Goal: Task Accomplishment & Management: Manage account settings

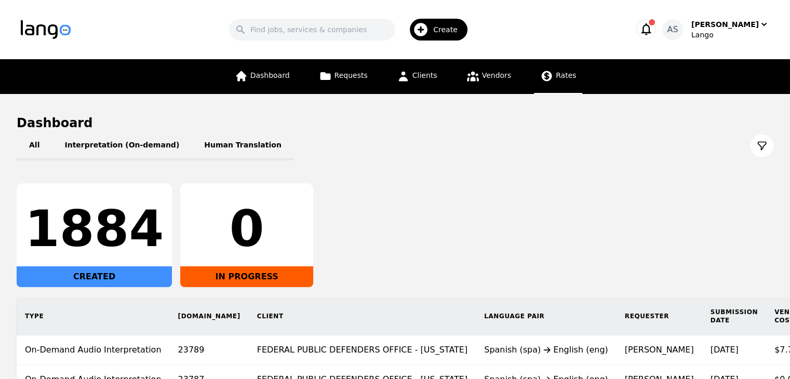
click at [555, 75] on span "Rates" at bounding box center [565, 75] width 20 height 8
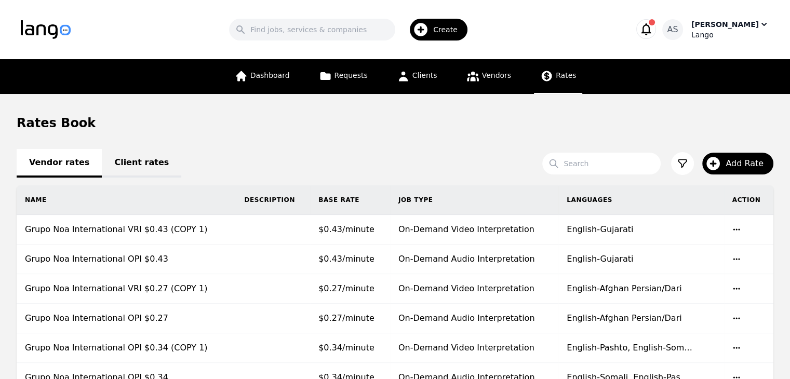
click at [748, 28] on div "[PERSON_NAME]" at bounding box center [724, 24] width 67 height 10
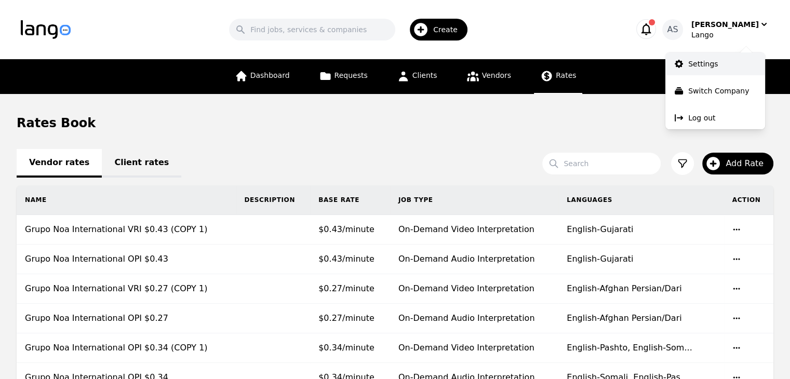
click at [724, 71] on link "Settings" at bounding box center [715, 63] width 100 height 23
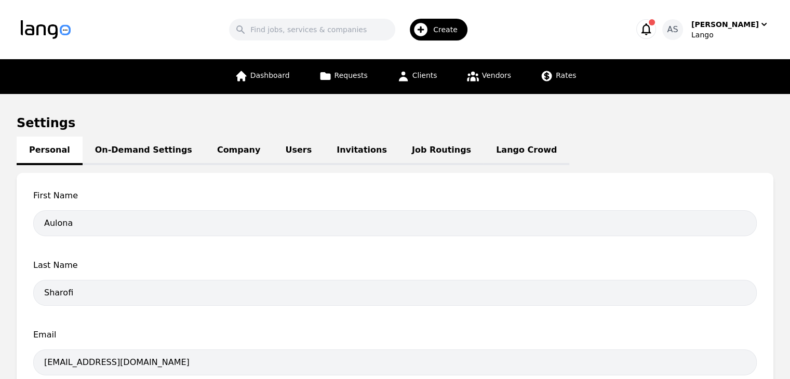
click at [399, 146] on link "Job Routings" at bounding box center [441, 151] width 84 height 29
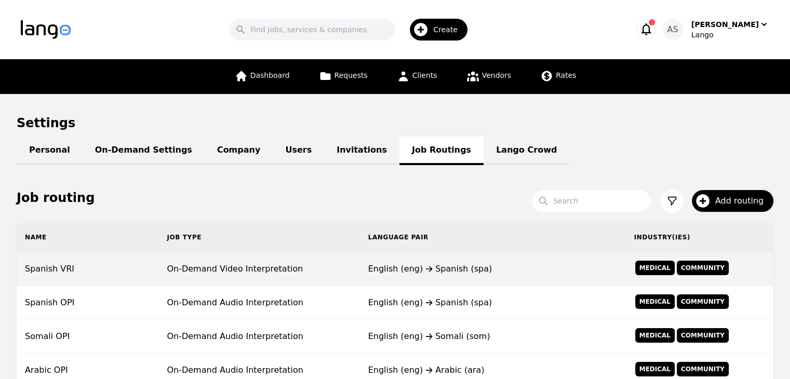
click at [260, 275] on td "On-Demand Video Interpretation" at bounding box center [258, 269] width 201 height 34
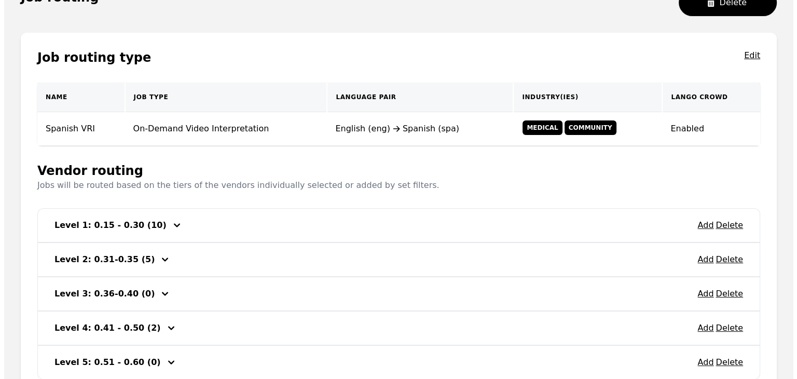
scroll to position [156, 0]
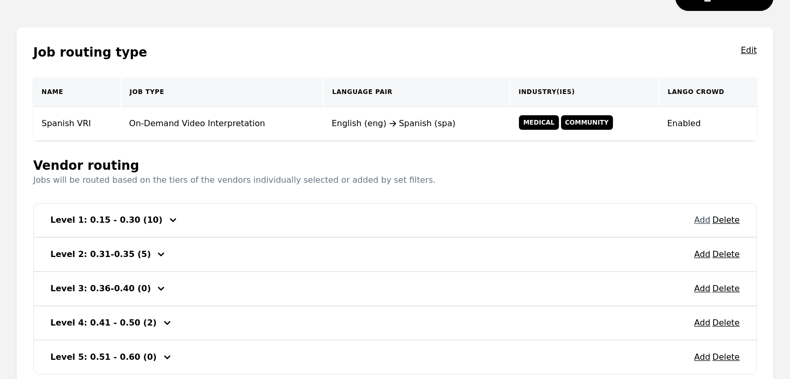
click at [702, 219] on button "Add" at bounding box center [702, 220] width 16 height 12
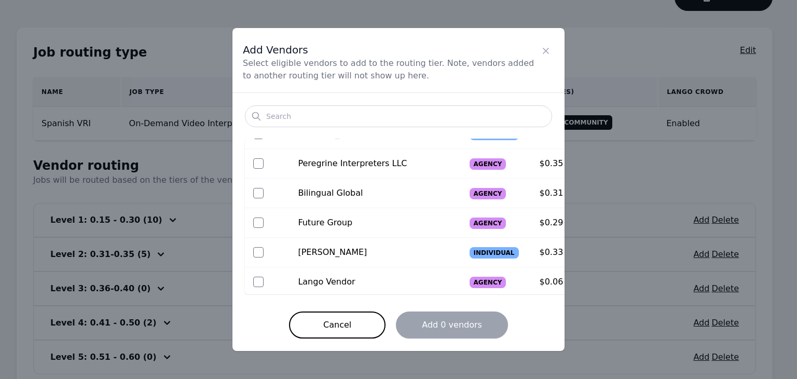
scroll to position [318, 0]
click at [544, 55] on icon "Close" at bounding box center [546, 51] width 10 height 10
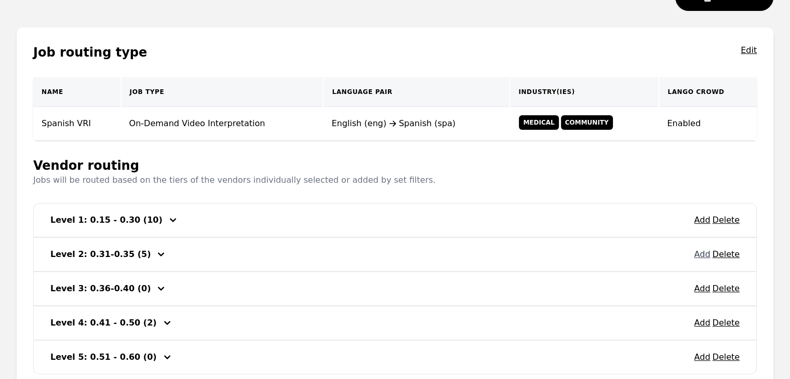
click at [698, 252] on button "Add" at bounding box center [702, 254] width 16 height 12
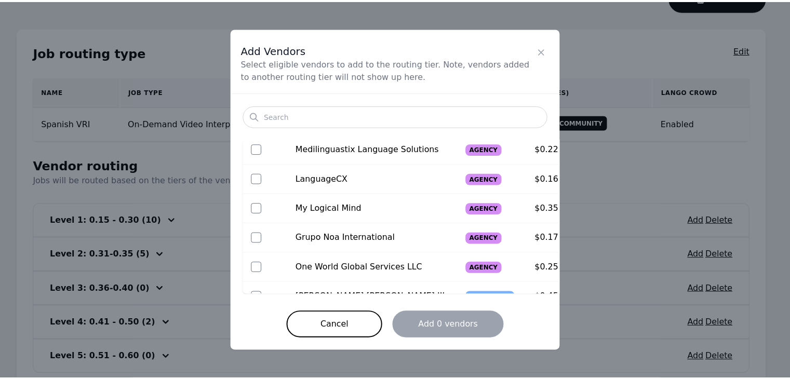
scroll to position [260, 0]
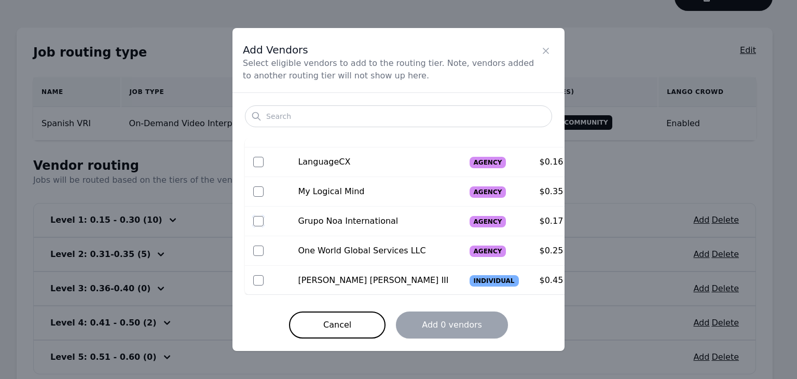
click at [261, 221] on input "checkbox" at bounding box center [258, 221] width 10 height 10
checkbox input "true"
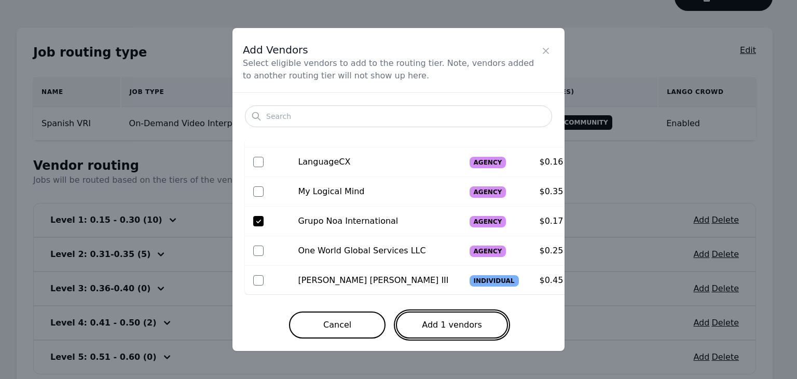
click at [447, 324] on button "Add 1 vendors" at bounding box center [452, 324] width 112 height 27
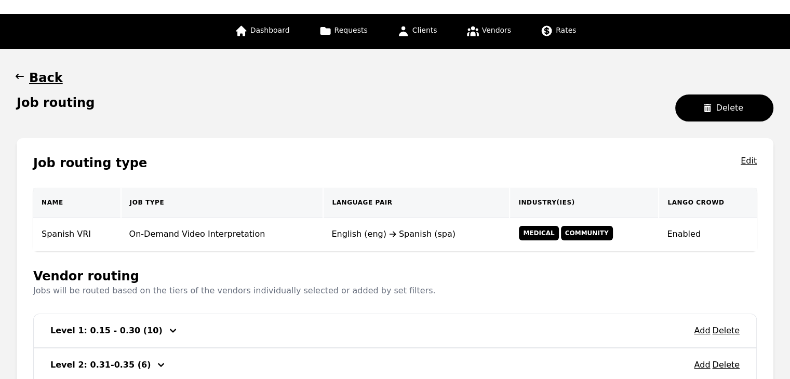
scroll to position [0, 0]
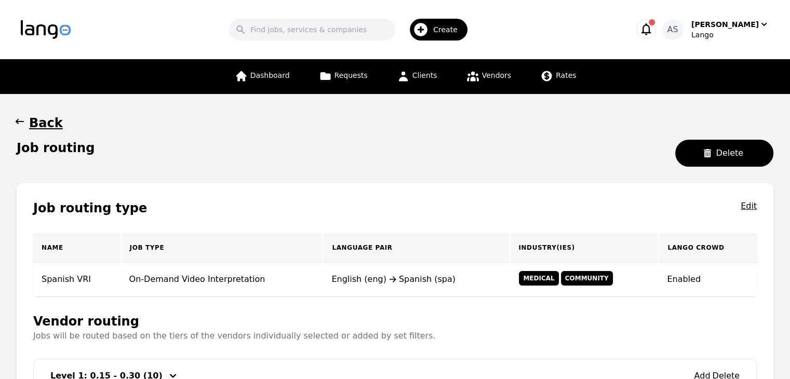
click at [15, 125] on icon "button" at bounding box center [20, 121] width 10 height 10
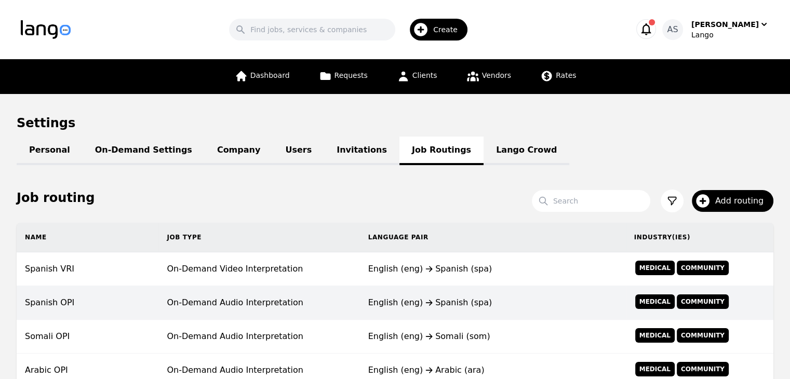
click at [206, 304] on td "On-Demand Audio Interpretation" at bounding box center [258, 303] width 201 height 34
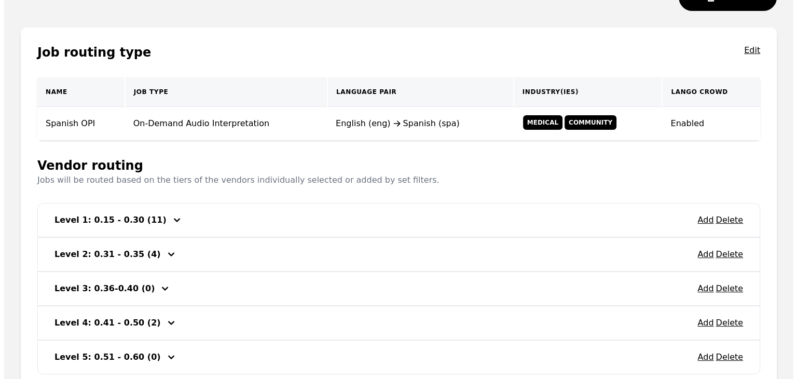
scroll to position [208, 0]
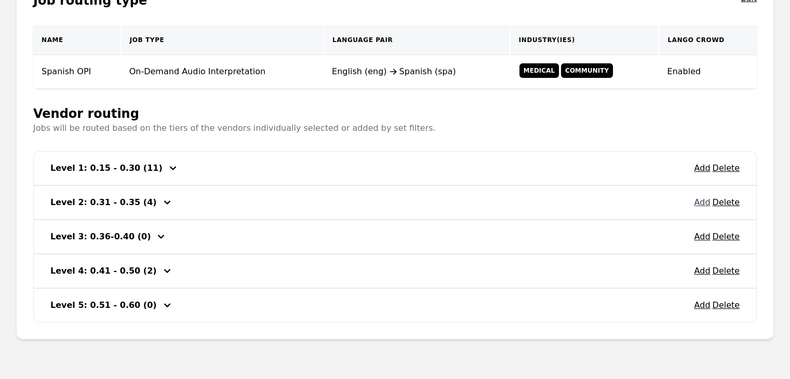
click at [701, 206] on button "Add" at bounding box center [702, 202] width 16 height 12
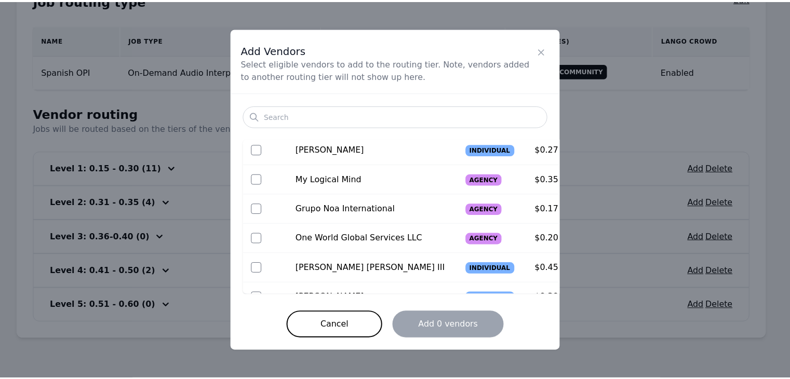
scroll to position [311, 0]
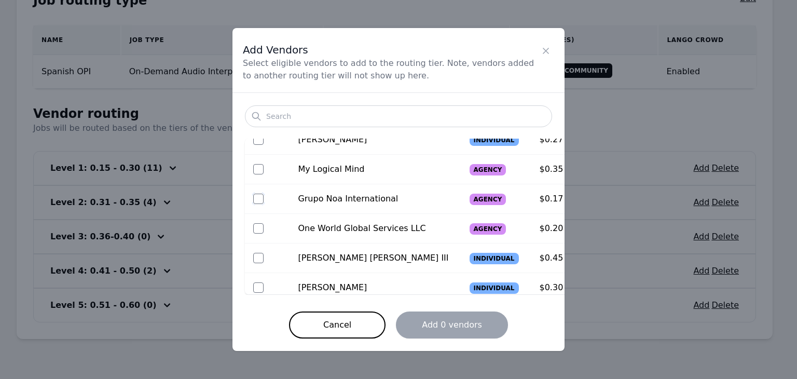
click at [261, 199] on input "checkbox" at bounding box center [258, 199] width 10 height 10
checkbox input "true"
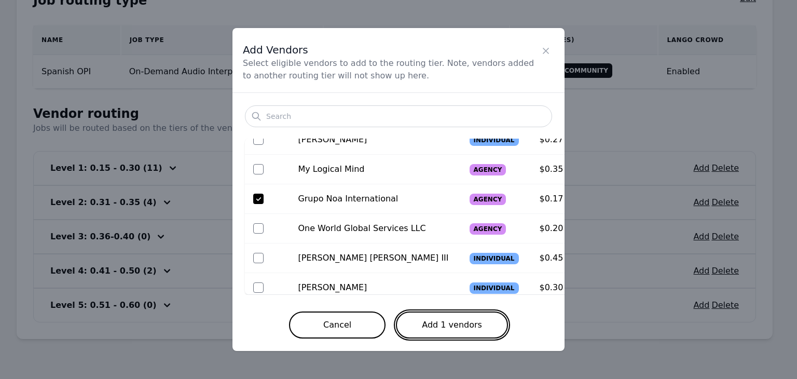
click at [420, 320] on button "Add 1 vendors" at bounding box center [452, 324] width 112 height 27
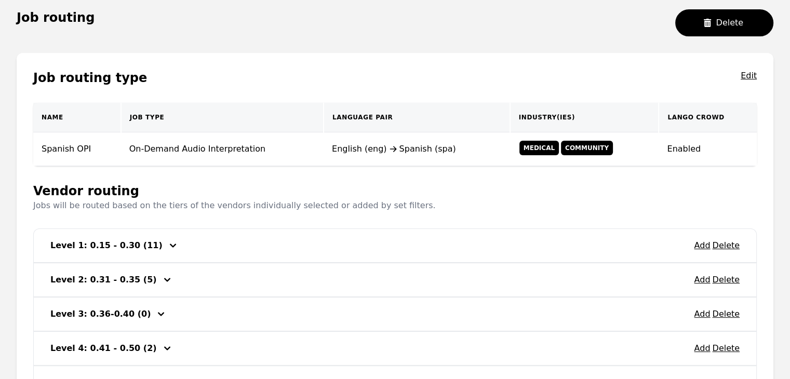
scroll to position [0, 0]
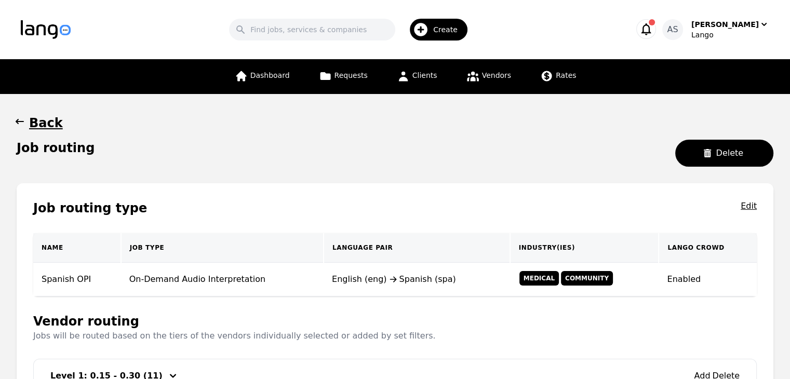
click at [15, 123] on icon "button" at bounding box center [20, 121] width 10 height 10
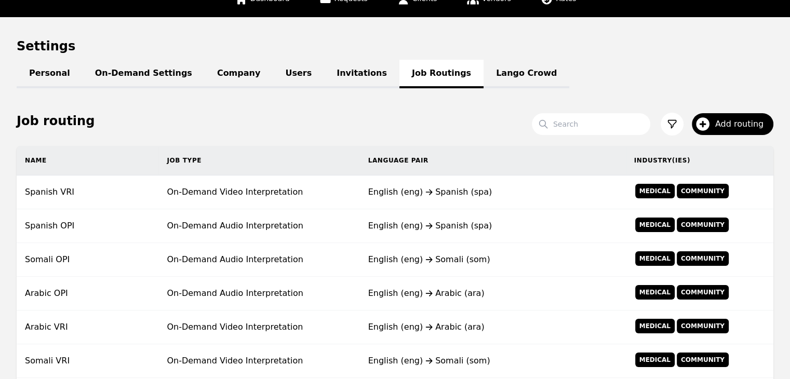
scroll to position [104, 0]
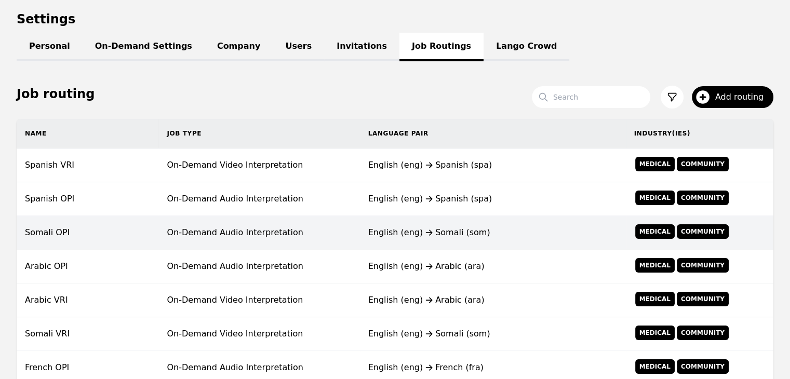
click at [181, 224] on td "On-Demand Audio Interpretation" at bounding box center [258, 233] width 201 height 34
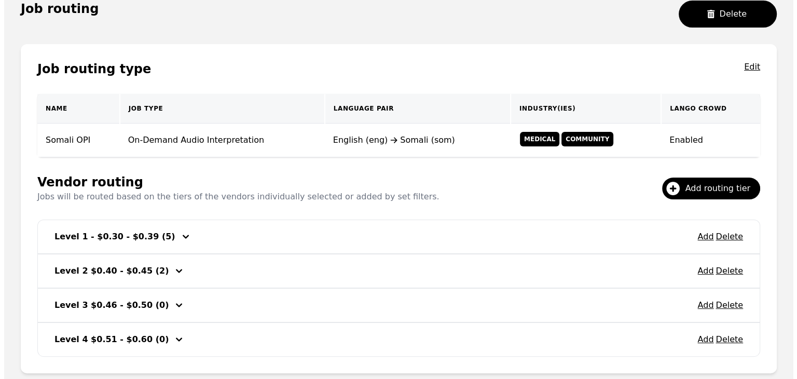
scroll to position [156, 0]
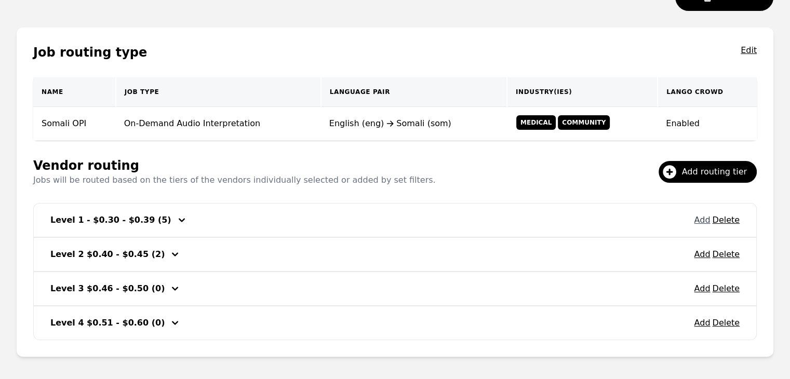
click at [699, 223] on button "Add" at bounding box center [702, 220] width 16 height 12
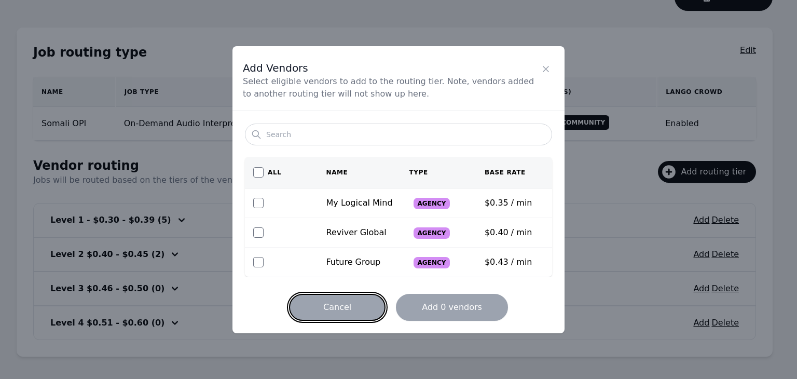
click at [343, 304] on button "Cancel" at bounding box center [337, 307] width 97 height 27
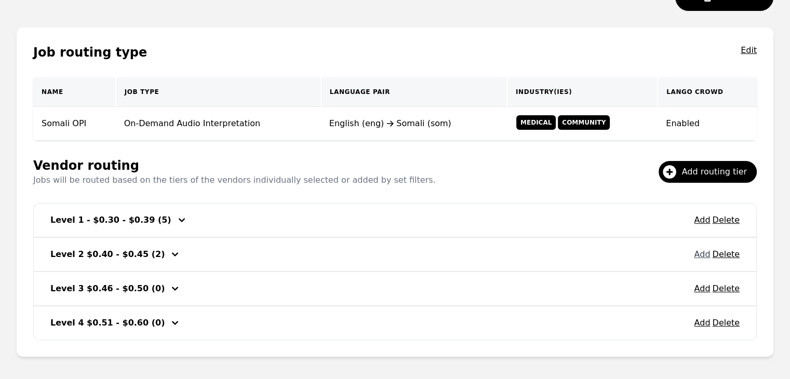
click at [699, 256] on button "Add" at bounding box center [702, 254] width 16 height 12
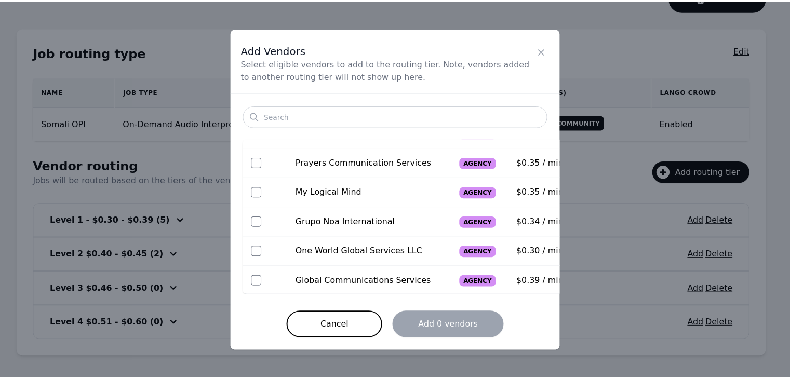
scroll to position [52, 0]
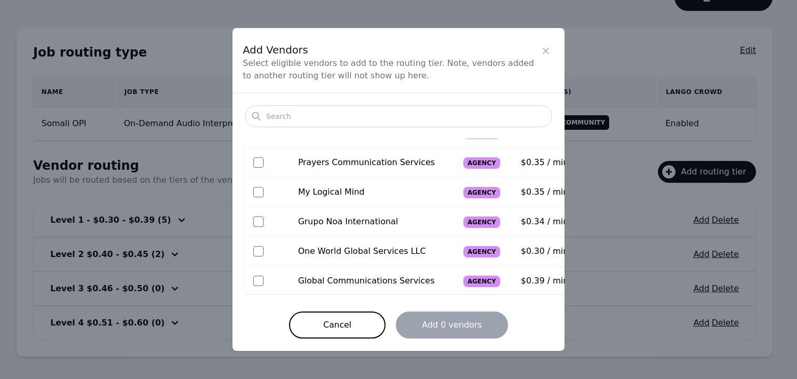
click at [260, 223] on input "checkbox" at bounding box center [258, 221] width 10 height 10
checkbox input "true"
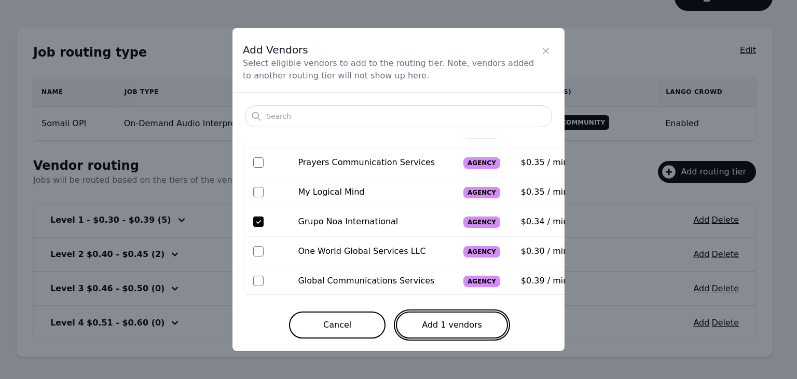
click at [480, 327] on button "Add 1 vendors" at bounding box center [452, 324] width 112 height 27
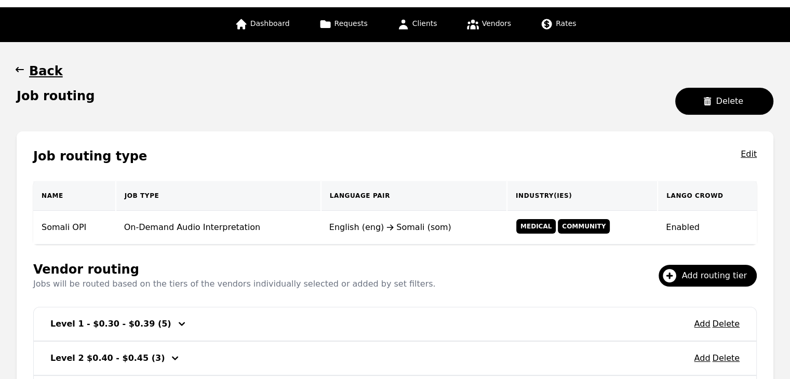
click at [20, 69] on icon "button" at bounding box center [20, 69] width 10 height 10
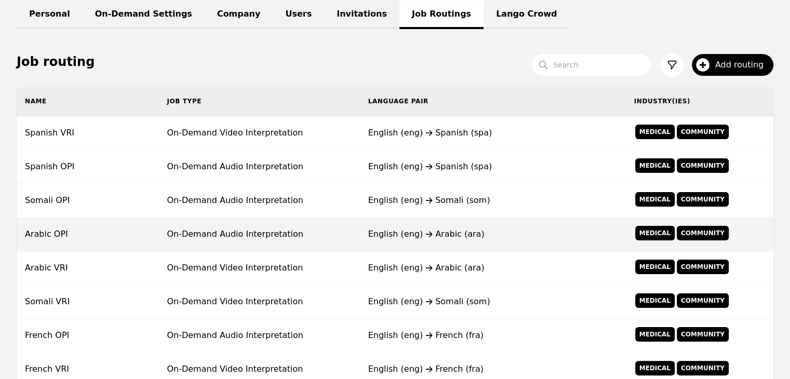
scroll to position [156, 0]
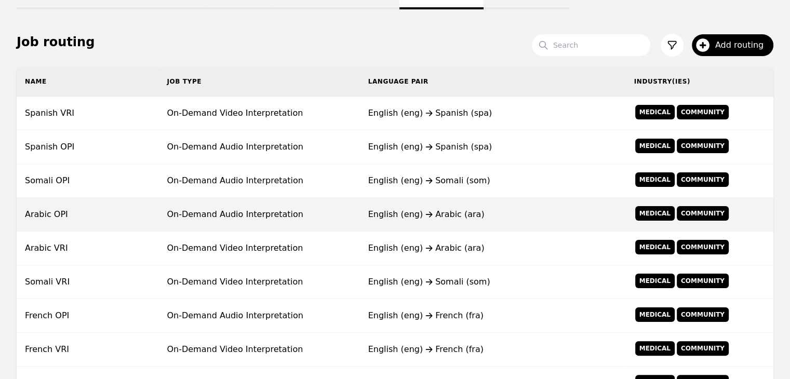
click at [135, 212] on td "Arabic OPI" at bounding box center [88, 215] width 142 height 34
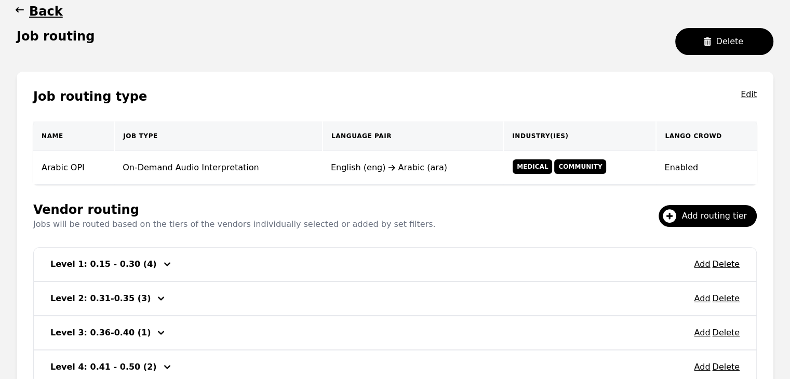
scroll to position [156, 0]
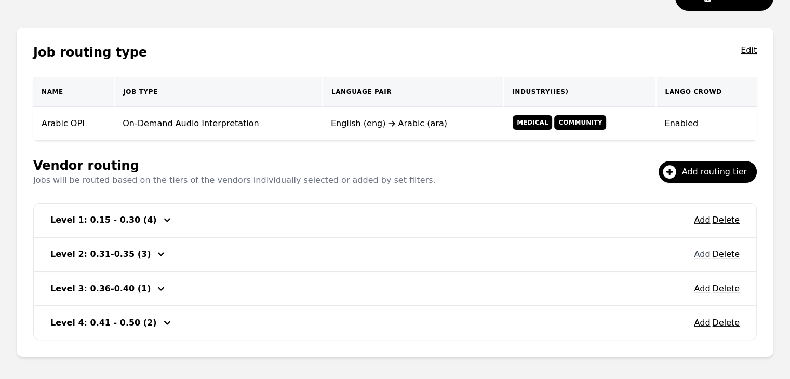
click at [702, 255] on button "Add" at bounding box center [702, 254] width 16 height 12
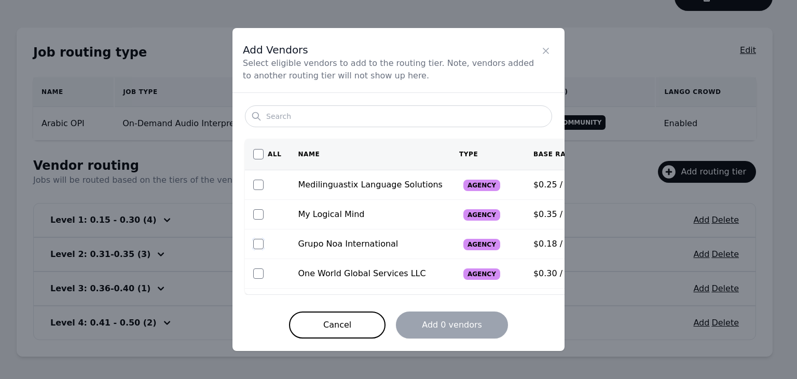
click at [255, 239] on input "checkbox" at bounding box center [258, 244] width 10 height 10
checkbox input "true"
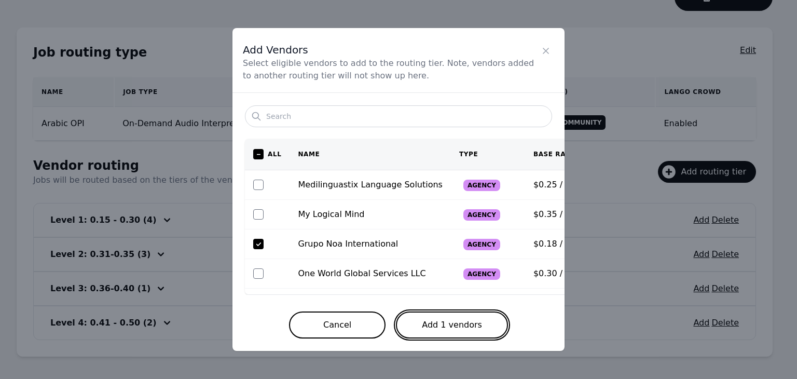
click at [428, 319] on button "Add 1 vendors" at bounding box center [452, 324] width 112 height 27
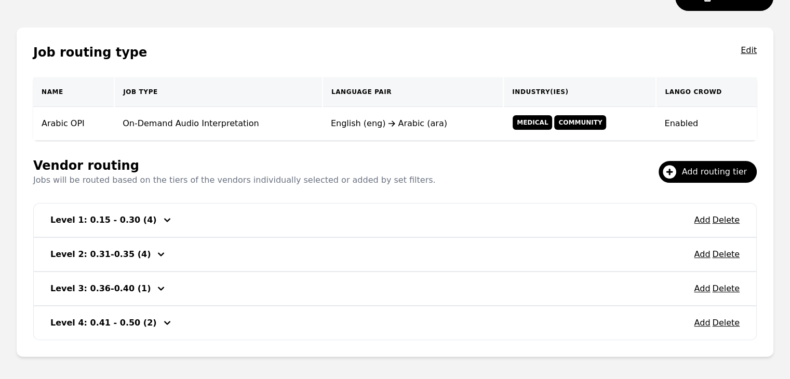
scroll to position [52, 0]
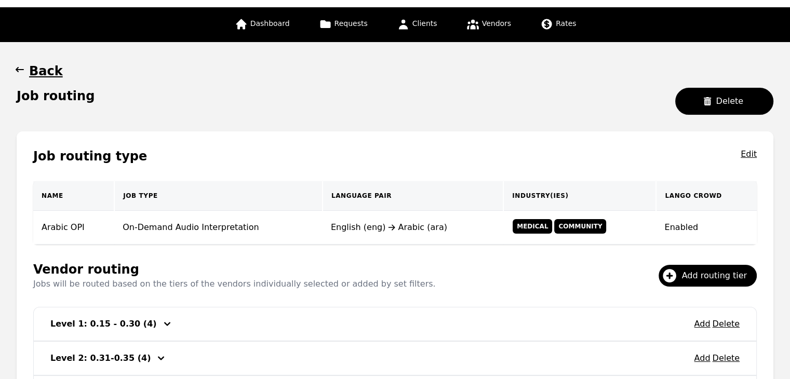
click at [15, 71] on icon "button" at bounding box center [20, 69] width 10 height 10
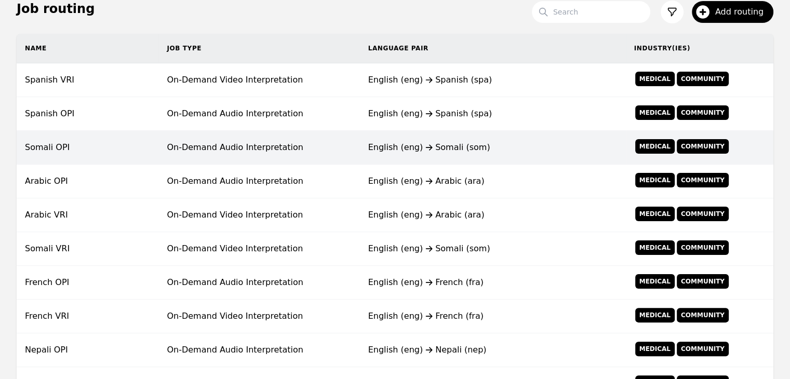
scroll to position [208, 0]
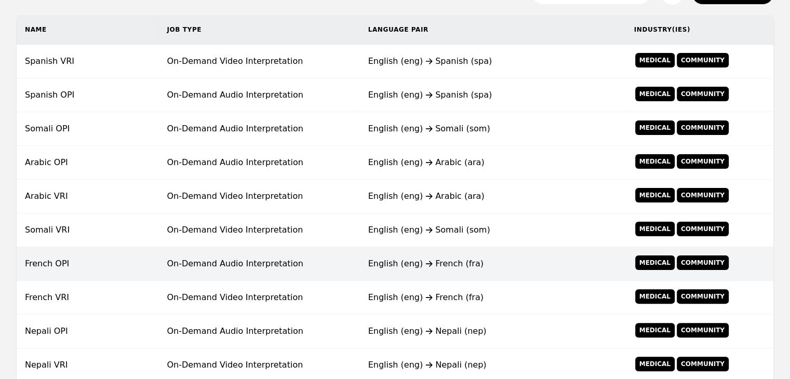
click at [210, 264] on td "On-Demand Audio Interpretation" at bounding box center [258, 264] width 201 height 34
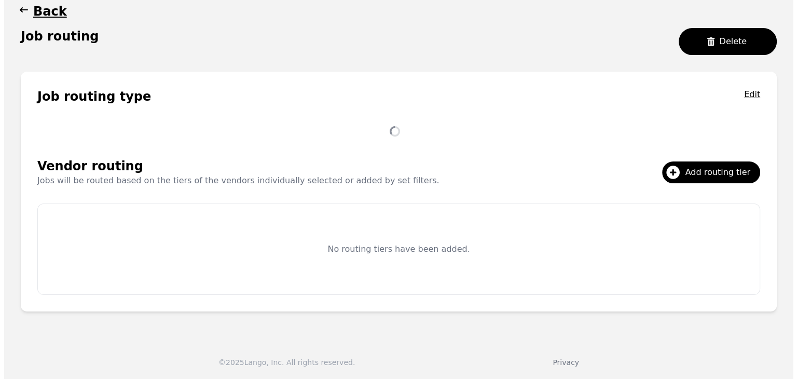
scroll to position [200, 0]
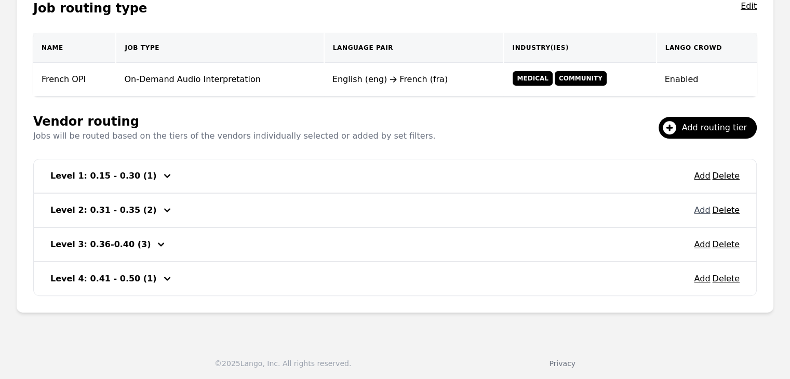
click at [701, 213] on button "Add" at bounding box center [702, 210] width 16 height 12
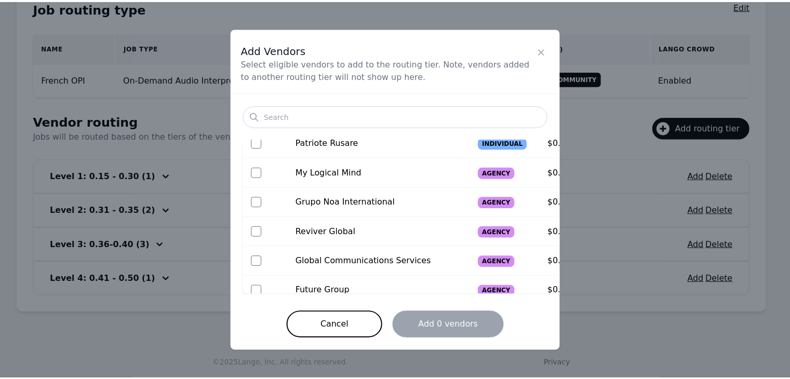
scroll to position [104, 0]
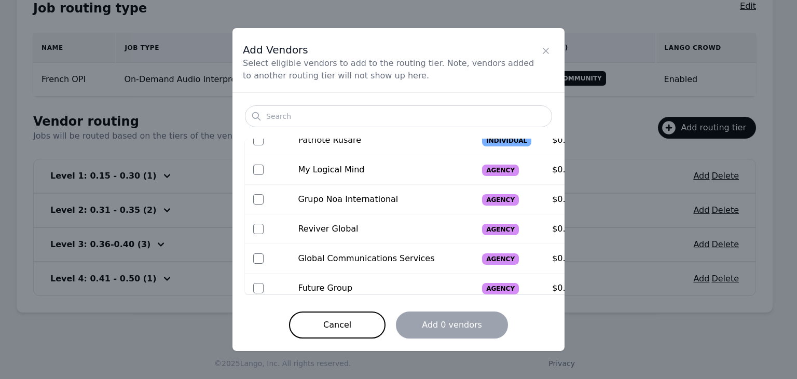
click at [311, 198] on span "Grupo Noa International" at bounding box center [348, 199] width 100 height 10
click at [262, 199] on input "checkbox" at bounding box center [258, 199] width 10 height 10
checkbox input "true"
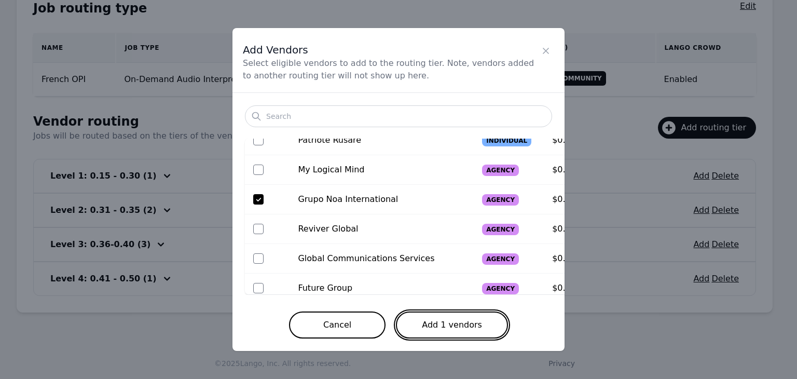
click at [467, 322] on button "Add 1 vendors" at bounding box center [452, 324] width 112 height 27
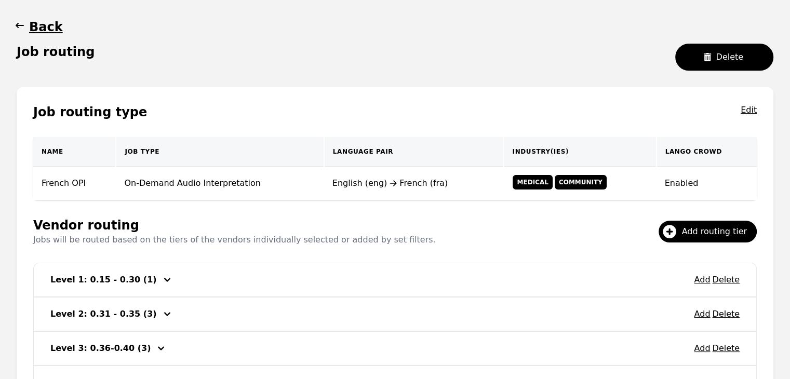
click at [20, 26] on icon "button" at bounding box center [20, 25] width 10 height 10
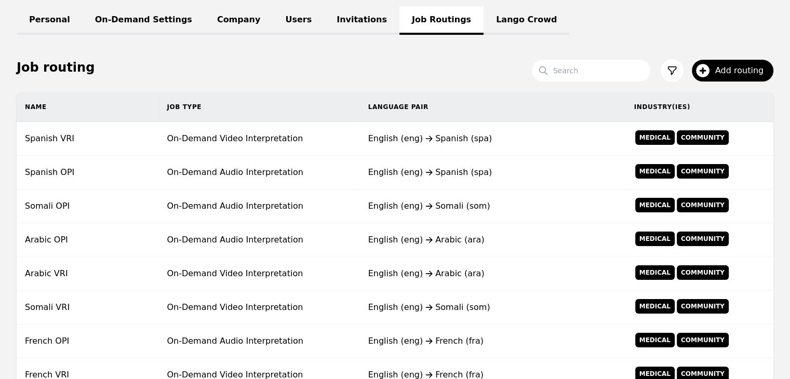
scroll to position [148, 0]
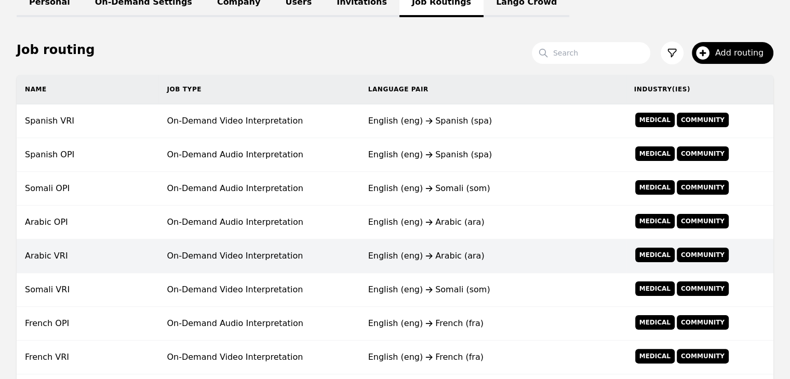
click at [204, 252] on td "On-Demand Video Interpretation" at bounding box center [258, 256] width 201 height 34
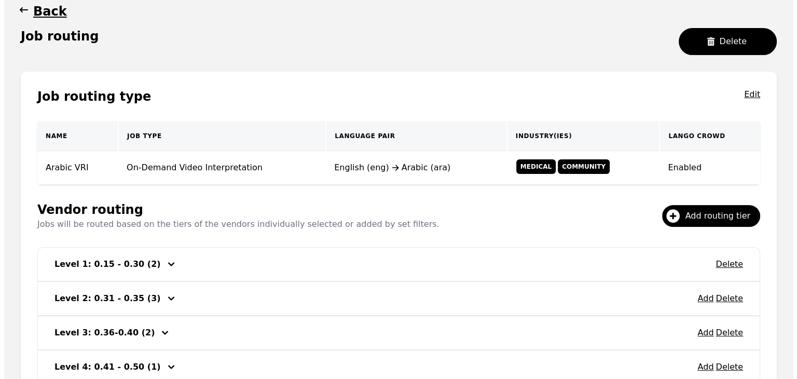
scroll to position [148, 0]
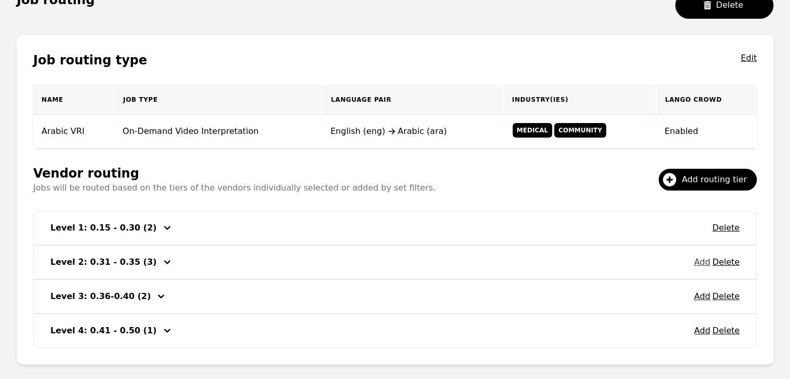
click at [699, 265] on button "Add" at bounding box center [702, 262] width 16 height 12
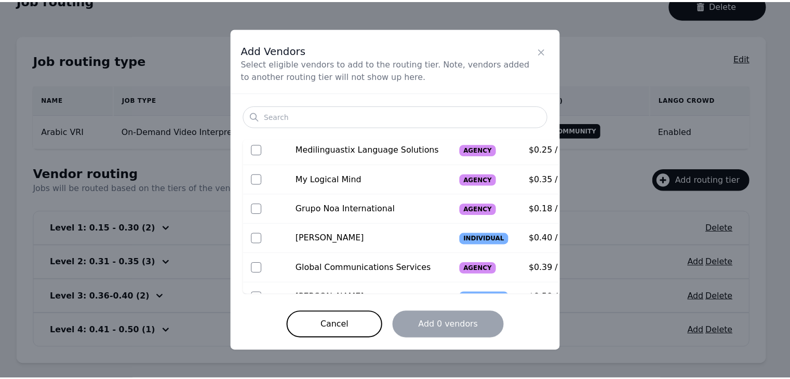
scroll to position [52, 0]
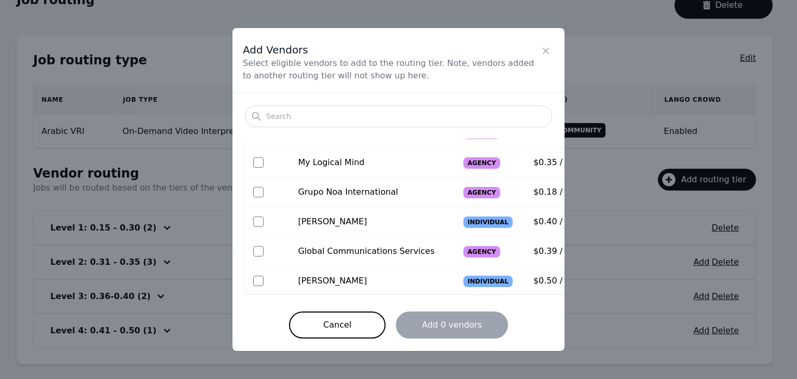
click at [253, 189] on td at bounding box center [267, 193] width 45 height 30
click at [257, 192] on input "checkbox" at bounding box center [258, 192] width 10 height 10
checkbox input "true"
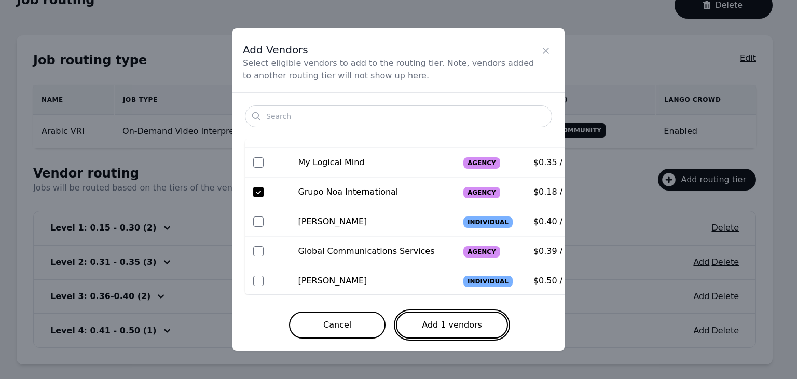
click at [453, 320] on button "Add 1 vendors" at bounding box center [452, 324] width 112 height 27
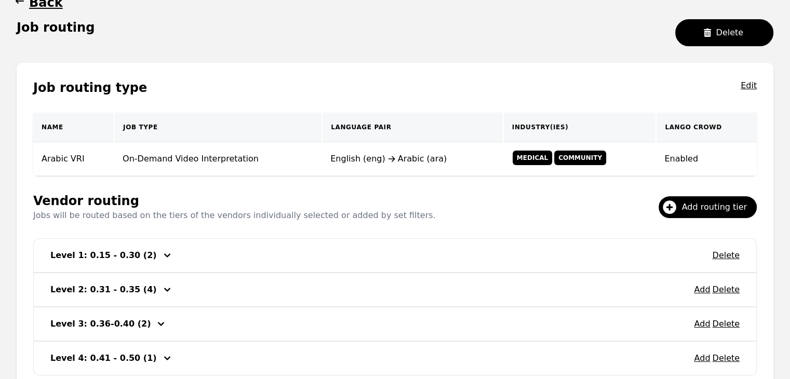
scroll to position [96, 0]
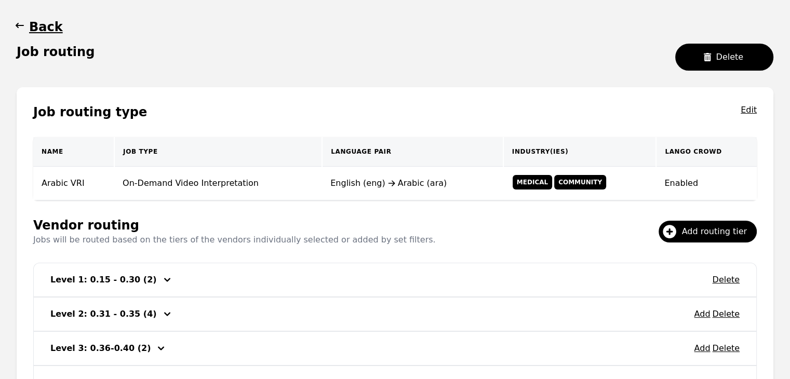
click at [12, 24] on main "Back Job routing Delete Job routing type Edit Name Job Type Language Pair Indus…" at bounding box center [395, 217] width 790 height 439
click at [15, 25] on icon "button" at bounding box center [20, 25] width 10 height 10
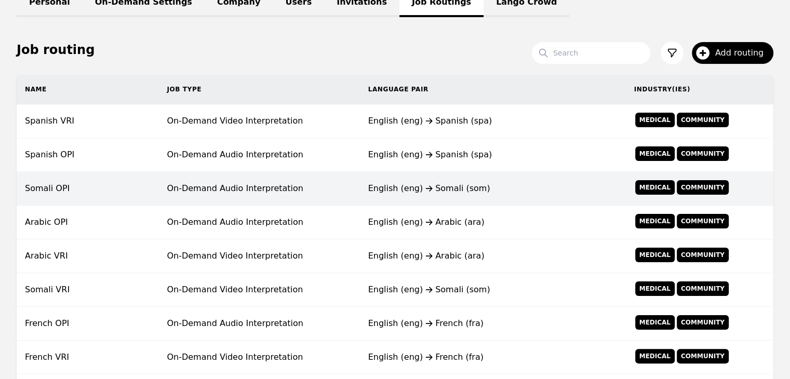
scroll to position [200, 0]
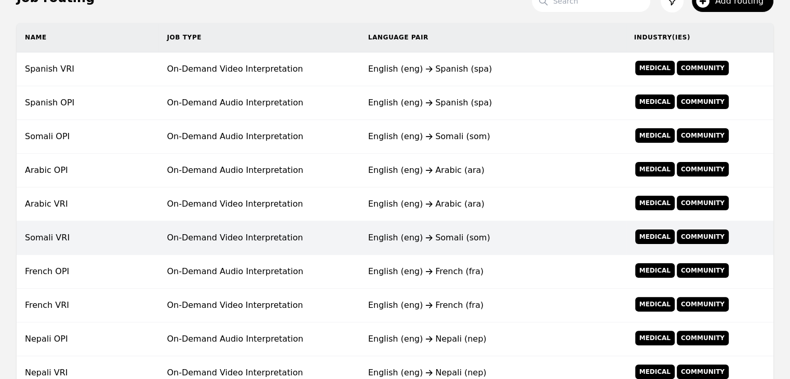
click at [255, 238] on td "On-Demand Video Interpretation" at bounding box center [258, 238] width 201 height 34
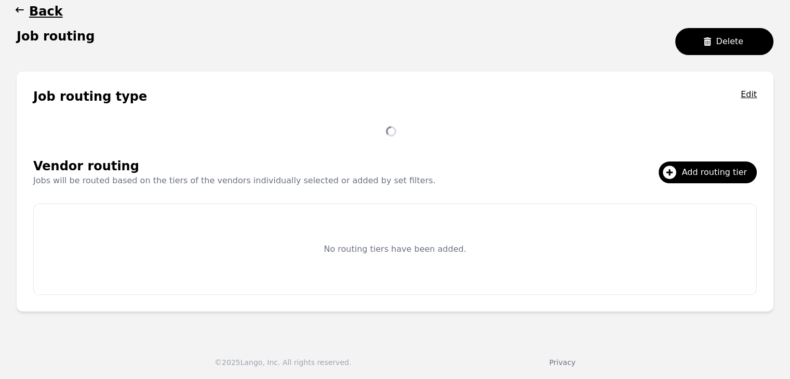
scroll to position [200, 0]
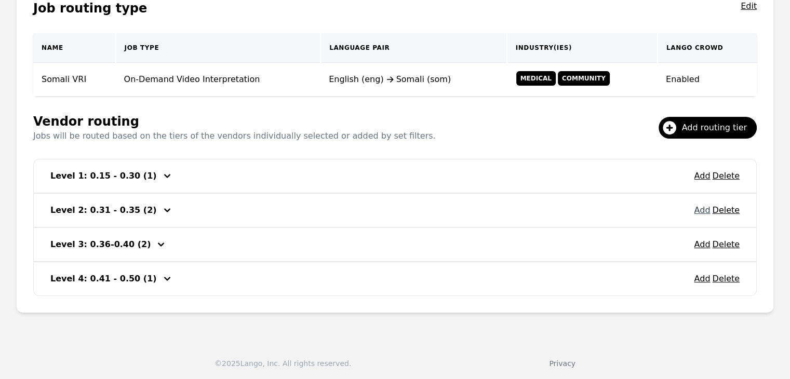
click at [704, 208] on button "Add" at bounding box center [702, 210] width 16 height 12
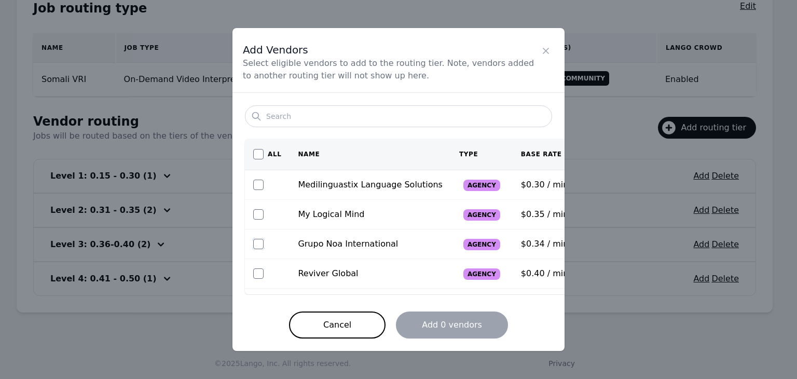
click at [260, 241] on input "checkbox" at bounding box center [258, 244] width 10 height 10
checkbox input "true"
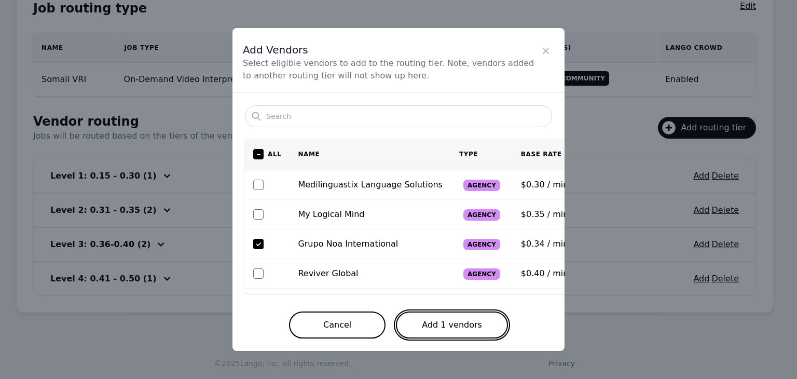
click at [429, 321] on button "Add 1 vendors" at bounding box center [452, 324] width 112 height 27
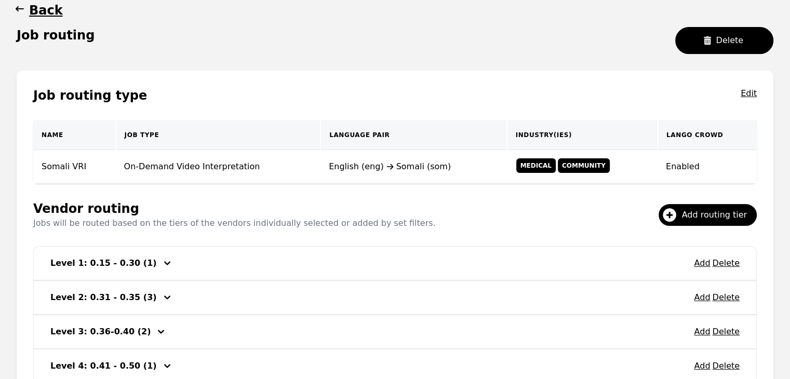
scroll to position [44, 0]
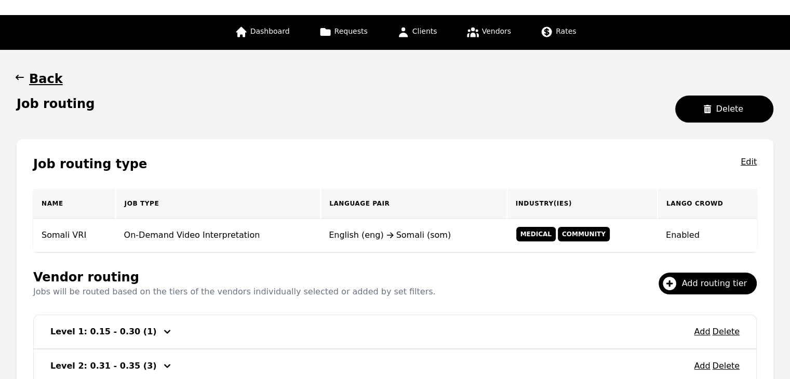
click at [19, 79] on icon "button" at bounding box center [20, 77] width 10 height 10
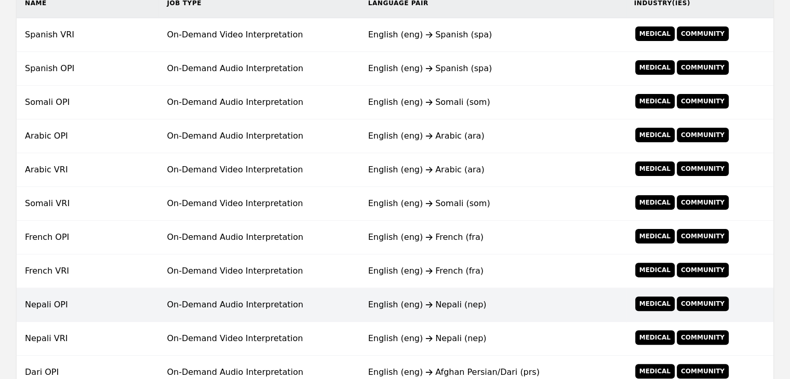
scroll to position [252, 0]
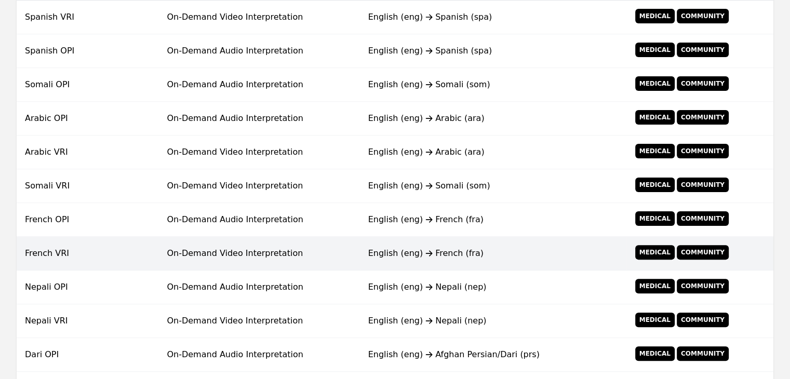
click at [307, 245] on td "On-Demand Video Interpretation" at bounding box center [258, 254] width 201 height 34
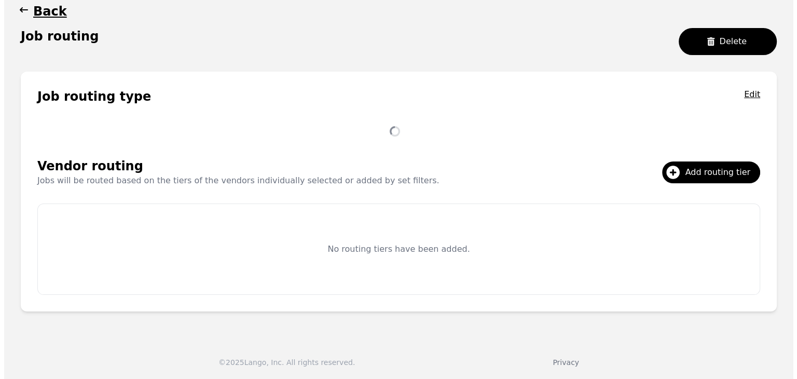
scroll to position [234, 0]
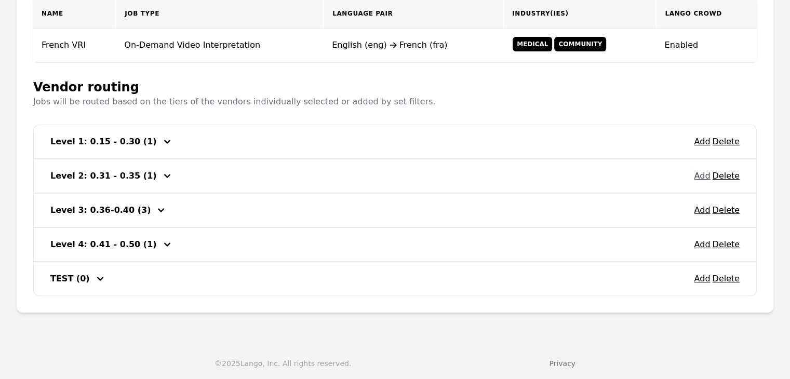
click at [703, 176] on button "Add" at bounding box center [702, 176] width 16 height 12
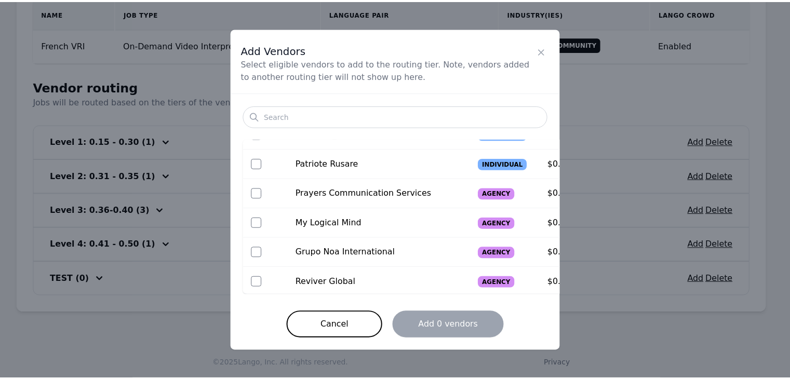
scroll to position [104, 0]
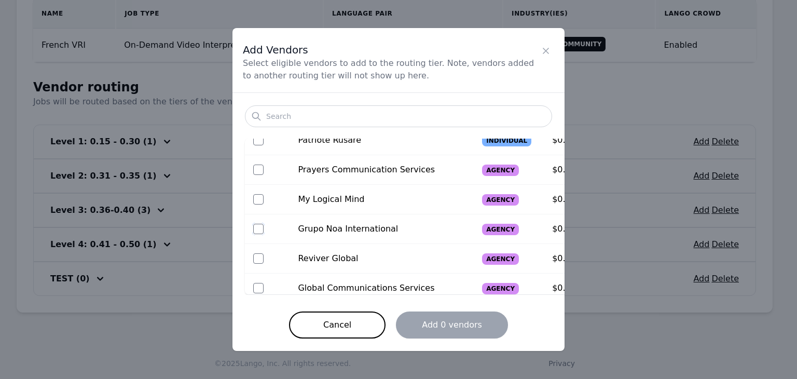
click at [259, 230] on input "checkbox" at bounding box center [258, 229] width 10 height 10
checkbox input "true"
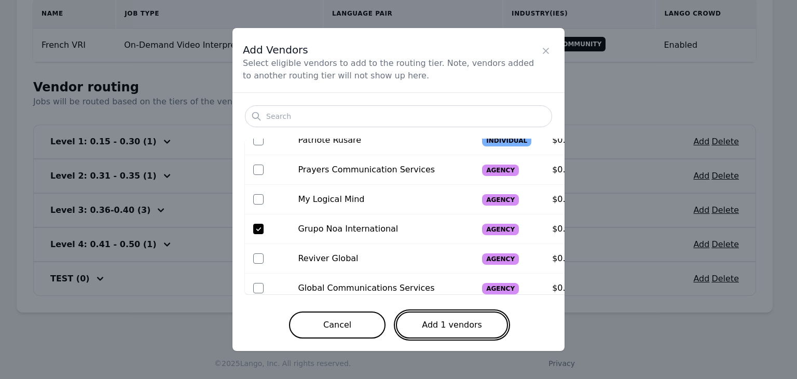
click at [460, 334] on button "Add 1 vendors" at bounding box center [452, 324] width 112 height 27
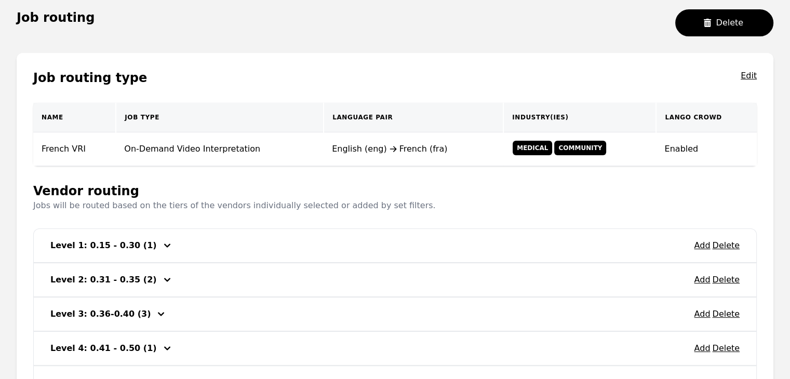
scroll to position [78, 0]
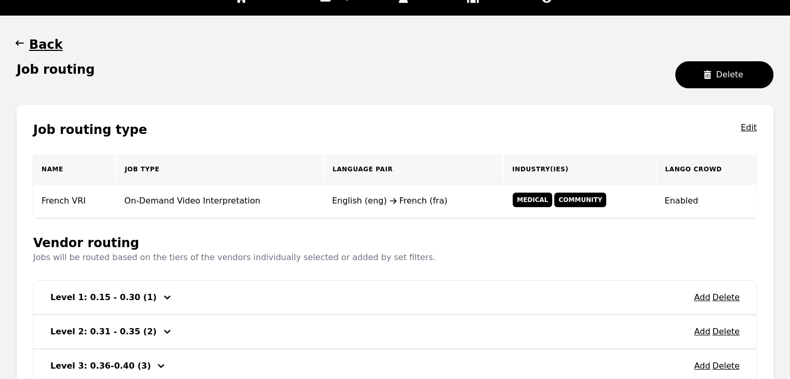
click at [15, 44] on icon "button" at bounding box center [20, 43] width 10 height 10
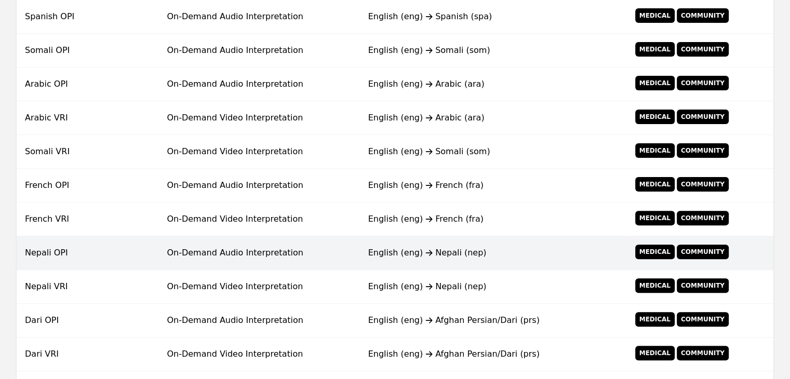
click at [302, 246] on td "On-Demand Audio Interpretation" at bounding box center [258, 253] width 201 height 34
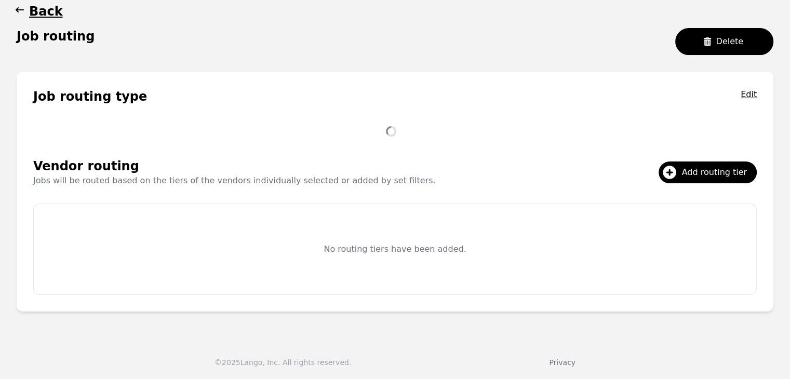
scroll to position [200, 0]
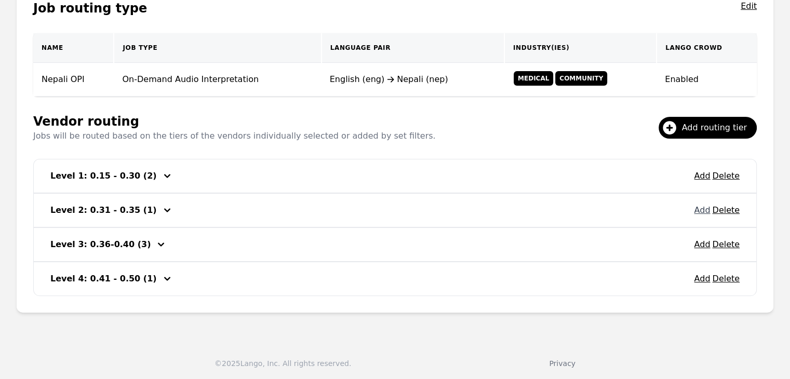
click at [697, 212] on button "Add" at bounding box center [702, 210] width 16 height 12
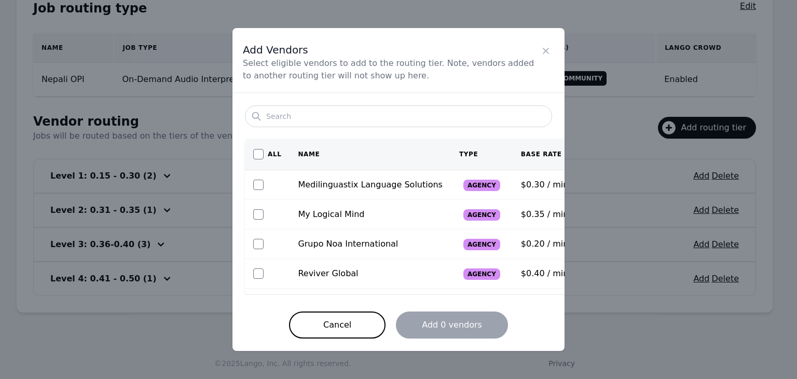
click at [264, 245] on div at bounding box center [267, 244] width 28 height 10
click at [260, 246] on input "checkbox" at bounding box center [258, 244] width 10 height 10
checkbox input "true"
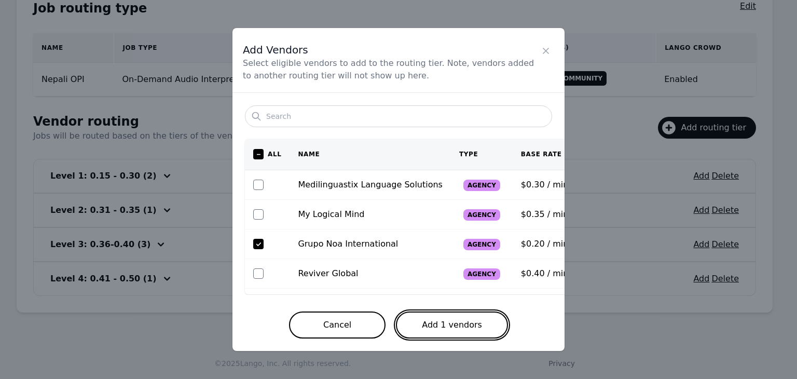
click at [480, 328] on button "Add 1 vendors" at bounding box center [452, 324] width 112 height 27
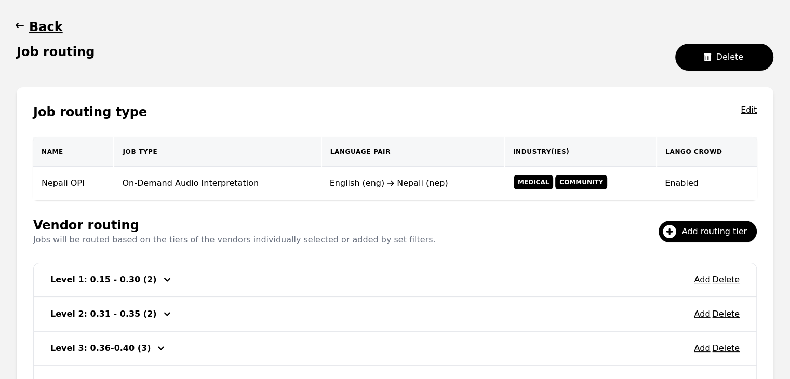
click at [23, 33] on span "button" at bounding box center [20, 27] width 10 height 17
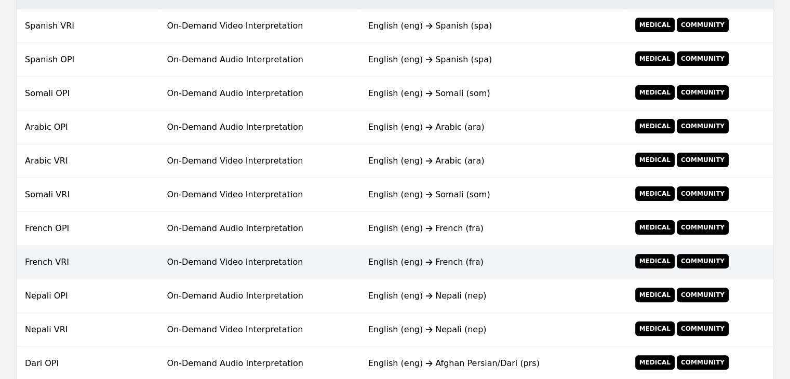
scroll to position [252, 0]
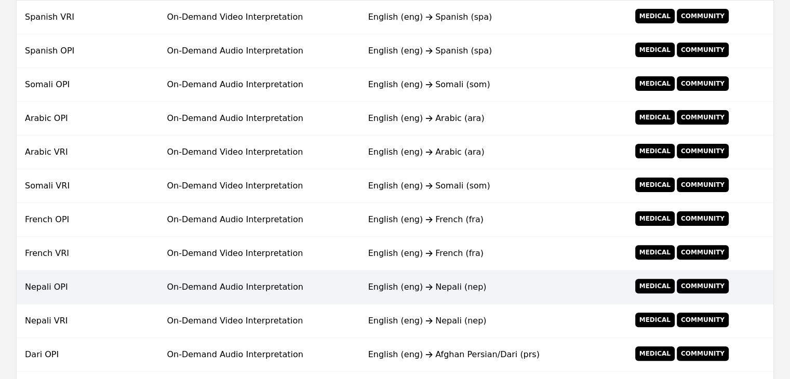
click at [235, 280] on td "On-Demand Audio Interpretation" at bounding box center [258, 287] width 201 height 34
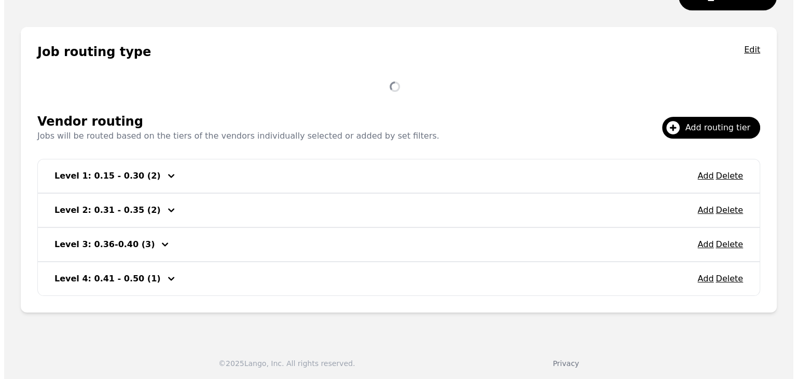
scroll to position [200, 0]
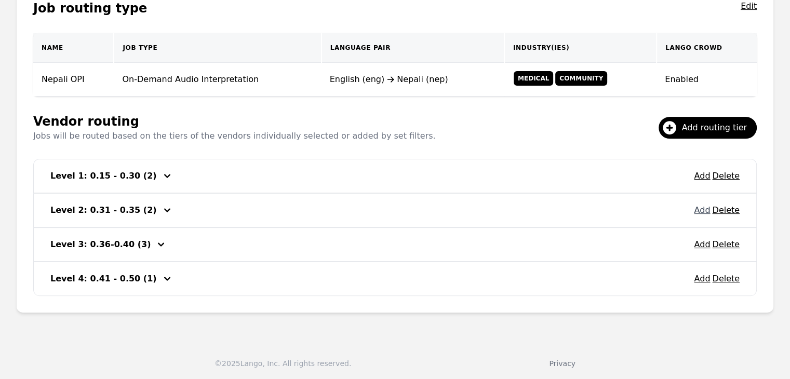
click at [701, 210] on button "Add" at bounding box center [702, 210] width 16 height 12
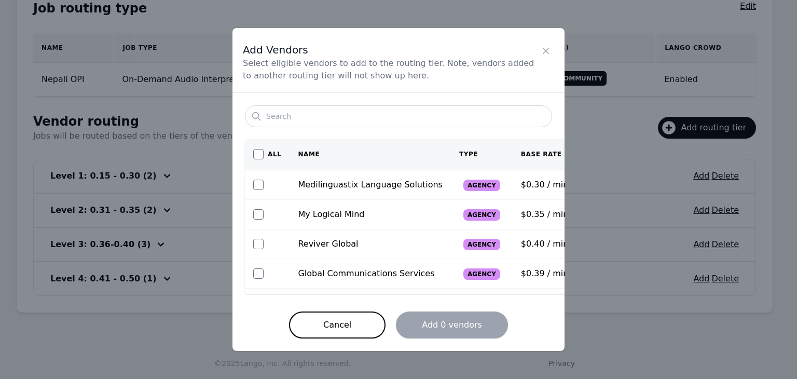
scroll to position [23, 0]
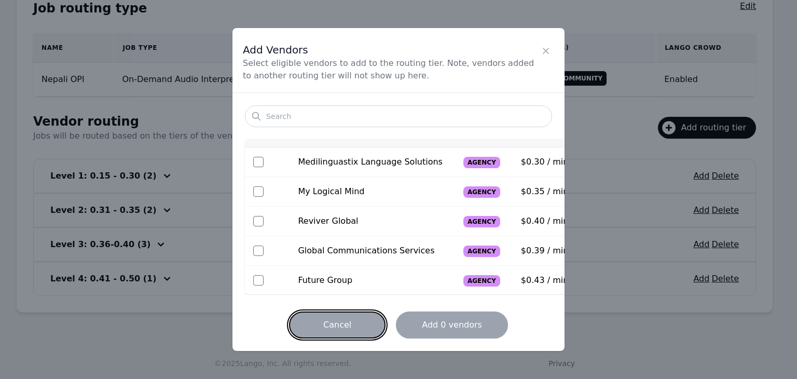
click at [351, 318] on button "Cancel" at bounding box center [337, 324] width 97 height 27
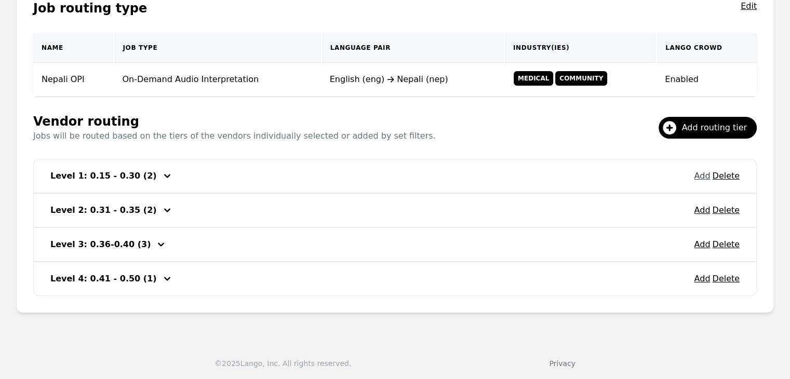
click at [705, 176] on button "Add" at bounding box center [702, 176] width 16 height 12
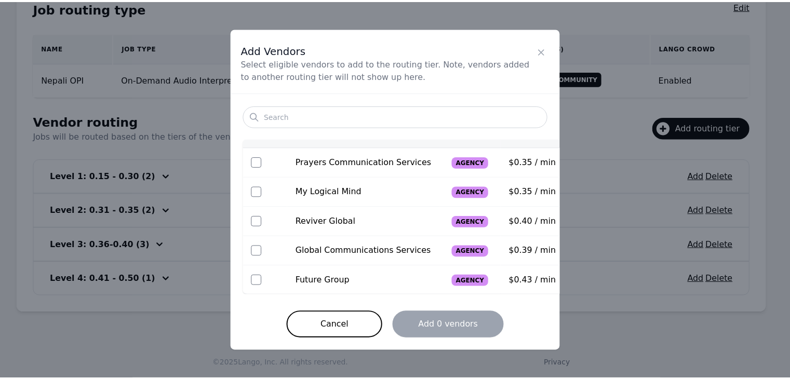
scroll to position [0, 0]
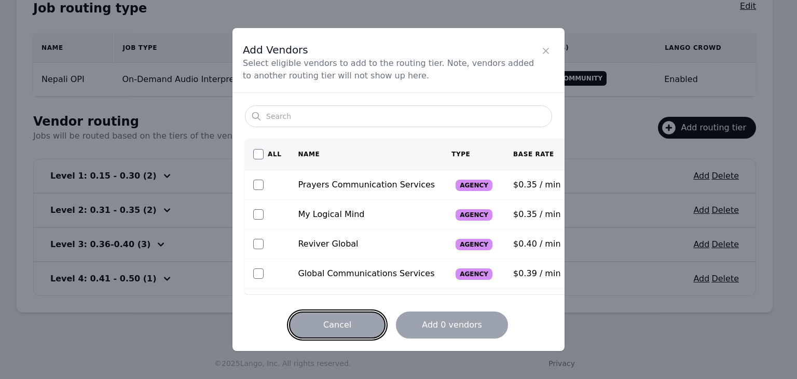
click at [345, 322] on button "Cancel" at bounding box center [337, 324] width 97 height 27
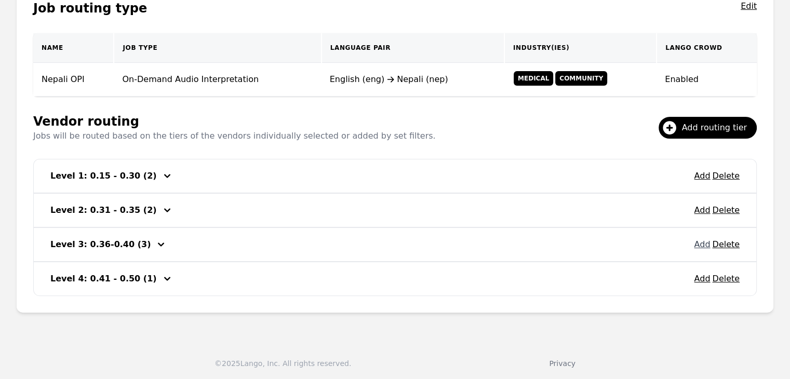
click at [698, 241] on button "Add" at bounding box center [702, 244] width 16 height 12
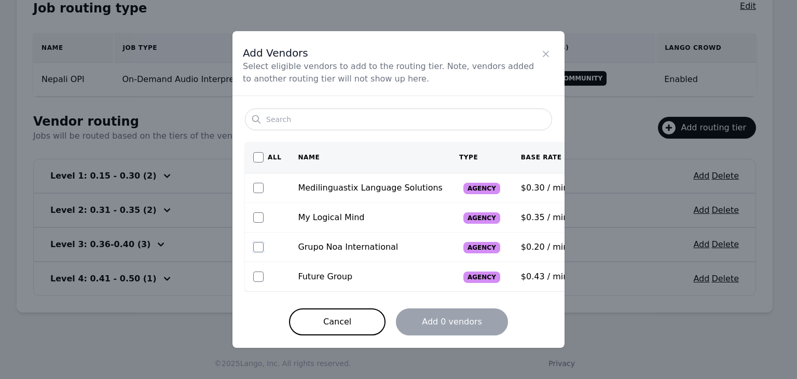
click at [257, 251] on input "checkbox" at bounding box center [258, 247] width 10 height 10
checkbox input "true"
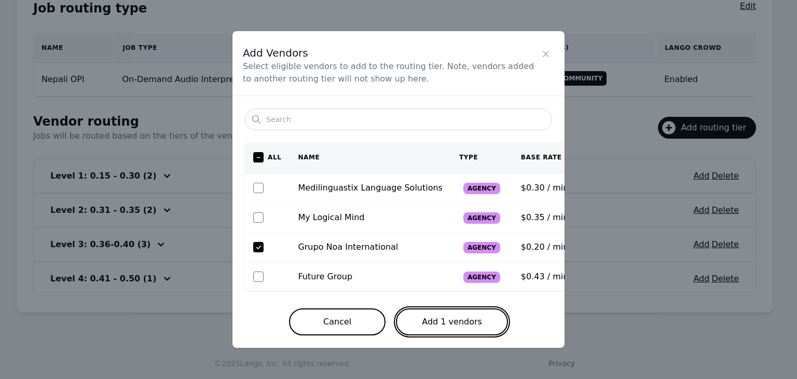
click at [436, 312] on button "Add 1 vendors" at bounding box center [452, 321] width 112 height 27
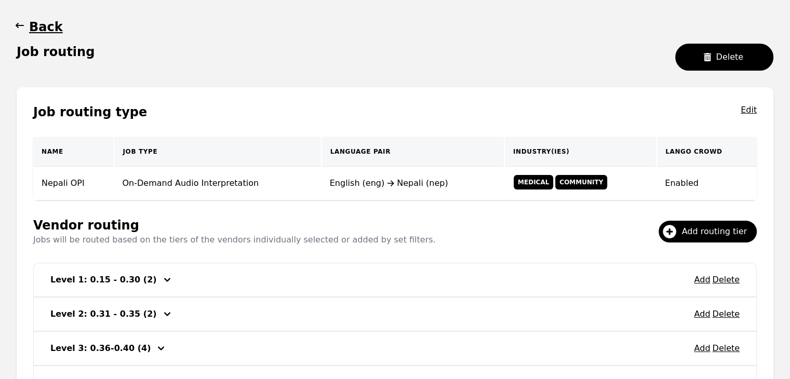
click at [26, 28] on button "Back" at bounding box center [40, 27] width 46 height 17
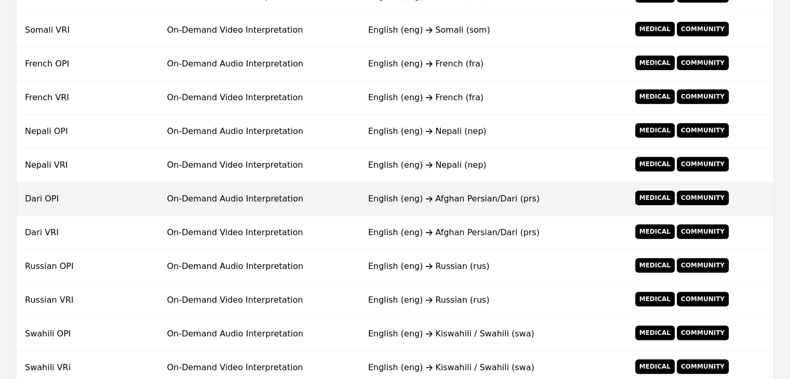
click at [223, 200] on td "On-Demand Audio Interpretation" at bounding box center [258, 199] width 201 height 34
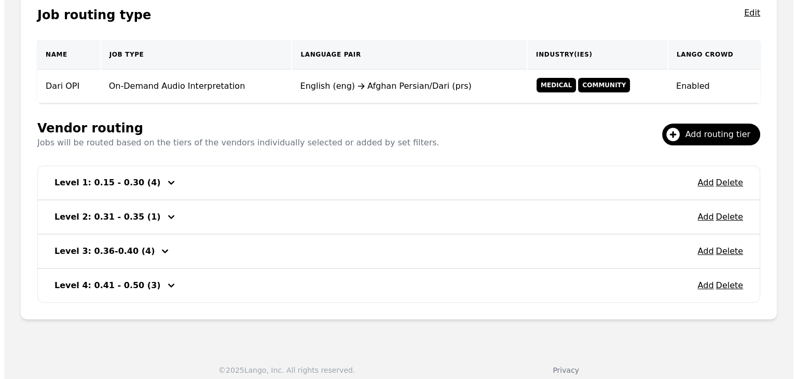
scroll to position [200, 0]
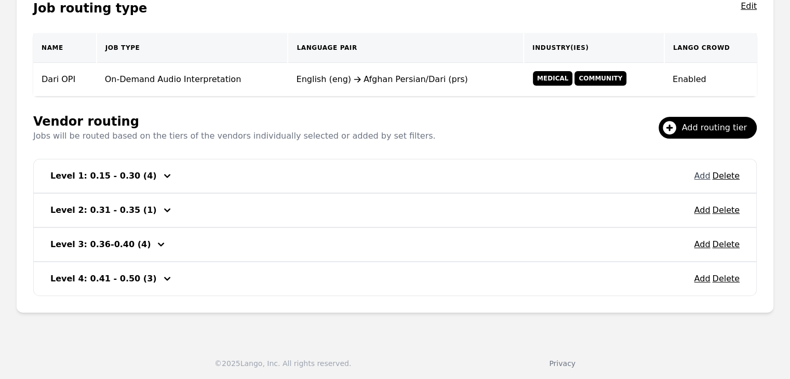
click at [709, 176] on button "Add" at bounding box center [702, 176] width 16 height 12
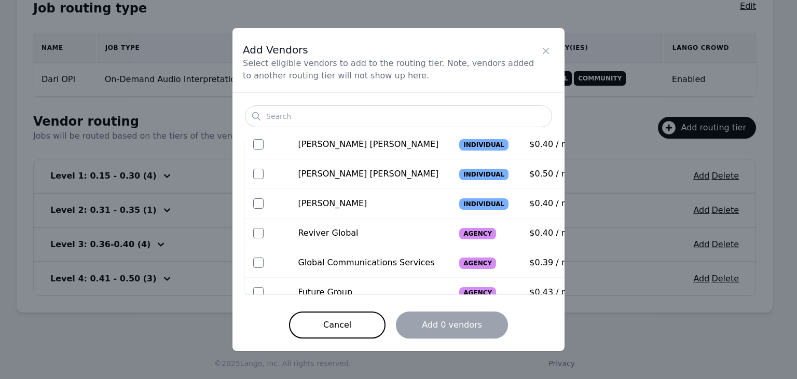
scroll to position [141, 0]
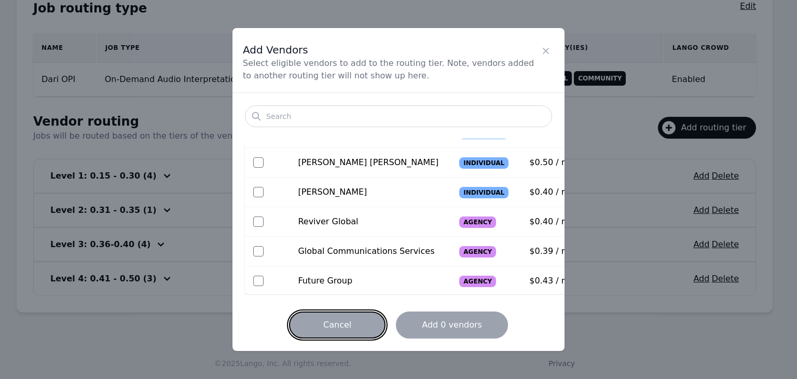
click at [344, 323] on button "Cancel" at bounding box center [337, 324] width 97 height 27
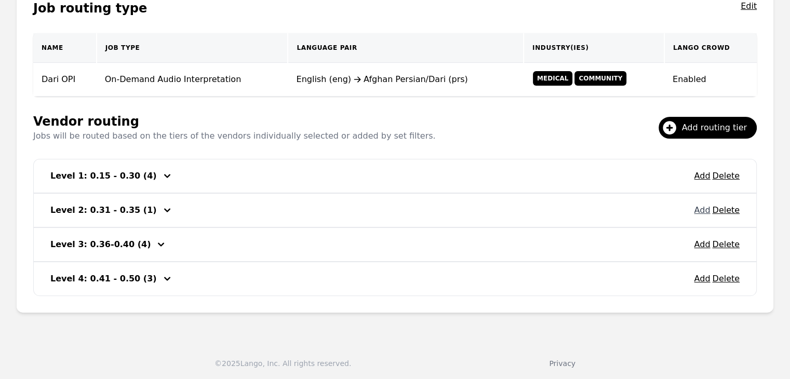
click at [704, 210] on button "Add" at bounding box center [702, 210] width 16 height 12
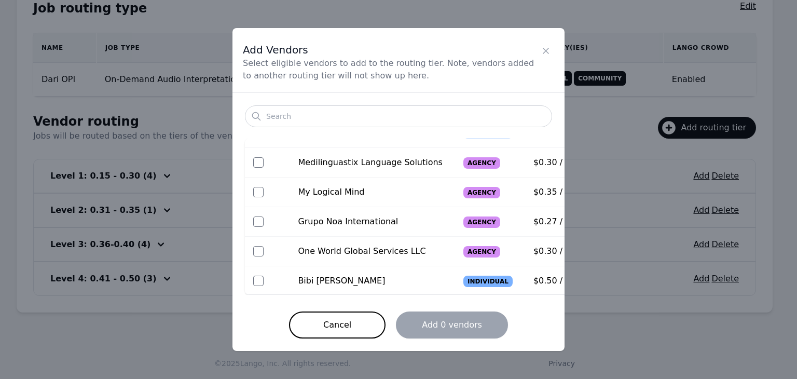
scroll to position [104, 0]
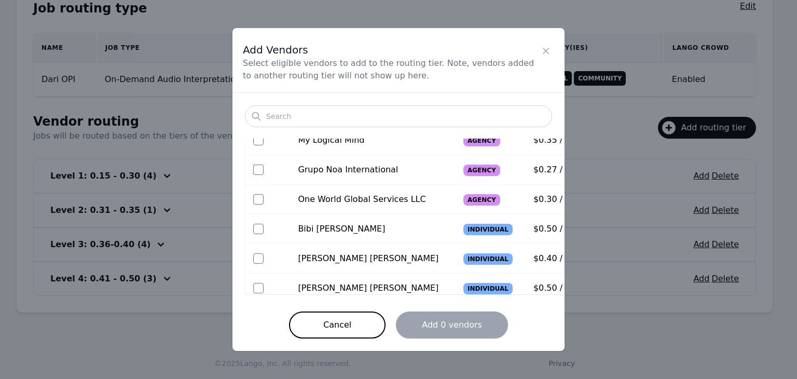
click at [260, 169] on input "checkbox" at bounding box center [258, 170] width 10 height 10
checkbox input "true"
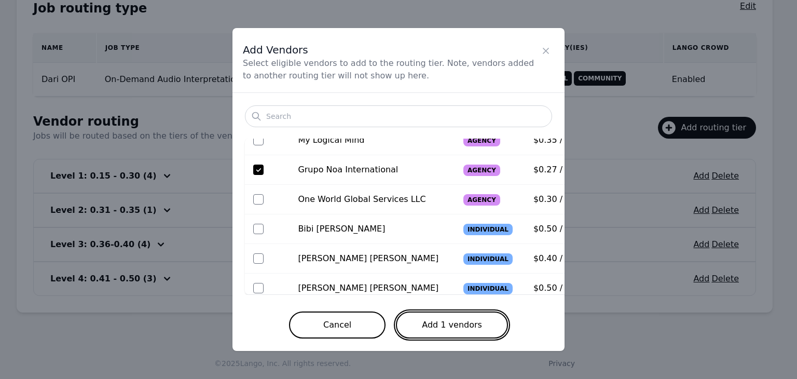
click at [480, 330] on button "Add 1 vendors" at bounding box center [452, 324] width 112 height 27
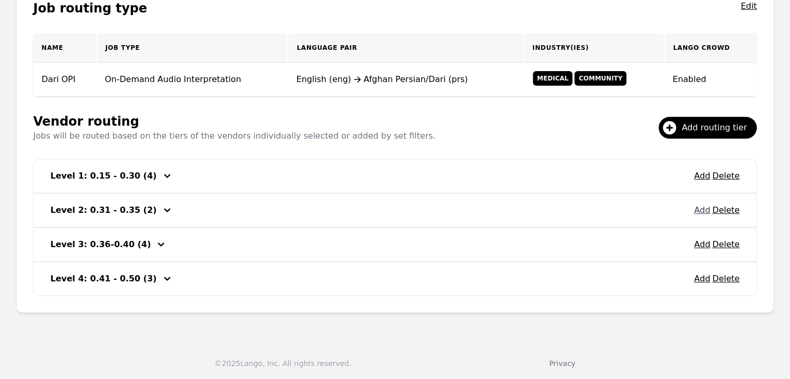
click at [698, 211] on button "Add" at bounding box center [702, 210] width 16 height 12
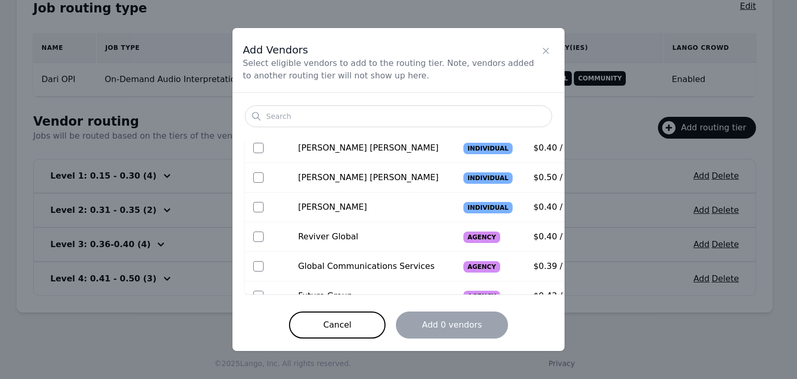
scroll to position [199, 0]
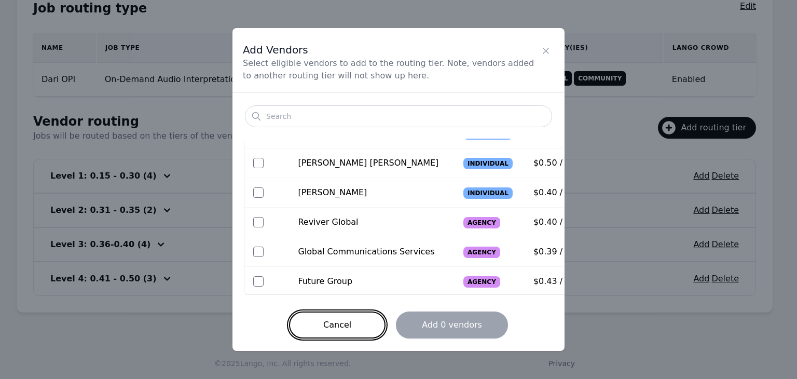
click at [359, 320] on button "Cancel" at bounding box center [337, 324] width 97 height 27
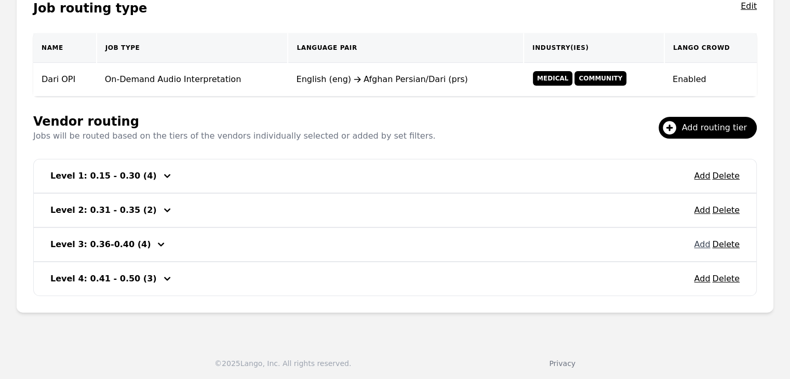
click at [700, 248] on button "Add" at bounding box center [702, 244] width 16 height 12
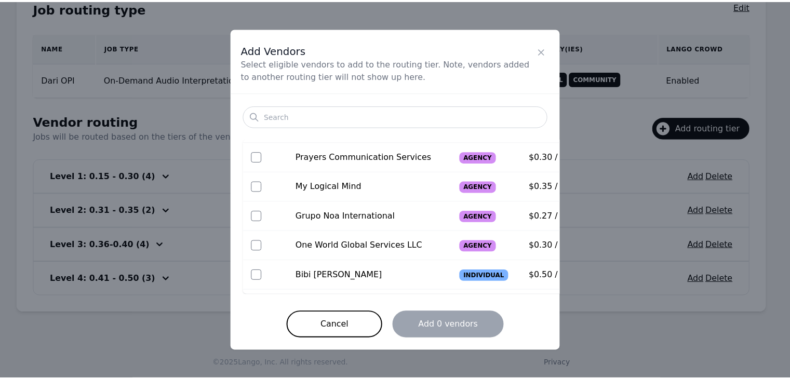
scroll to position [104, 0]
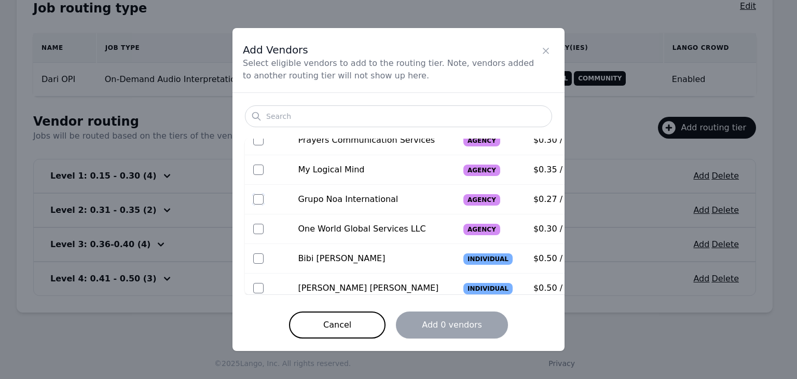
click at [256, 200] on input "checkbox" at bounding box center [258, 199] width 10 height 10
checkbox input "true"
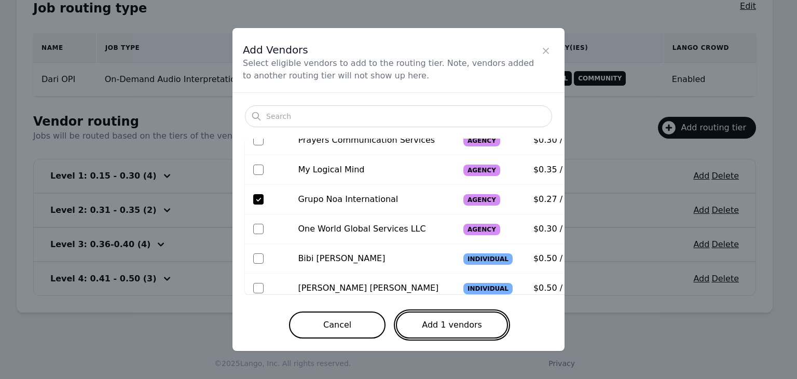
click at [437, 321] on button "Add 1 vendors" at bounding box center [452, 324] width 112 height 27
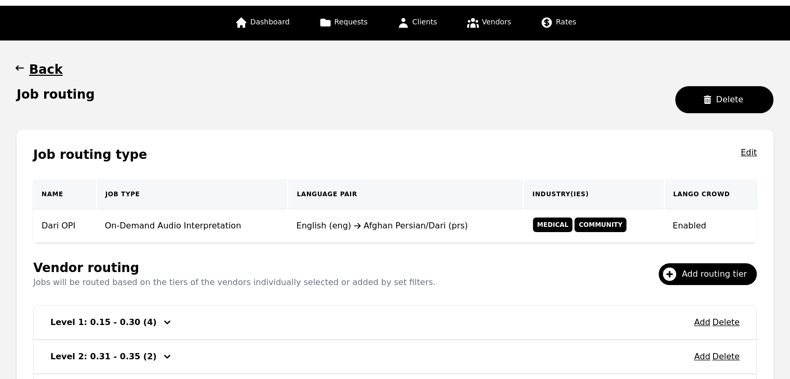
scroll to position [44, 0]
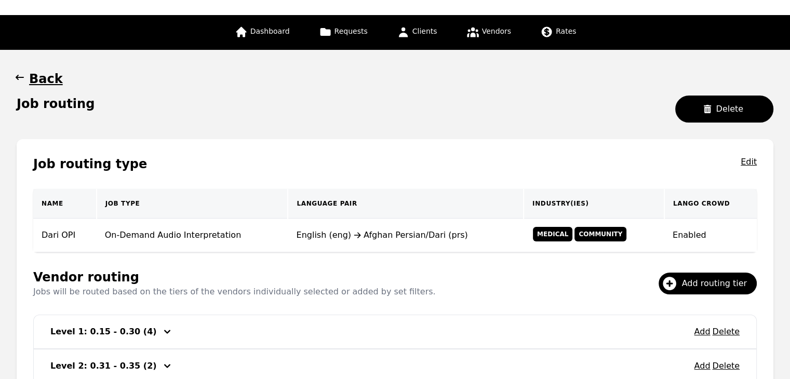
click at [18, 80] on icon "button" at bounding box center [20, 77] width 10 height 10
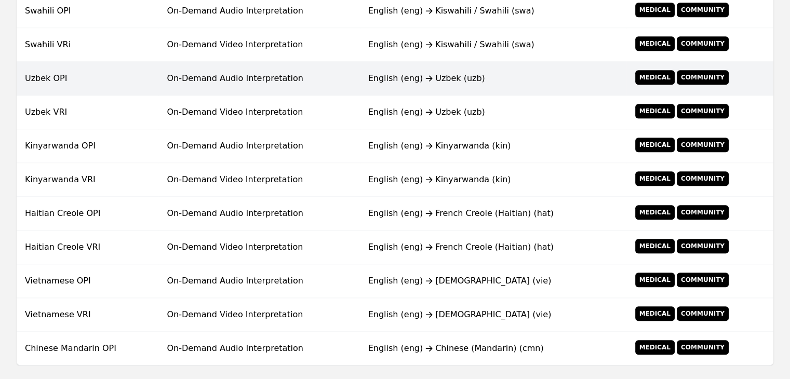
scroll to position [833, 0]
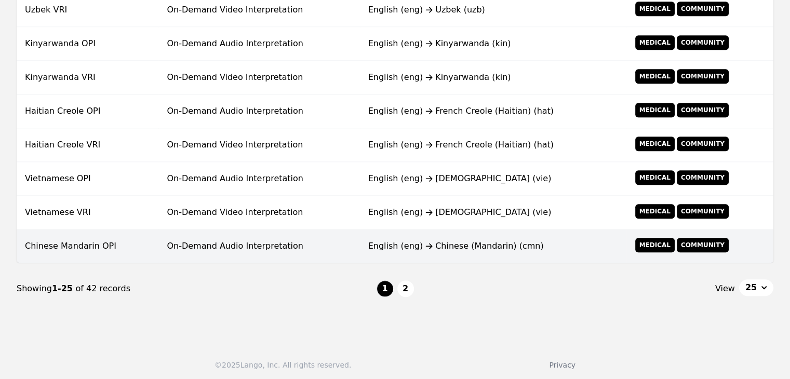
click at [316, 244] on td "On-Demand Audio Interpretation" at bounding box center [258, 246] width 201 height 34
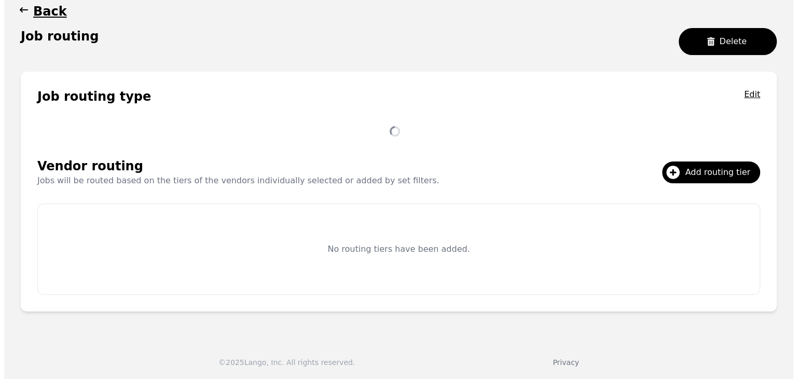
scroll to position [200, 0]
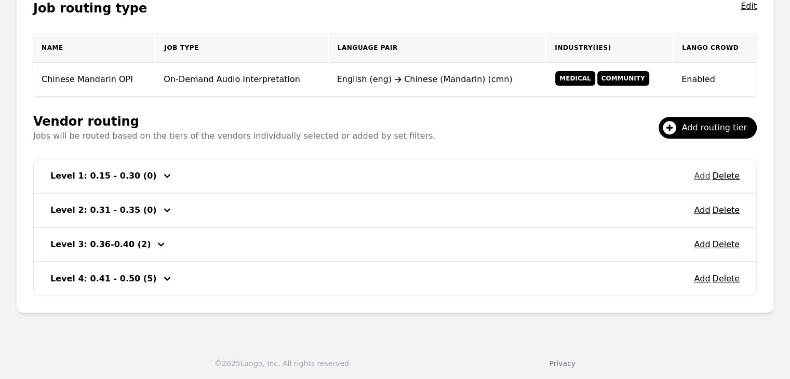
click at [700, 177] on button "Add" at bounding box center [702, 176] width 16 height 12
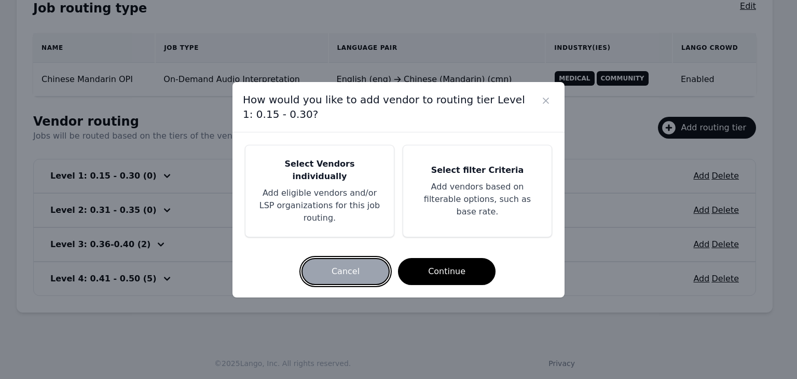
click at [357, 258] on button "Cancel" at bounding box center [346, 271] width 88 height 27
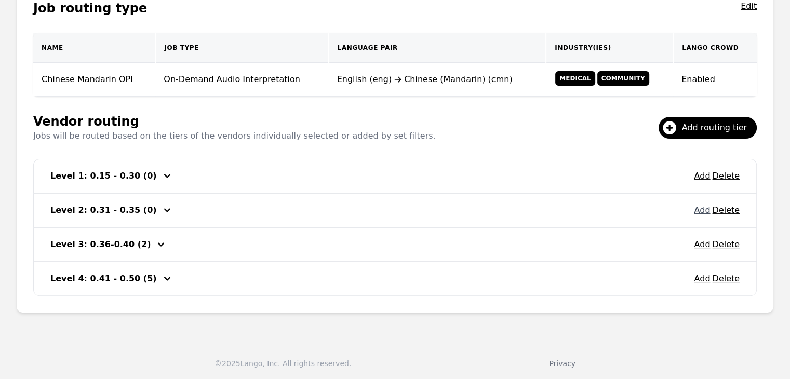
click at [705, 206] on button "Add" at bounding box center [702, 210] width 16 height 12
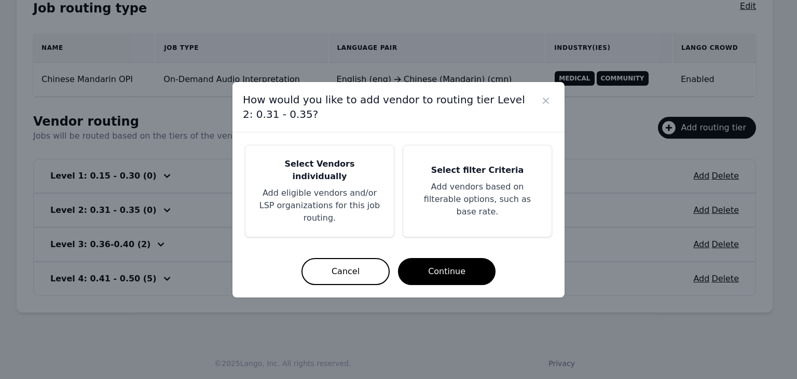
click at [346, 187] on p "Add eligible vendors and/or LSP organizations for this job routing." at bounding box center [320, 205] width 124 height 37
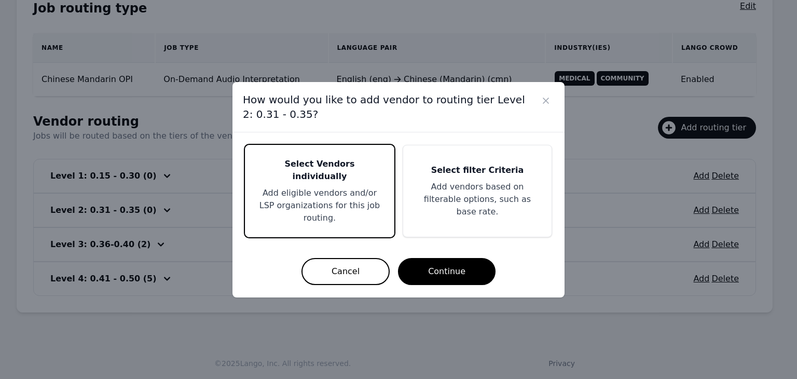
click at [346, 188] on p "Add eligible vendors and/or LSP organizations for this job routing." at bounding box center [320, 205] width 124 height 37
click at [433, 258] on button "Continue" at bounding box center [447, 271] width 98 height 27
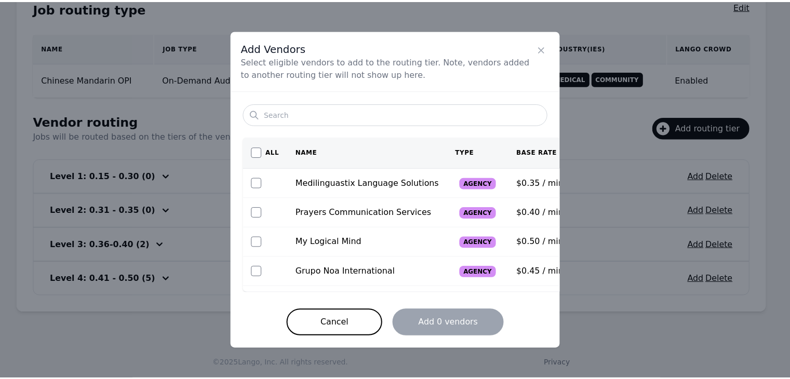
scroll to position [52, 0]
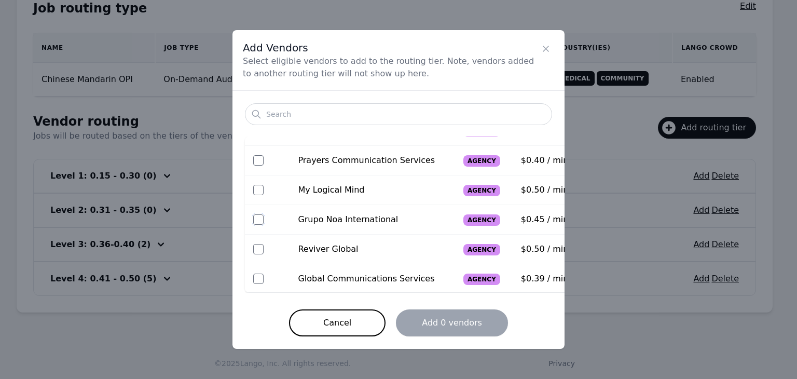
click at [259, 221] on input "checkbox" at bounding box center [258, 219] width 10 height 10
checkbox input "true"
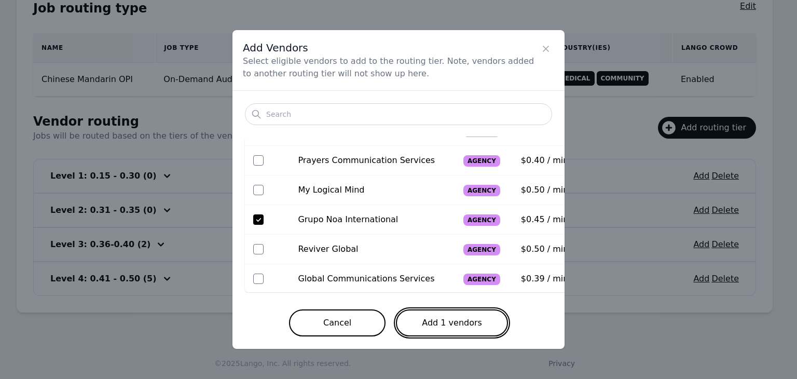
click at [431, 316] on button "Add 1 vendors" at bounding box center [452, 322] width 112 height 27
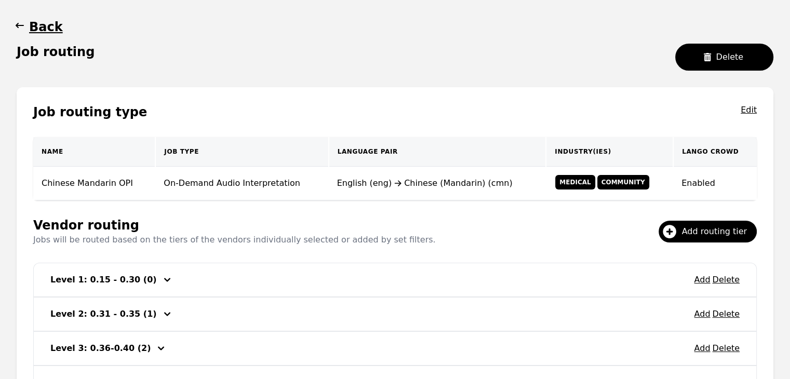
click at [20, 20] on icon "button" at bounding box center [20, 25] width 10 height 10
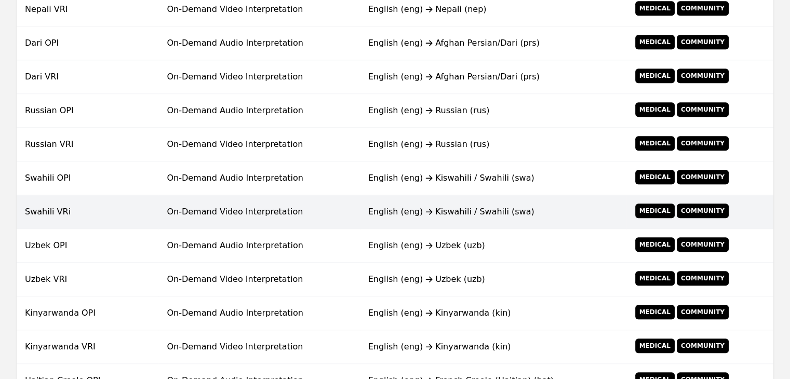
scroll to position [833, 0]
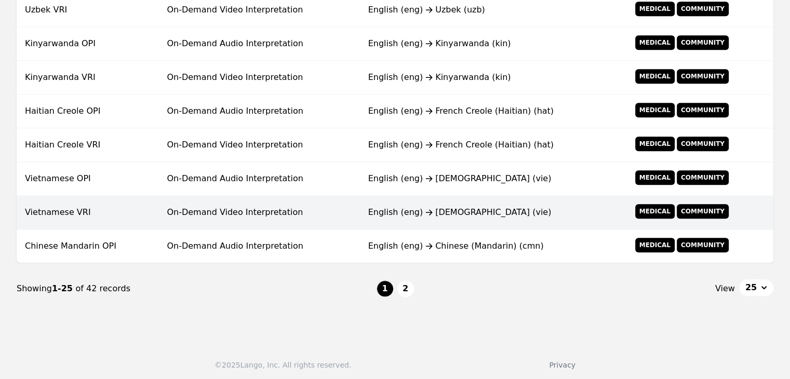
click at [207, 212] on td "On-Demand Video Interpretation" at bounding box center [258, 213] width 201 height 34
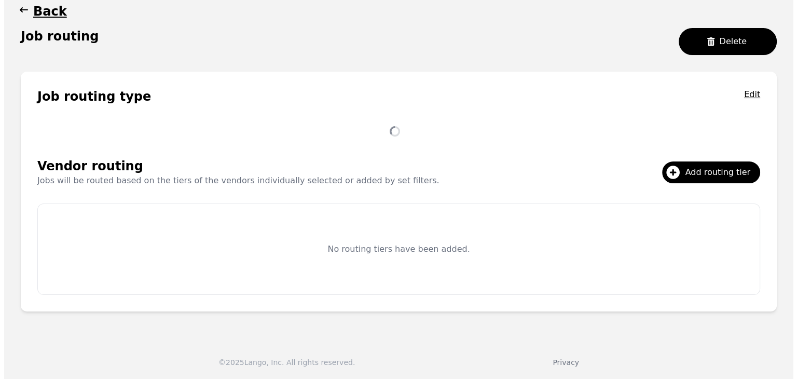
scroll to position [200, 0]
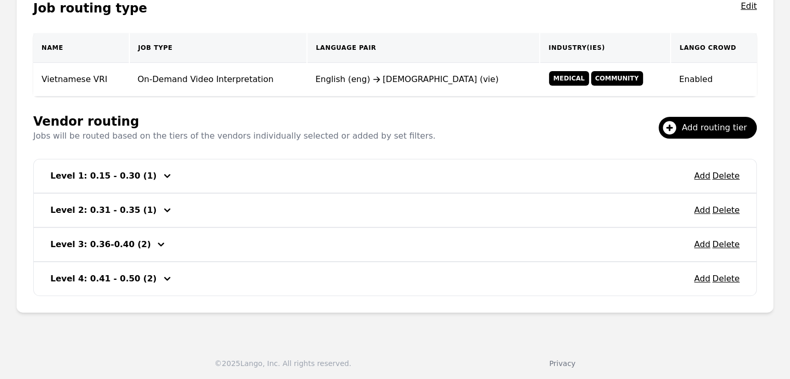
click at [696, 208] on div "Add Delete Level 2: 0.31 - 0.35 (1)" at bounding box center [395, 210] width 722 height 33
click at [701, 211] on button "Add" at bounding box center [702, 210] width 16 height 12
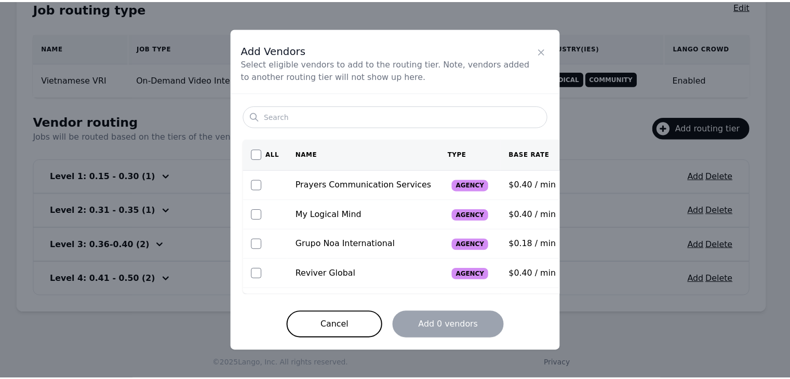
scroll to position [52, 0]
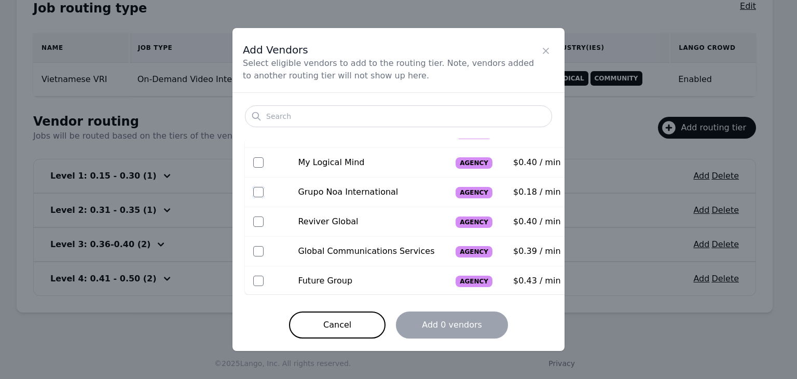
click at [255, 194] on input "checkbox" at bounding box center [258, 192] width 10 height 10
checkbox input "true"
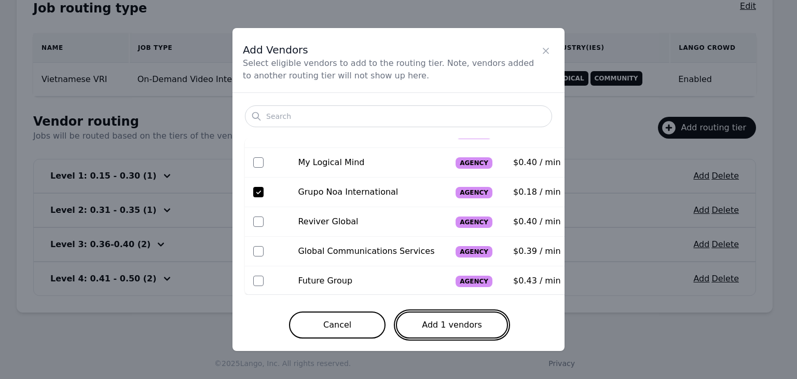
click at [469, 324] on button "Add 1 vendors" at bounding box center [452, 324] width 112 height 27
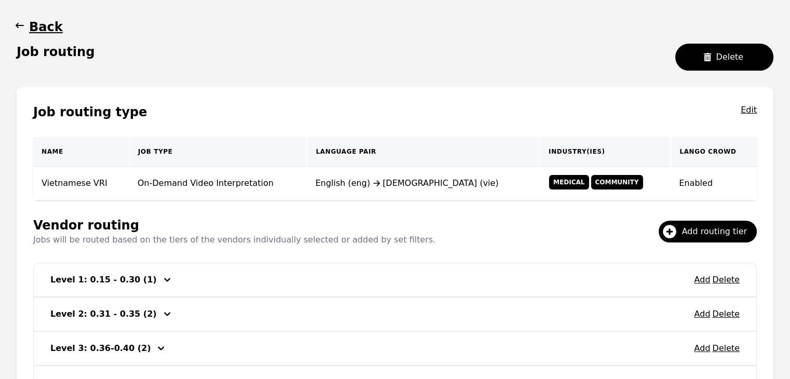
click at [21, 23] on icon "button" at bounding box center [20, 25] width 10 height 10
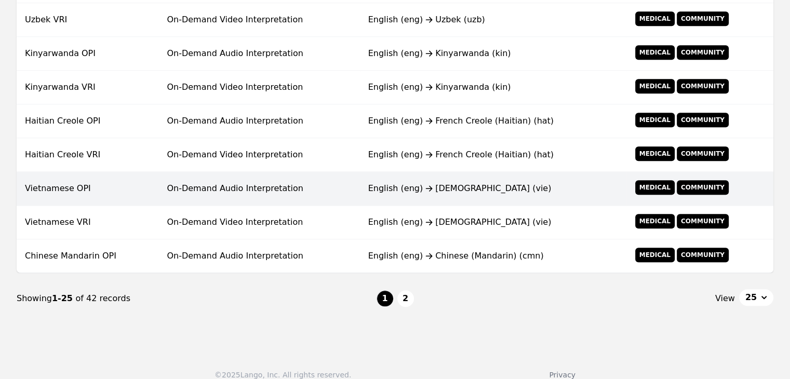
click at [135, 182] on td "Vietnamese OPI" at bounding box center [88, 189] width 142 height 34
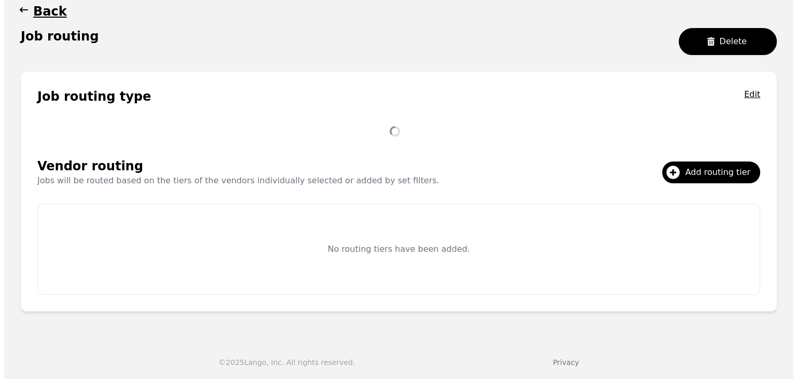
scroll to position [200, 0]
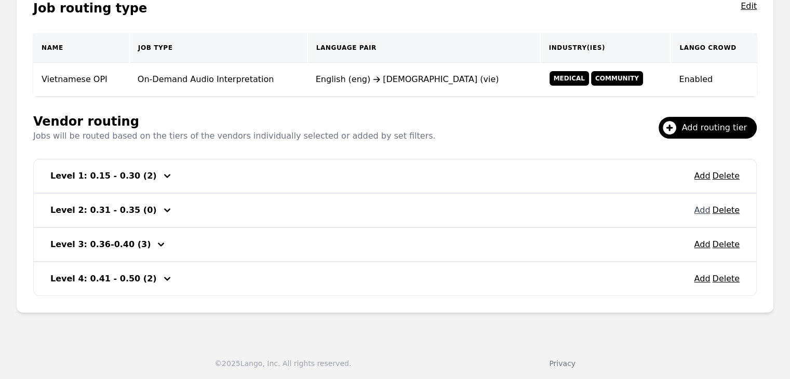
click at [706, 213] on button "Add" at bounding box center [702, 210] width 16 height 12
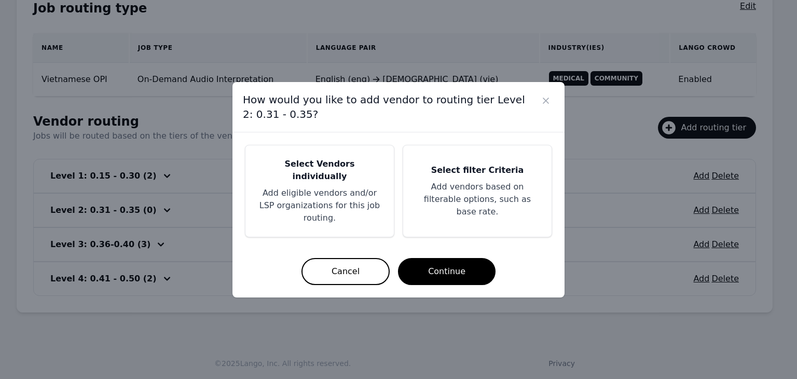
click at [469, 176] on h5 "Select filter Criteria" at bounding box center [478, 170] width 124 height 12
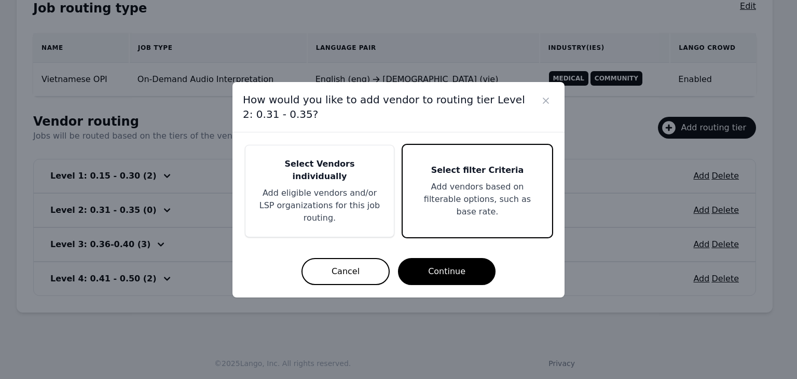
click at [332, 195] on p "Add eligible vendors and/or LSP organizations for this job routing." at bounding box center [320, 205] width 124 height 37
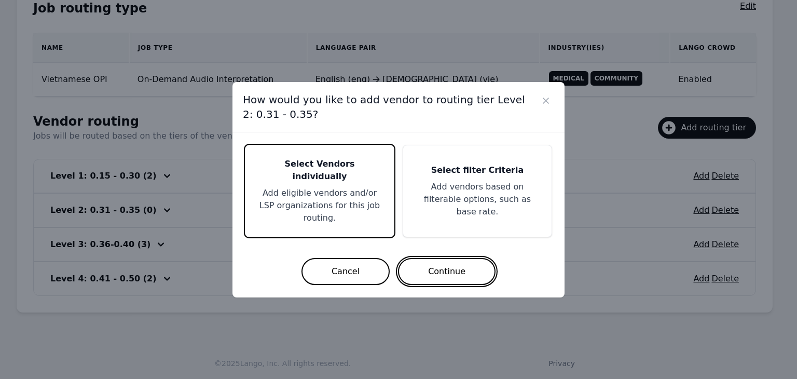
click at [436, 258] on button "Continue" at bounding box center [447, 271] width 98 height 27
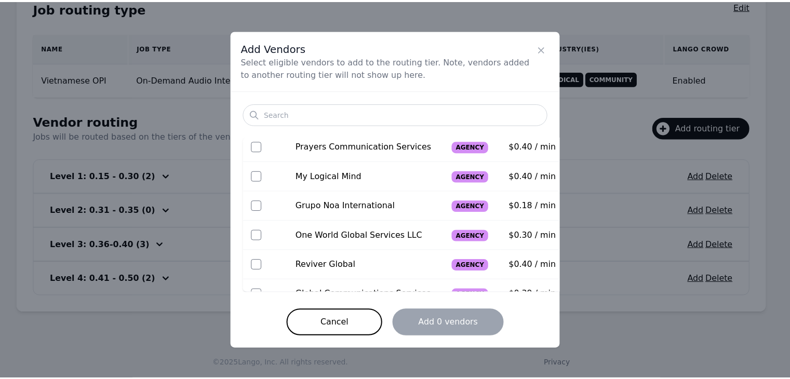
scroll to position [52, 0]
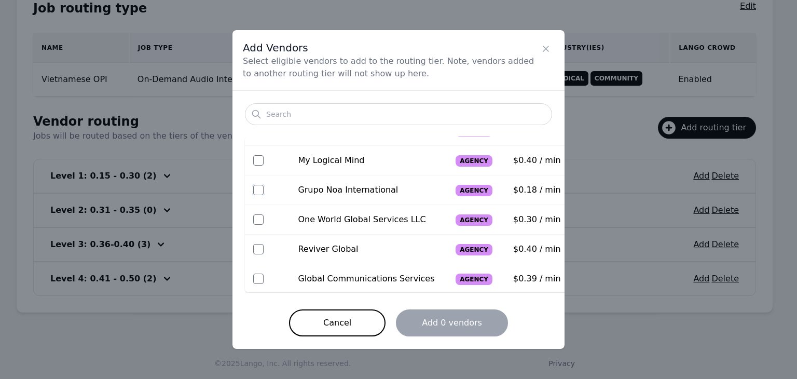
click at [255, 193] on input "checkbox" at bounding box center [258, 190] width 10 height 10
checkbox input "true"
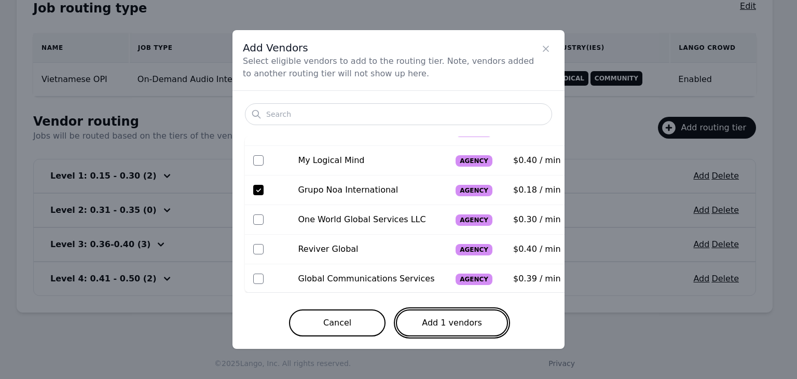
click at [457, 330] on button "Add 1 vendors" at bounding box center [452, 322] width 112 height 27
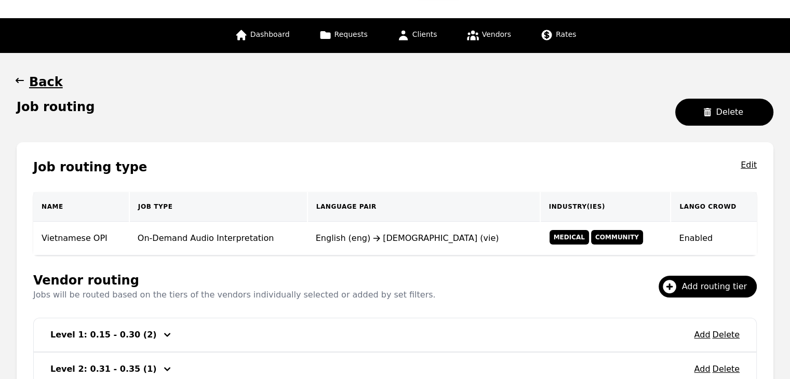
scroll to position [0, 0]
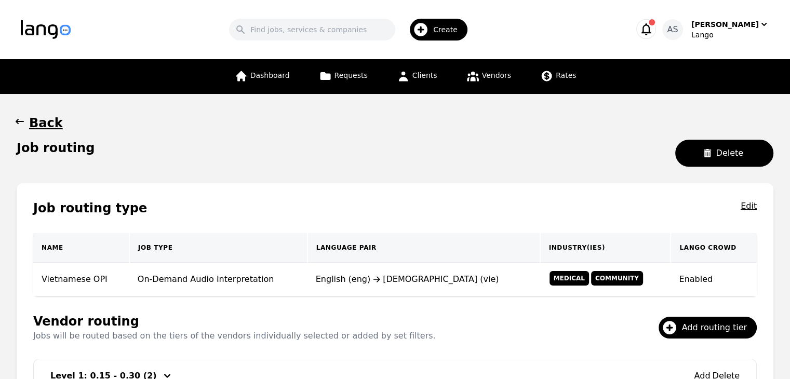
click at [16, 123] on icon "button" at bounding box center [20, 121] width 10 height 10
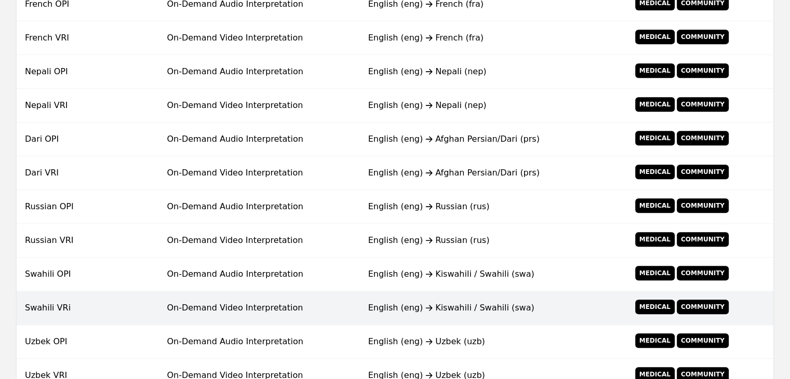
scroll to position [833, 0]
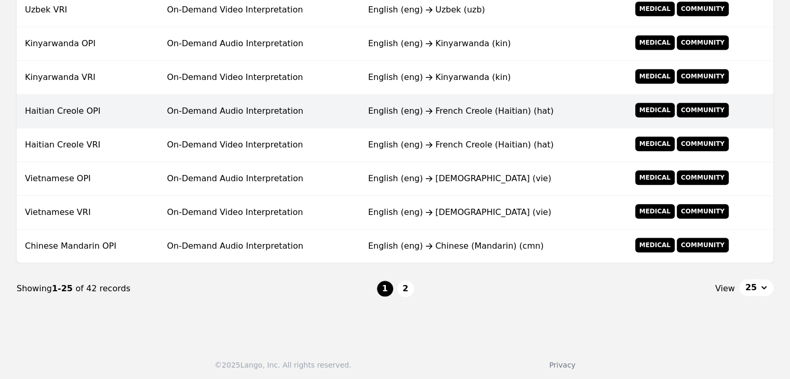
click at [200, 116] on td "On-Demand Audio Interpretation" at bounding box center [258, 111] width 201 height 34
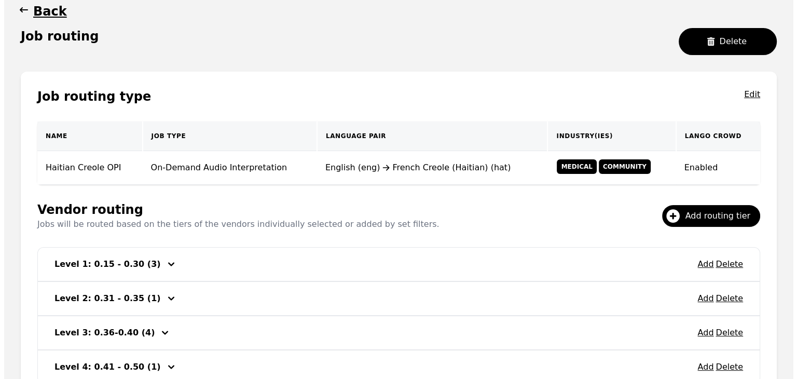
scroll to position [200, 0]
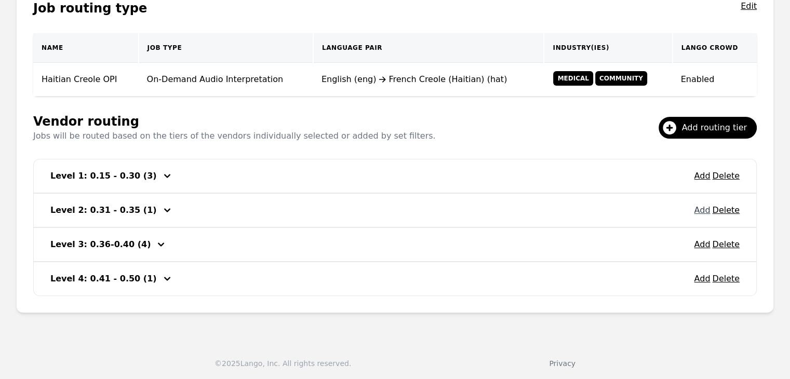
click at [702, 211] on button "Add" at bounding box center [702, 210] width 16 height 12
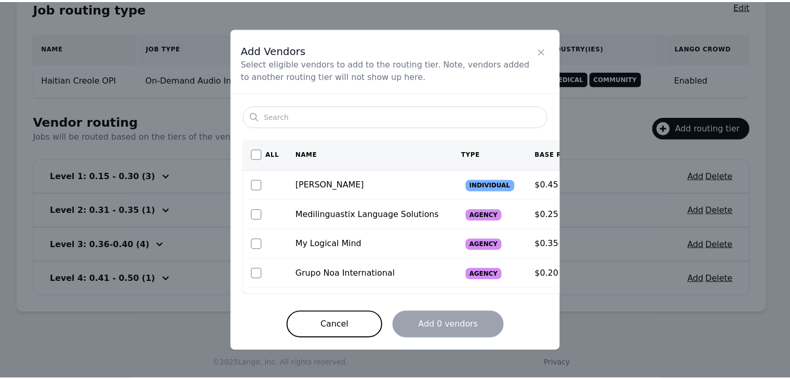
scroll to position [52, 0]
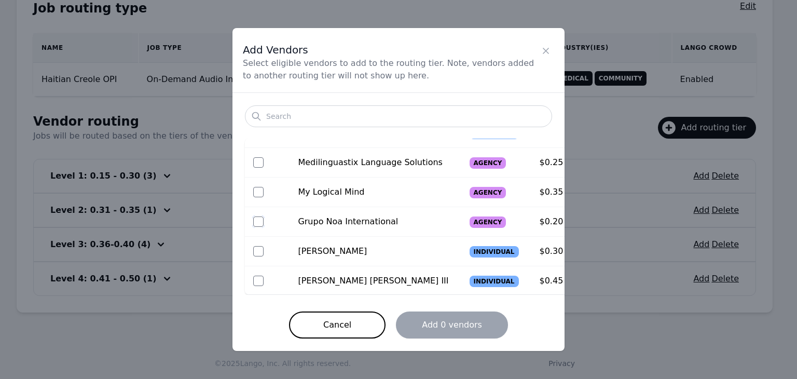
click at [262, 223] on input "checkbox" at bounding box center [258, 221] width 10 height 10
checkbox input "true"
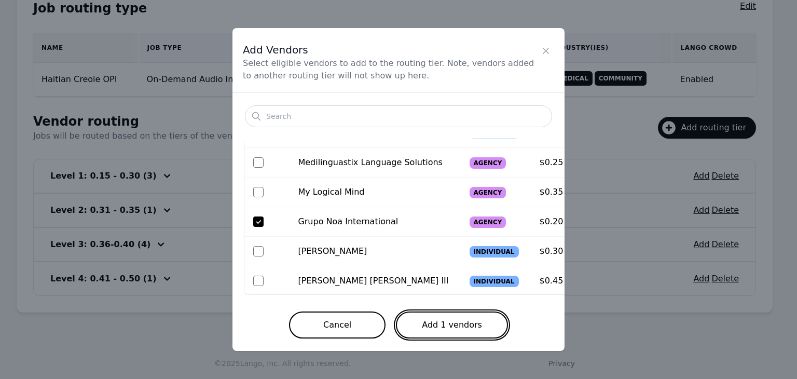
click at [480, 329] on button "Add 1 vendors" at bounding box center [452, 324] width 112 height 27
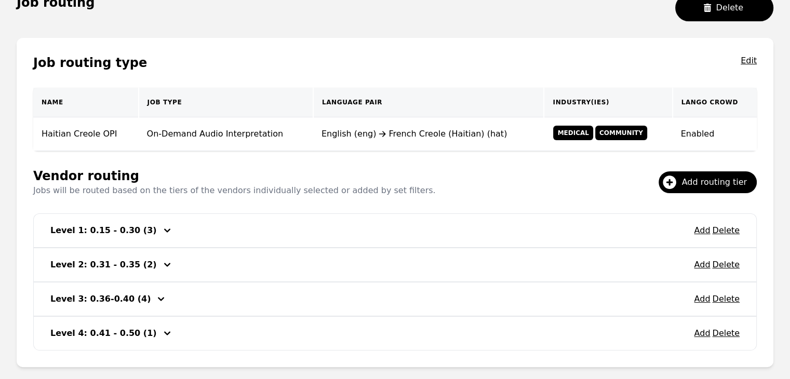
scroll to position [44, 0]
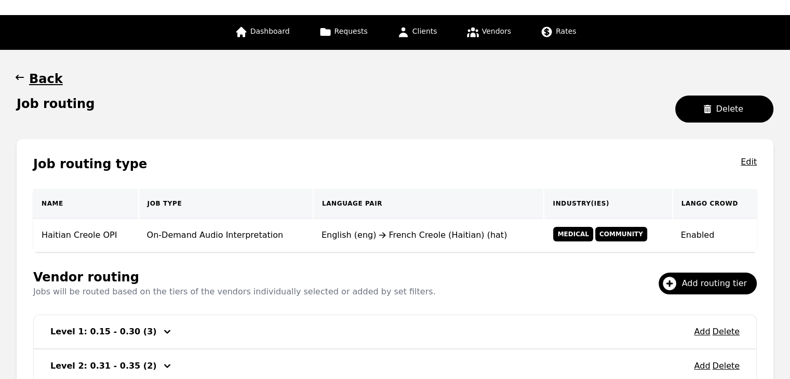
click at [15, 75] on icon "button" at bounding box center [20, 77] width 10 height 10
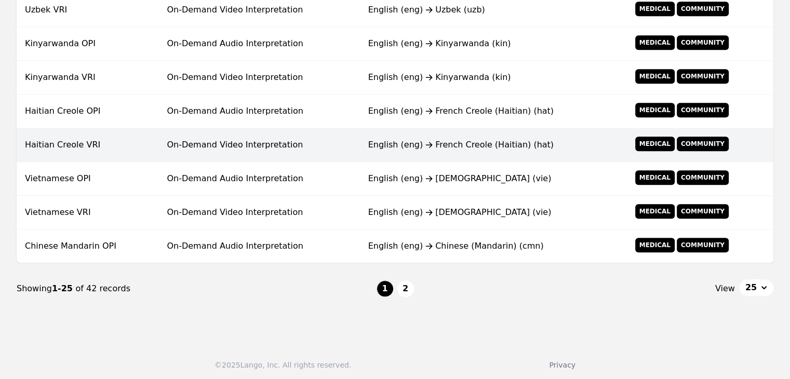
click at [220, 131] on td "On-Demand Video Interpretation" at bounding box center [258, 145] width 201 height 34
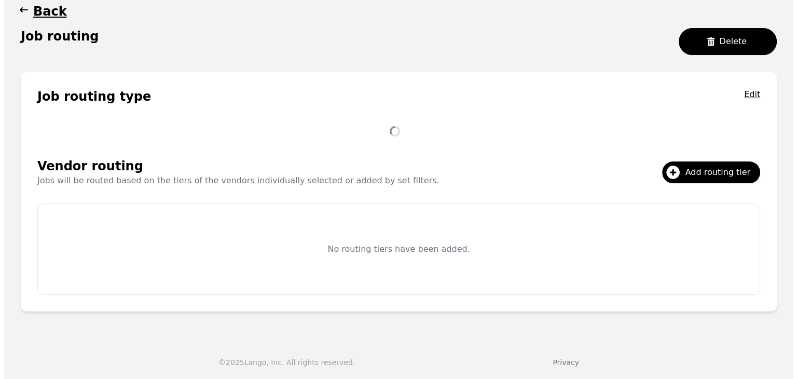
scroll to position [200, 0]
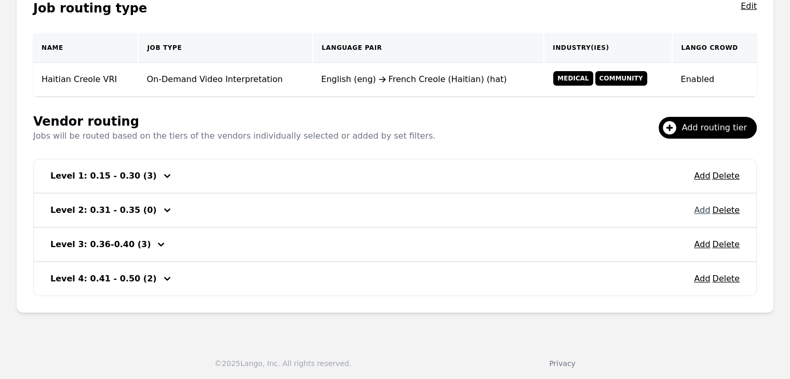
click at [704, 212] on button "Add" at bounding box center [702, 210] width 16 height 12
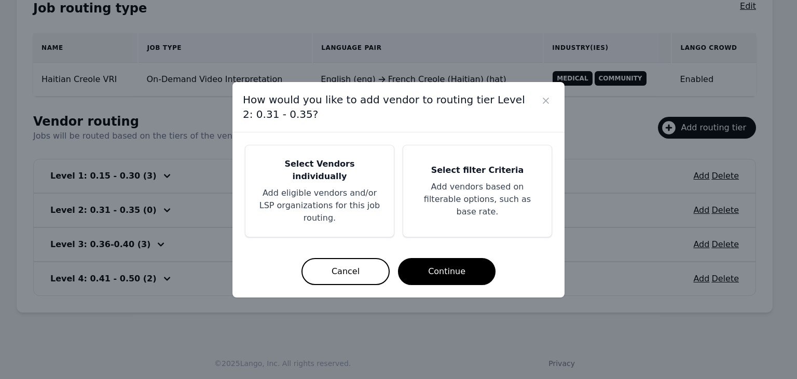
click at [321, 190] on p "Add eligible vendors and/or LSP organizations for this job routing." at bounding box center [320, 205] width 124 height 37
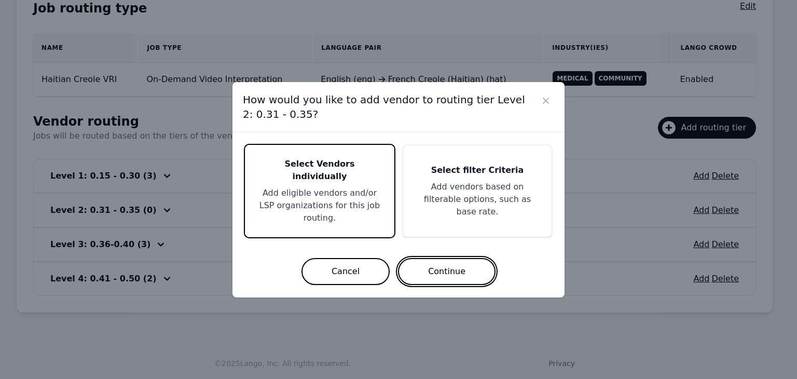
click at [446, 268] on button "Continue" at bounding box center [447, 271] width 98 height 27
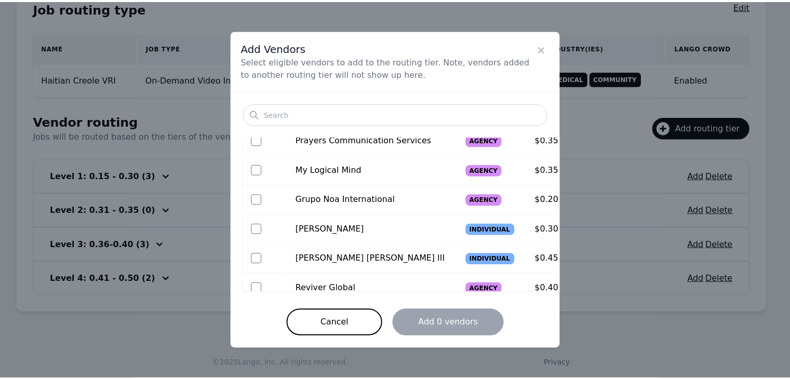
scroll to position [104, 0]
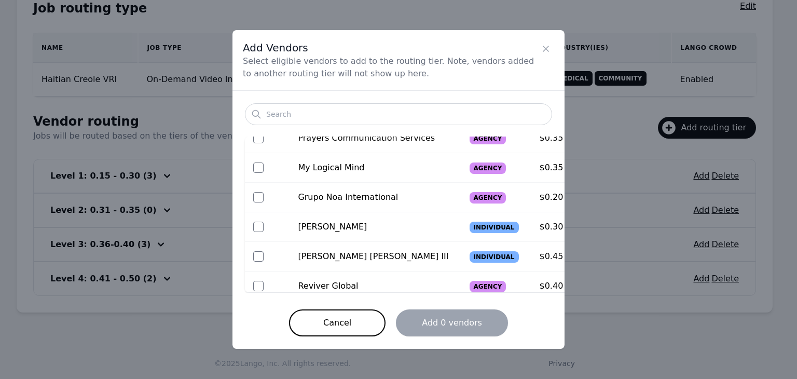
click at [264, 200] on div at bounding box center [267, 197] width 28 height 10
click at [260, 198] on input "checkbox" at bounding box center [258, 197] width 10 height 10
checkbox input "true"
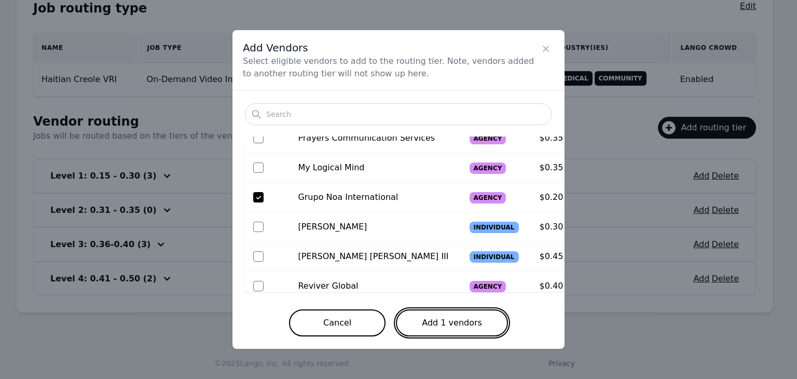
click at [443, 320] on button "Add 1 vendors" at bounding box center [452, 322] width 112 height 27
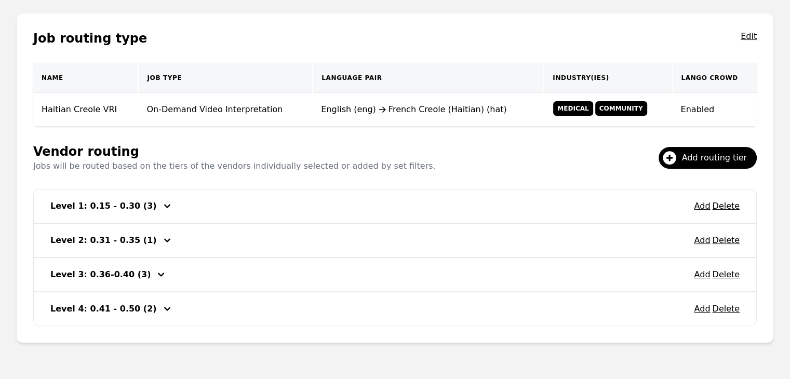
scroll to position [44, 0]
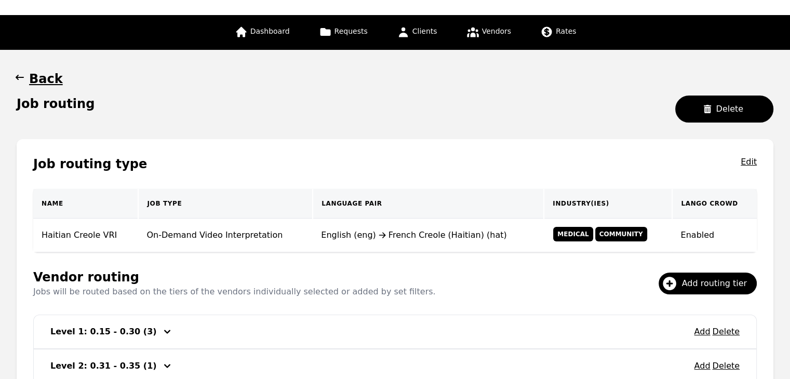
click at [27, 74] on button "Back" at bounding box center [40, 79] width 46 height 17
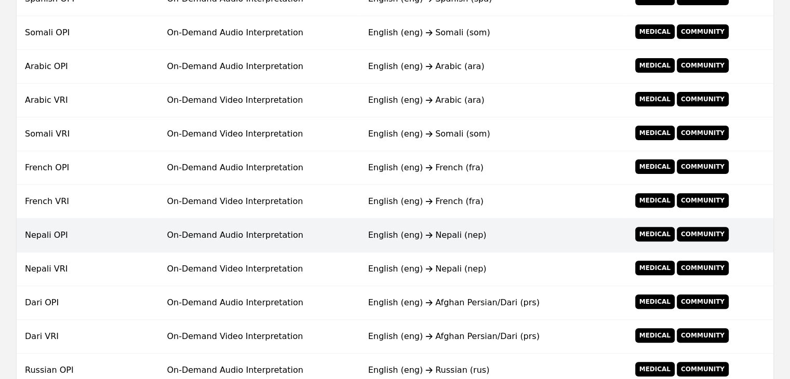
click at [368, 227] on td "English (eng) Nepali (nep)" at bounding box center [493, 236] width 266 height 34
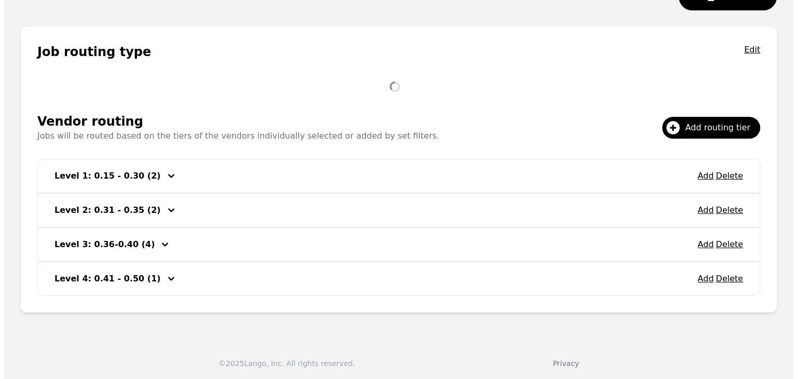
scroll to position [200, 0]
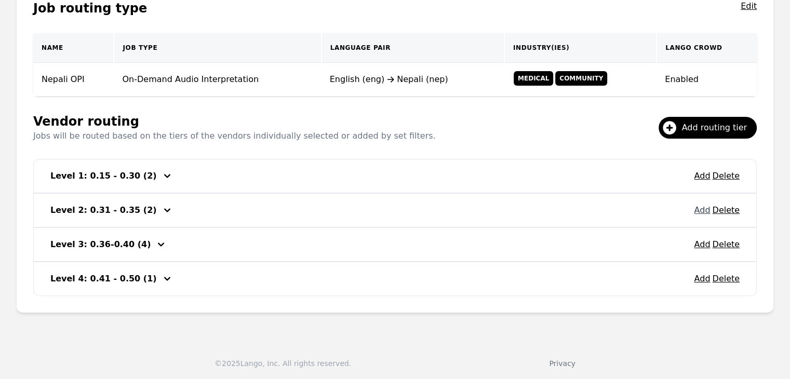
click at [702, 210] on button "Add" at bounding box center [702, 210] width 16 height 12
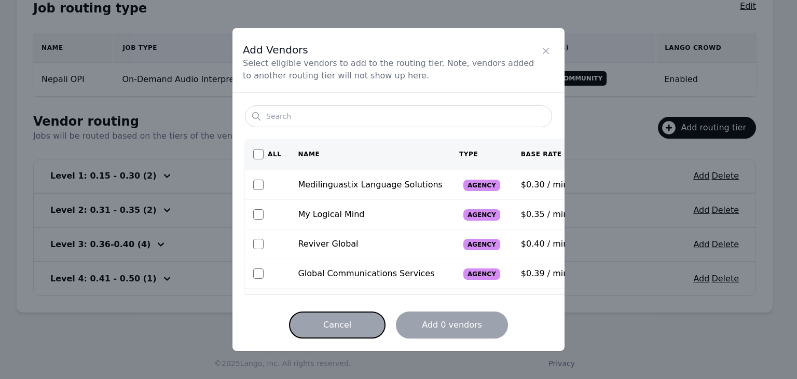
scroll to position [0, 0]
click at [332, 322] on button "Cancel" at bounding box center [337, 324] width 97 height 27
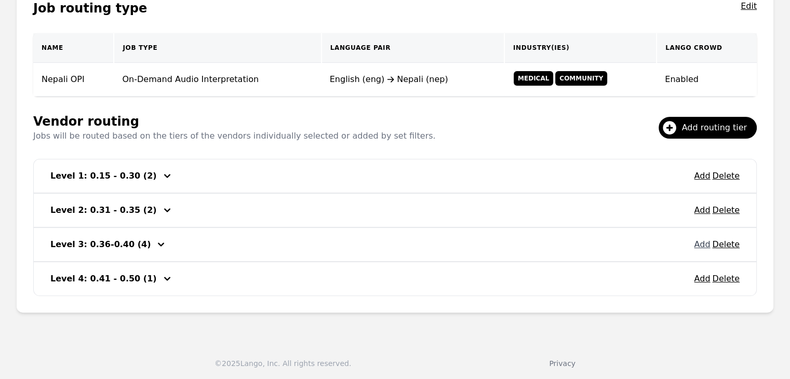
click at [703, 239] on button "Add" at bounding box center [702, 244] width 16 height 12
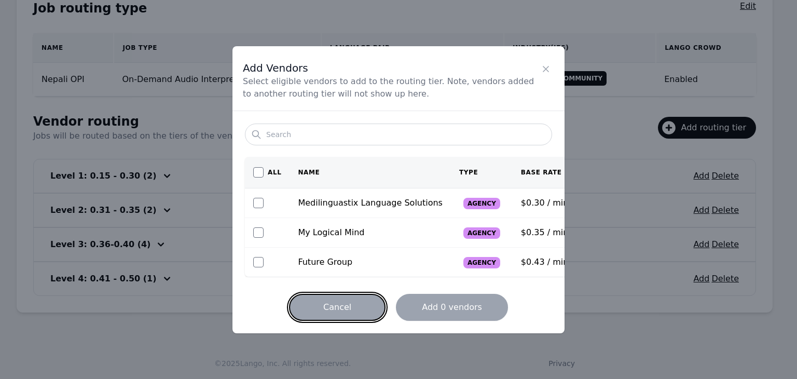
click at [330, 304] on button "Cancel" at bounding box center [337, 307] width 97 height 27
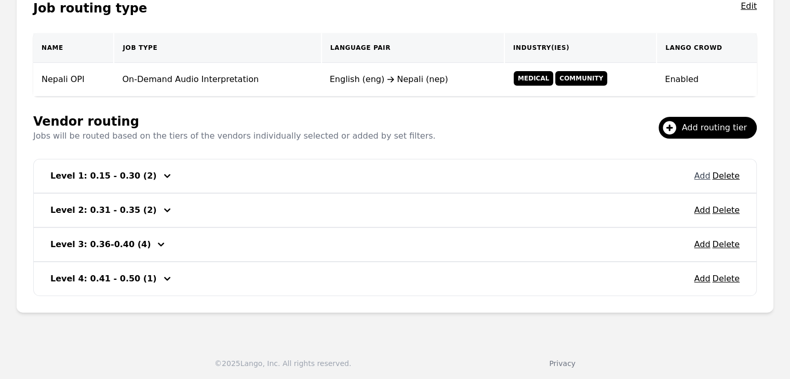
click at [703, 179] on button "Add" at bounding box center [702, 176] width 16 height 12
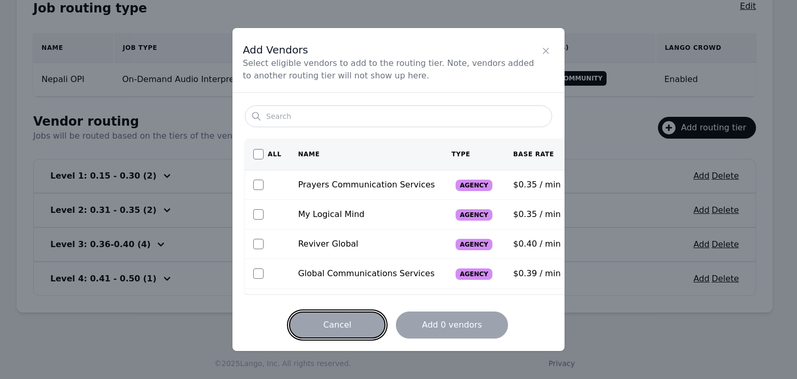
click at [350, 322] on button "Cancel" at bounding box center [337, 324] width 97 height 27
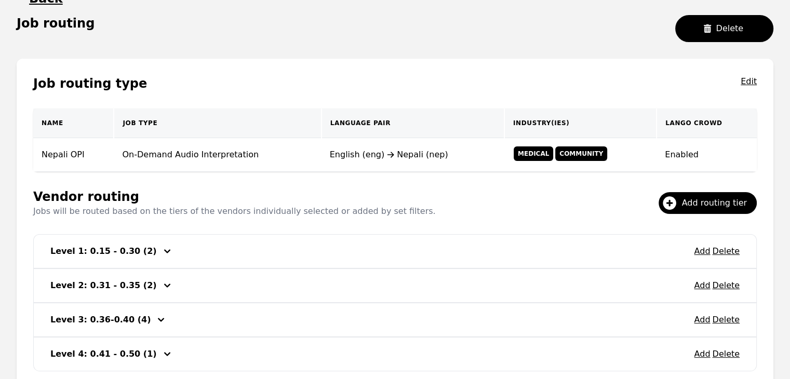
scroll to position [44, 0]
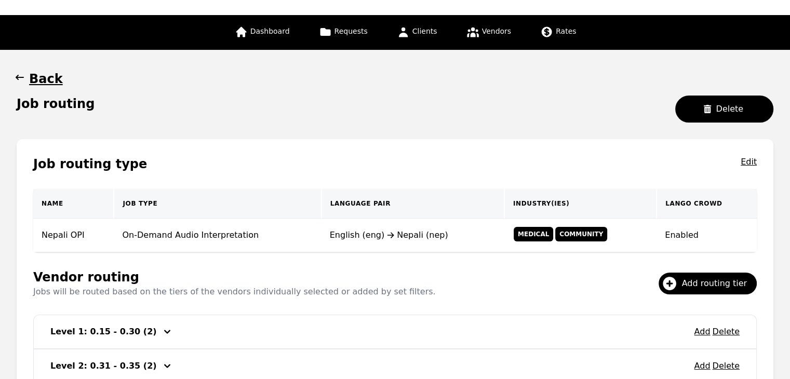
click at [22, 79] on icon "button" at bounding box center [20, 77] width 10 height 10
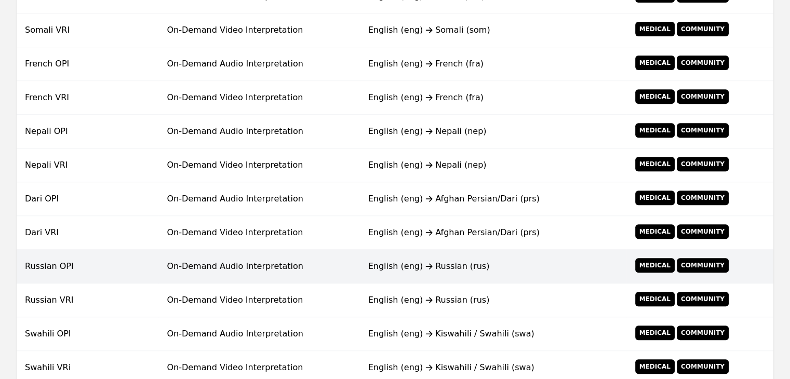
click at [281, 263] on td "On-Demand Audio Interpretation" at bounding box center [258, 267] width 201 height 34
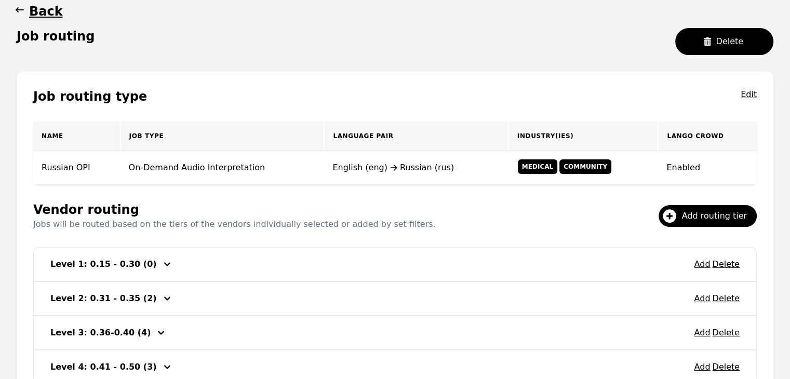
scroll to position [200, 0]
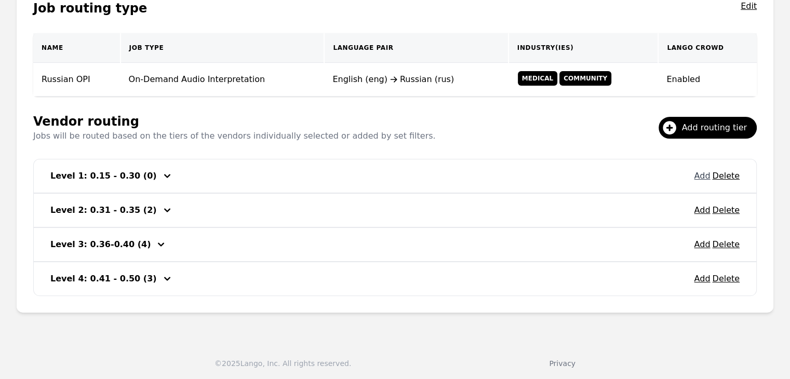
click at [701, 173] on button "Add" at bounding box center [702, 176] width 16 height 12
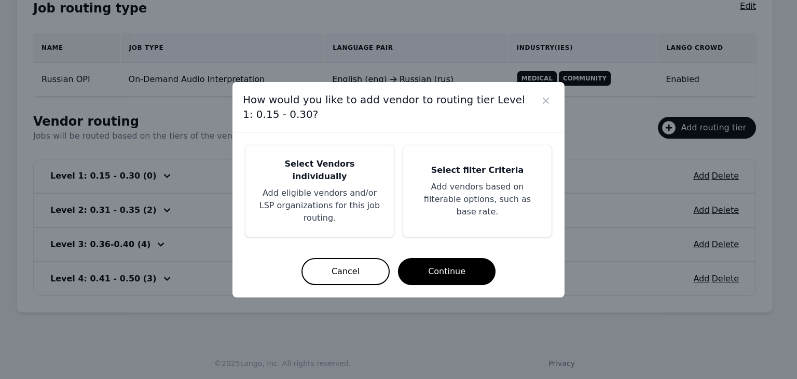
click at [325, 193] on p "Add eligible vendors and/or LSP organizations for this job routing." at bounding box center [320, 205] width 124 height 37
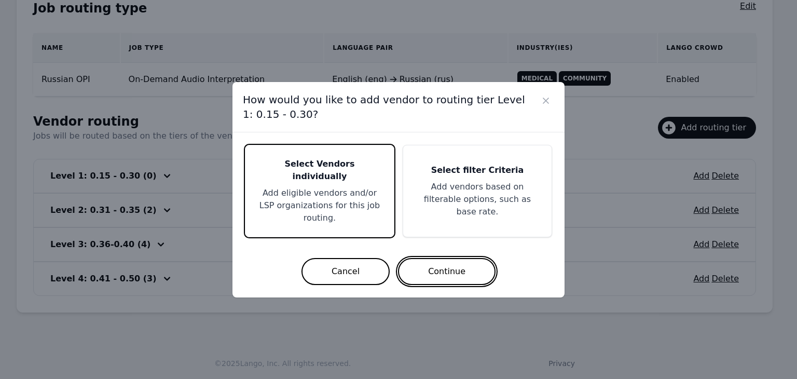
click at [417, 261] on button "Continue" at bounding box center [447, 271] width 98 height 27
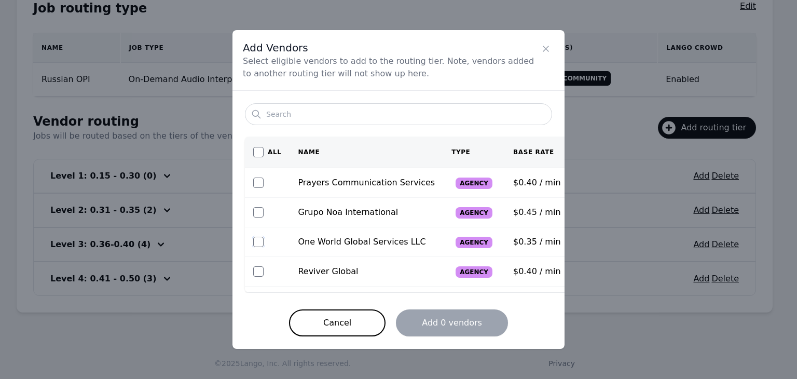
click at [259, 242] on input "checkbox" at bounding box center [258, 242] width 10 height 10
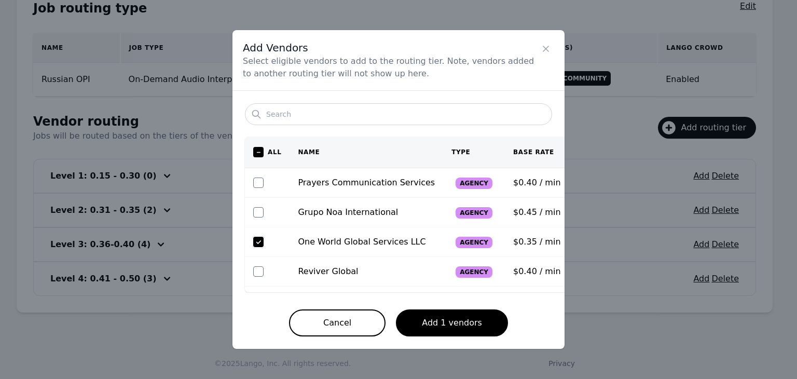
click at [259, 242] on input "checkbox" at bounding box center [258, 242] width 10 height 10
checkbox input "false"
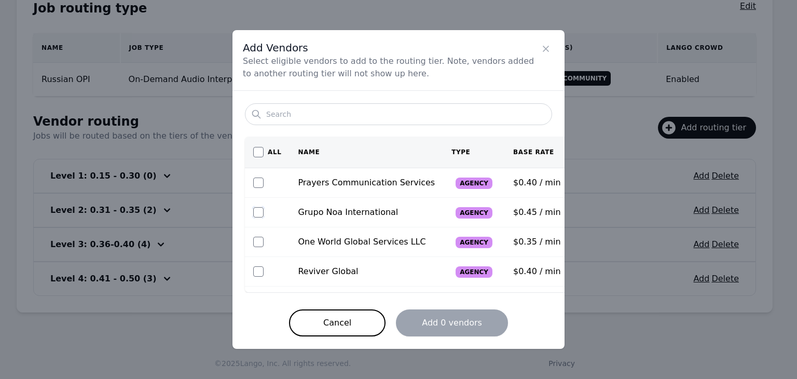
click at [256, 215] on input "checkbox" at bounding box center [258, 212] width 10 height 10
checkbox input "true"
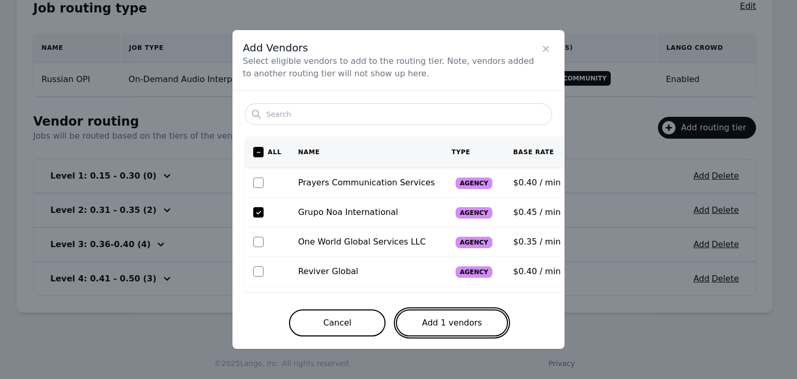
click at [470, 318] on button "Add 1 vendors" at bounding box center [452, 322] width 112 height 27
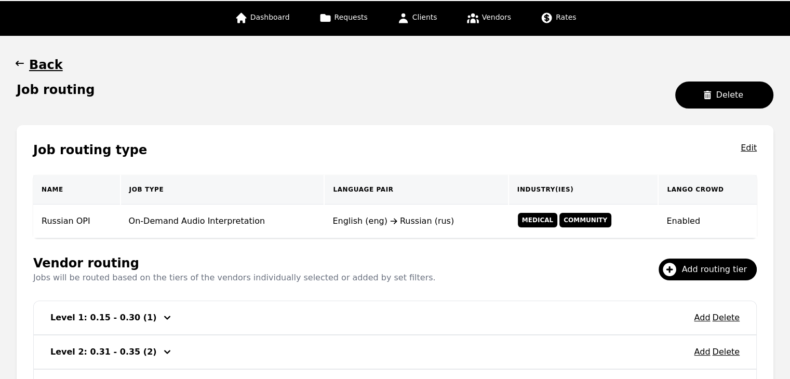
scroll to position [44, 0]
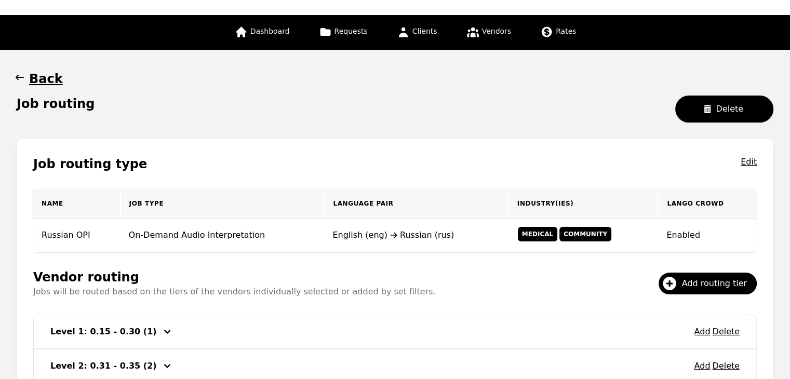
click at [19, 78] on icon "button" at bounding box center [20, 77] width 10 height 10
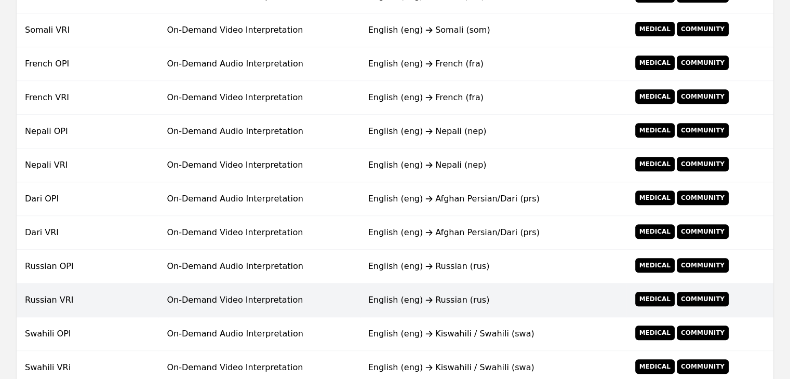
click at [273, 294] on td "On-Demand Video Interpretation" at bounding box center [258, 300] width 201 height 34
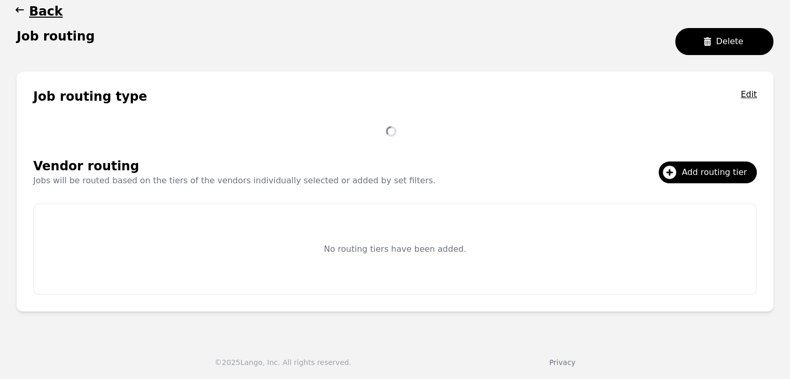
scroll to position [200, 0]
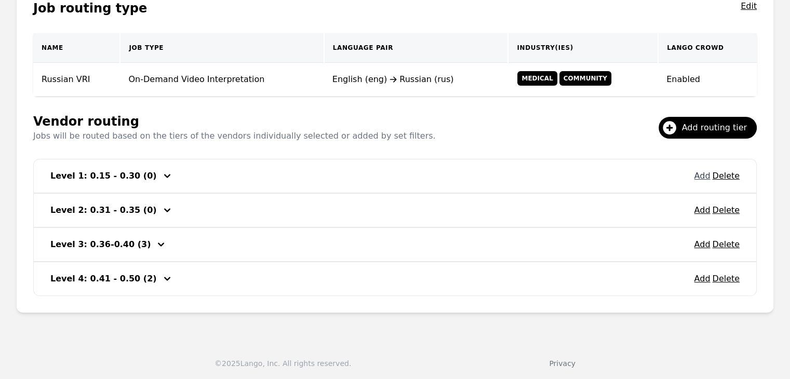
click at [703, 176] on button "Add" at bounding box center [702, 176] width 16 height 12
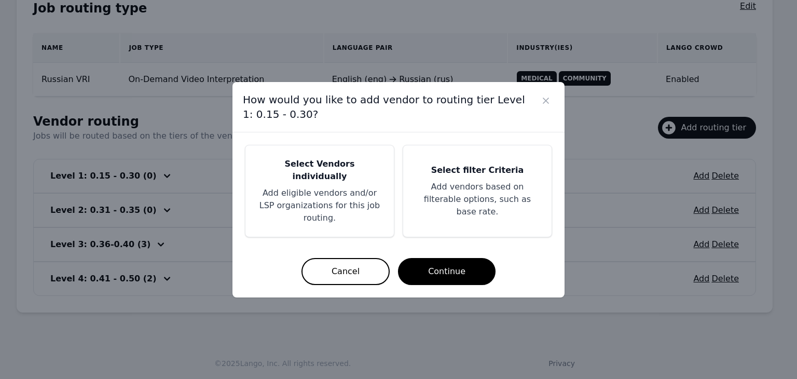
click at [334, 194] on p "Add eligible vendors and/or LSP organizations for this job routing." at bounding box center [320, 205] width 124 height 37
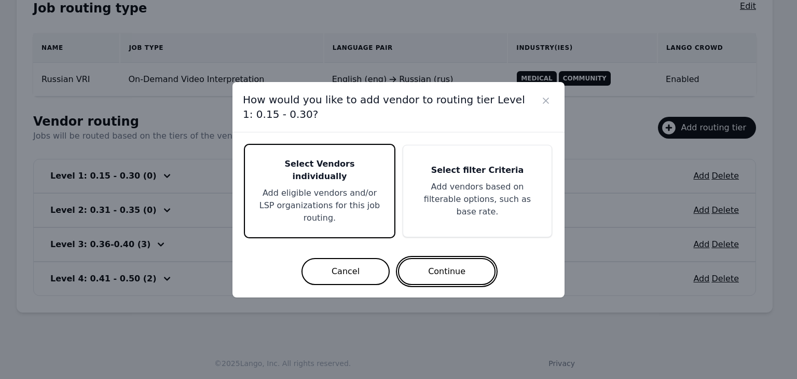
click at [444, 261] on button "Continue" at bounding box center [447, 271] width 98 height 27
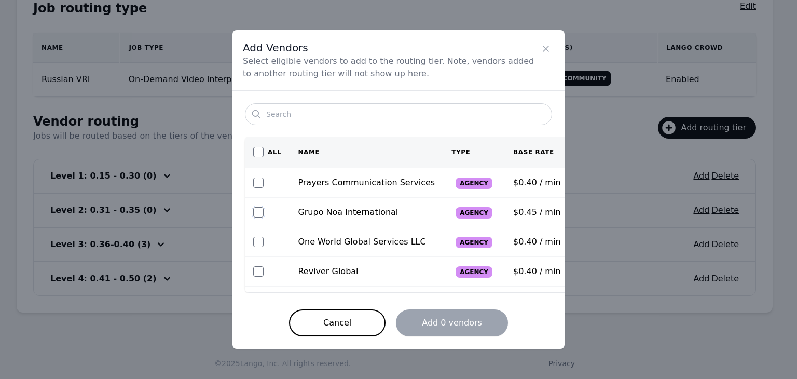
click at [254, 212] on input "checkbox" at bounding box center [258, 212] width 10 height 10
checkbox input "true"
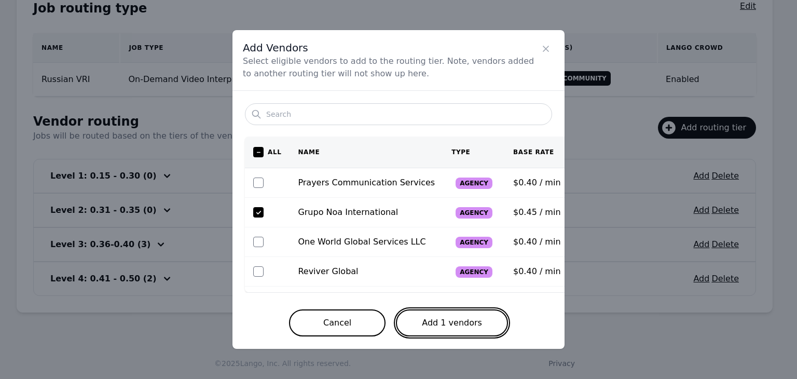
click at [420, 319] on button "Add 1 vendors" at bounding box center [452, 322] width 112 height 27
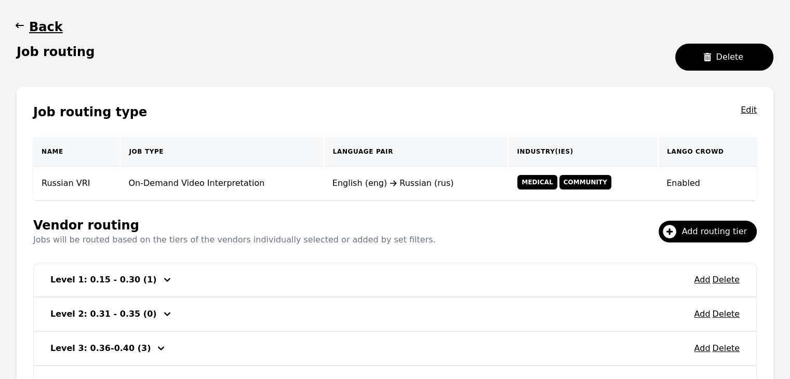
click at [22, 31] on span "button" at bounding box center [20, 27] width 10 height 17
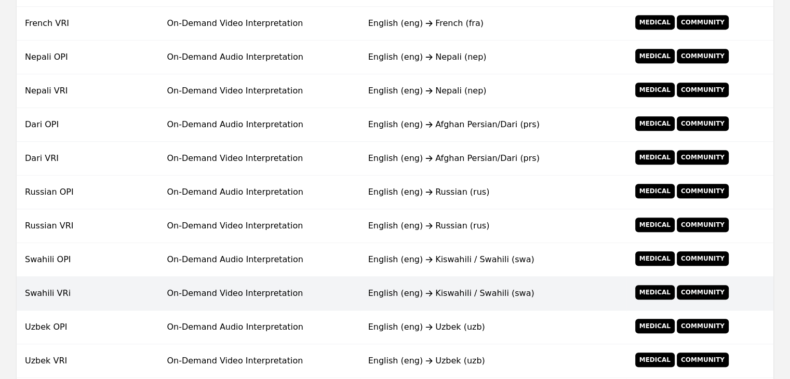
scroll to position [511, 0]
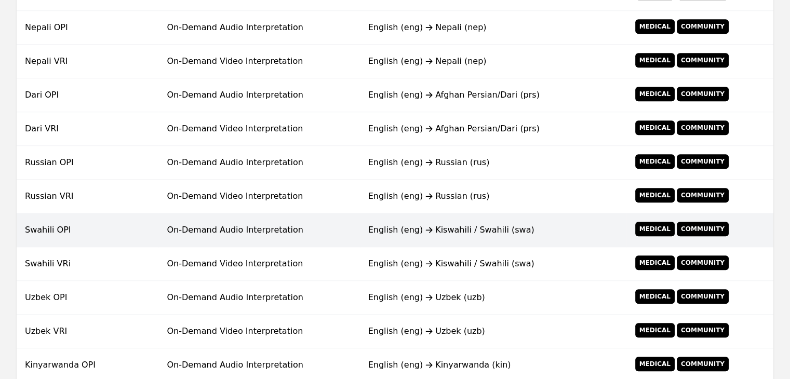
click at [396, 224] on div "English (eng) Kiswahili / Swahili (swa)" at bounding box center [492, 230] width 249 height 12
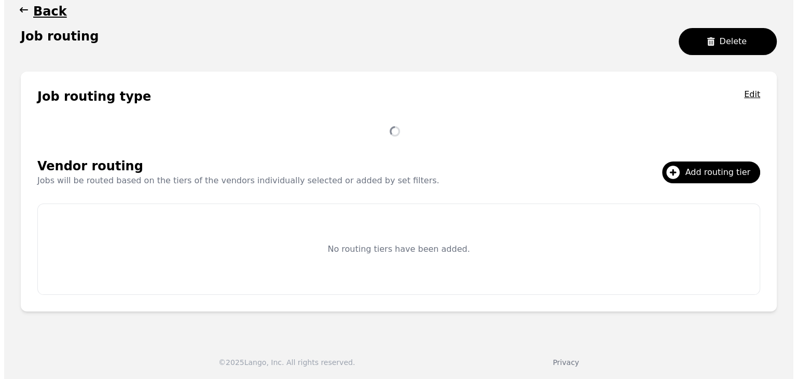
scroll to position [200, 0]
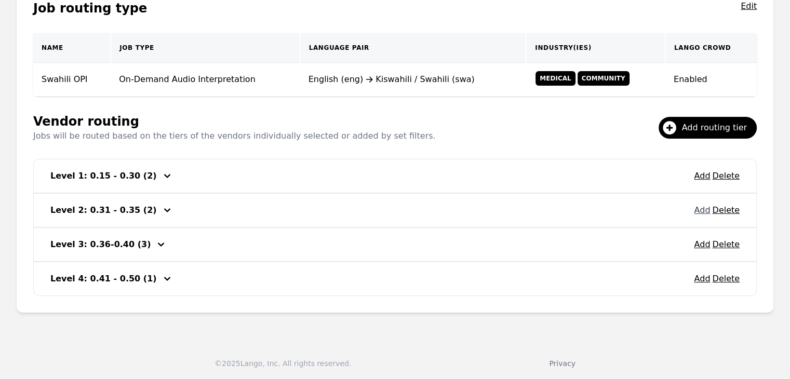
click at [697, 210] on button "Add" at bounding box center [702, 210] width 16 height 12
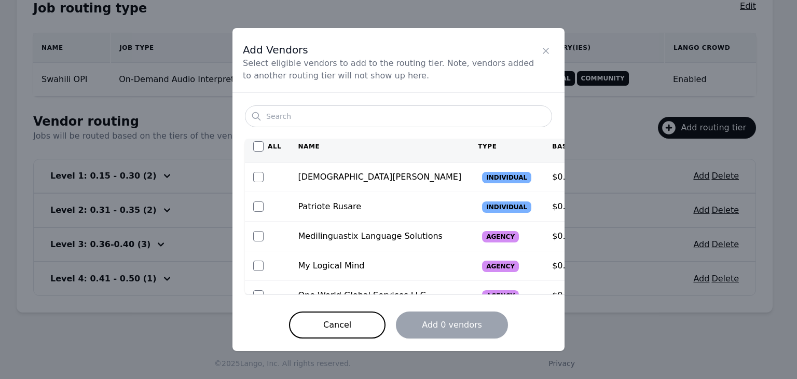
scroll to position [0, 0]
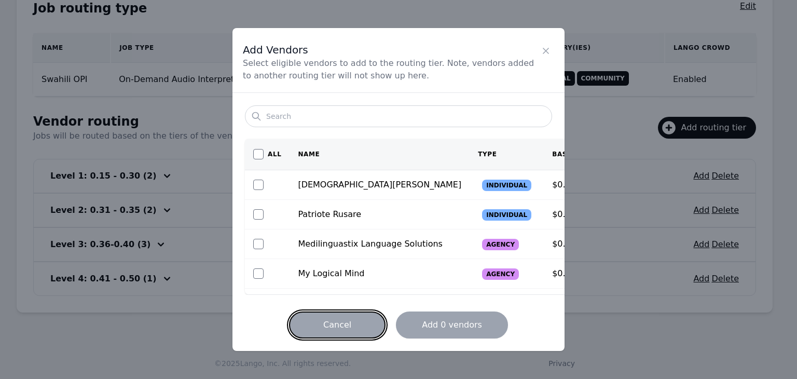
click at [343, 325] on button "Cancel" at bounding box center [337, 324] width 97 height 27
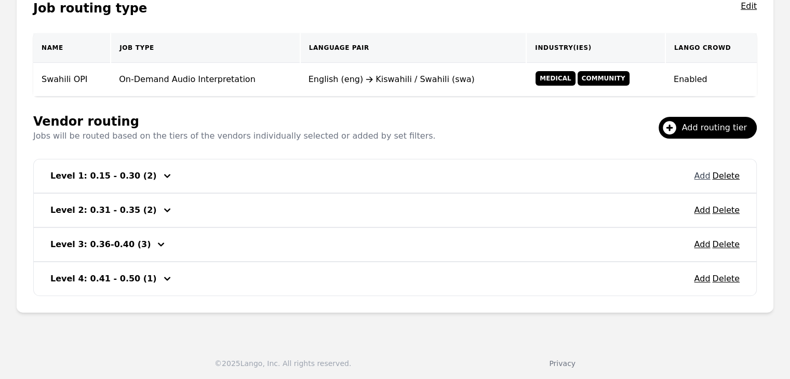
click at [709, 178] on button "Add" at bounding box center [702, 176] width 16 height 12
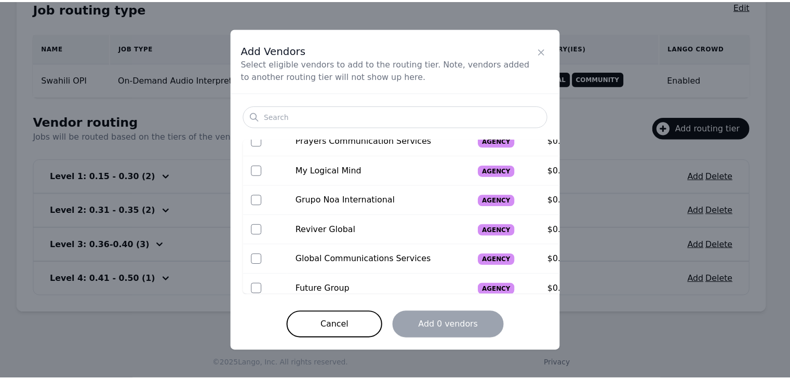
scroll to position [111, 0]
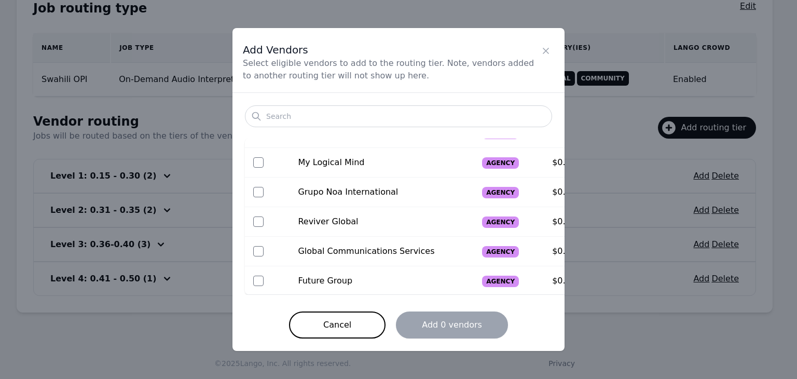
click at [251, 191] on td at bounding box center [267, 193] width 45 height 30
click at [249, 192] on td at bounding box center [267, 193] width 45 height 30
click at [260, 191] on input "checkbox" at bounding box center [258, 192] width 10 height 10
checkbox input "true"
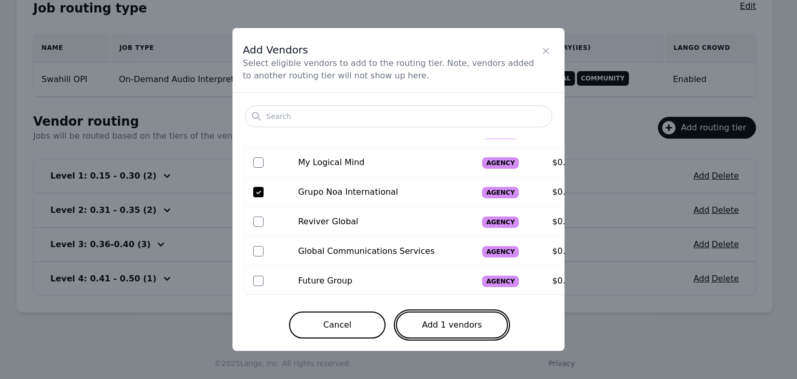
click at [436, 330] on button "Add 1 vendors" at bounding box center [452, 324] width 112 height 27
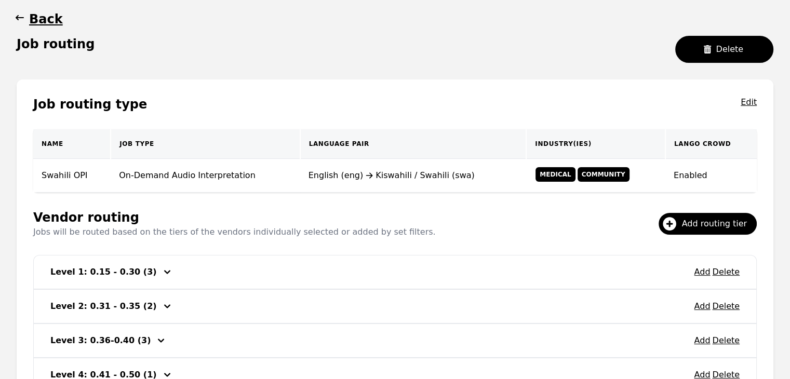
scroll to position [96, 0]
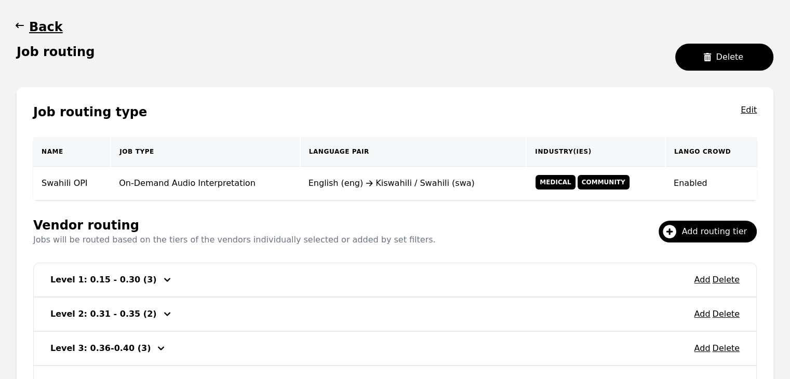
click at [21, 24] on icon "button" at bounding box center [20, 25] width 10 height 10
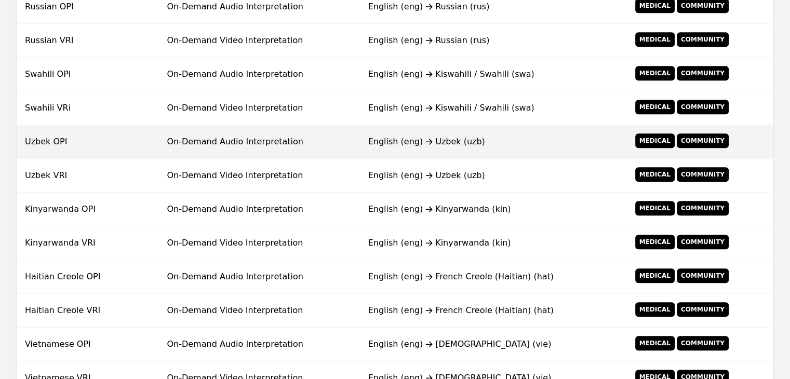
click at [227, 141] on td "On-Demand Audio Interpretation" at bounding box center [258, 142] width 201 height 34
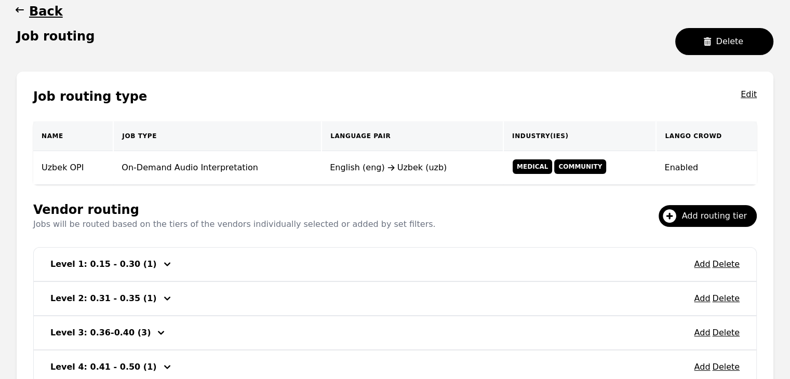
scroll to position [200, 0]
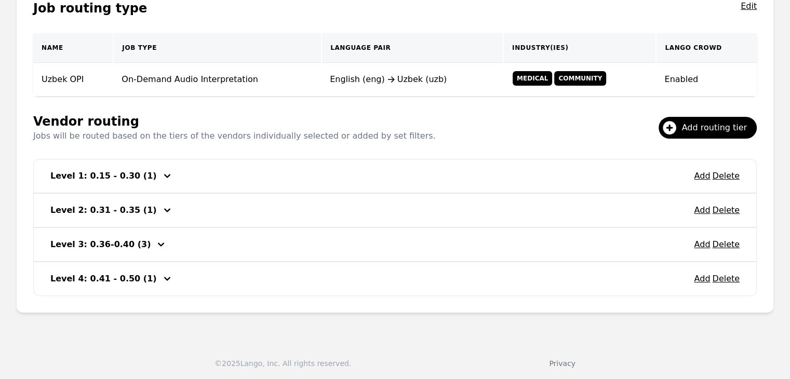
click at [700, 181] on div "Add Delete" at bounding box center [717, 176] width 46 height 17
click at [700, 174] on button "Add" at bounding box center [702, 176] width 16 height 12
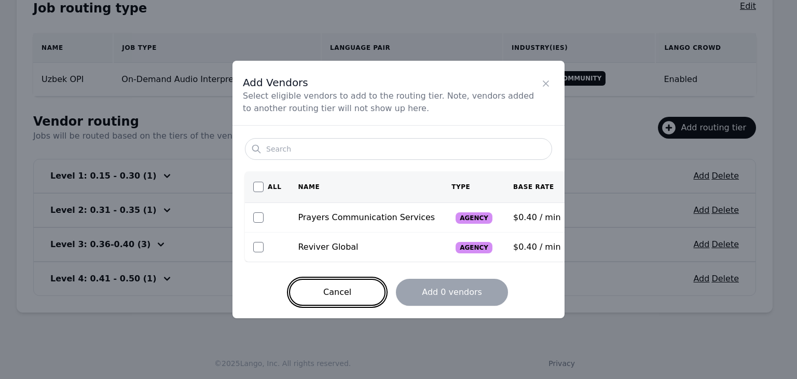
click at [354, 292] on button "Cancel" at bounding box center [337, 292] width 97 height 27
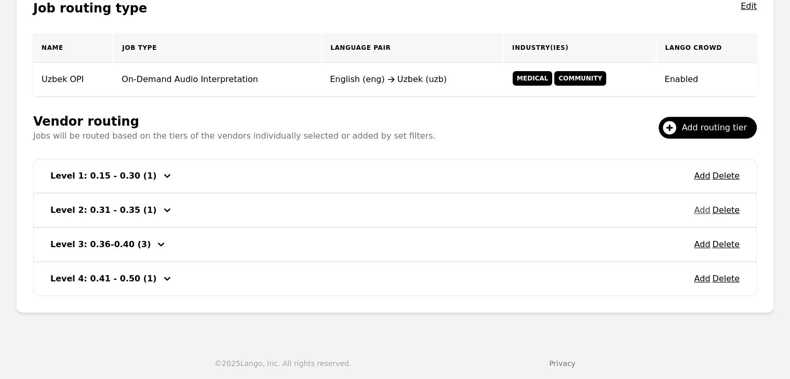
click at [701, 209] on button "Add" at bounding box center [702, 210] width 16 height 12
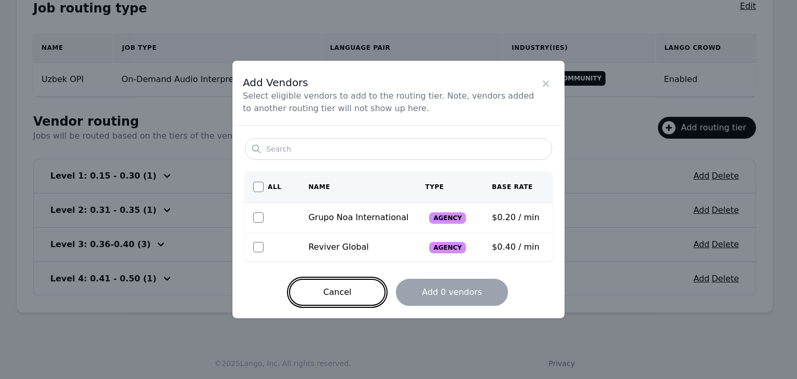
drag, startPoint x: 355, startPoint y: 287, endPoint x: 361, endPoint y: 240, distance: 47.1
click at [371, 248] on div "Search All Name Type Base Rate Grupo Noa International Agency $0.20 / min Reviv…" at bounding box center [399, 222] width 332 height 193
click at [263, 215] on input "checkbox" at bounding box center [258, 217] width 10 height 10
checkbox input "true"
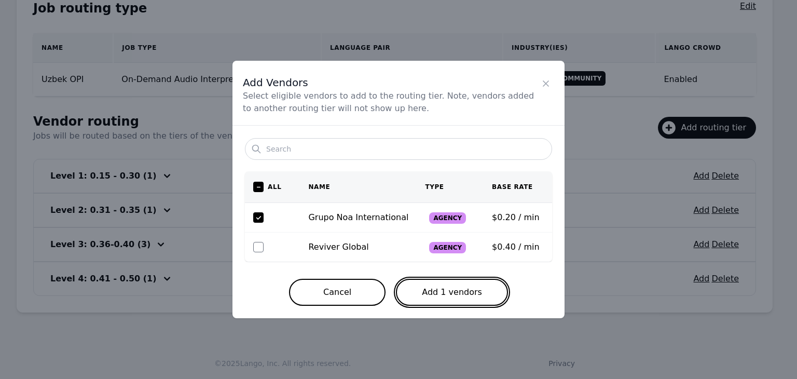
click at [447, 293] on button "Add 1 vendors" at bounding box center [452, 292] width 112 height 27
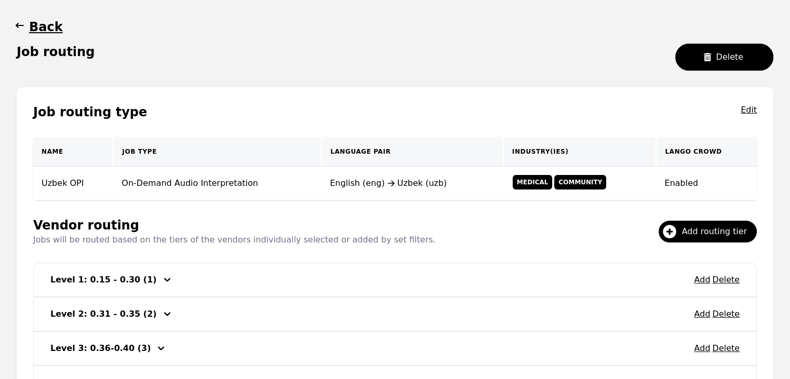
click at [15, 24] on icon "button" at bounding box center [20, 25] width 10 height 10
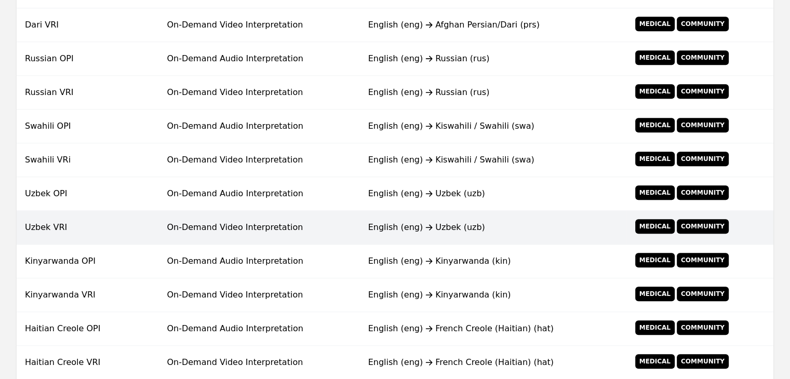
click at [336, 229] on td "On-Demand Video Interpretation" at bounding box center [258, 228] width 201 height 34
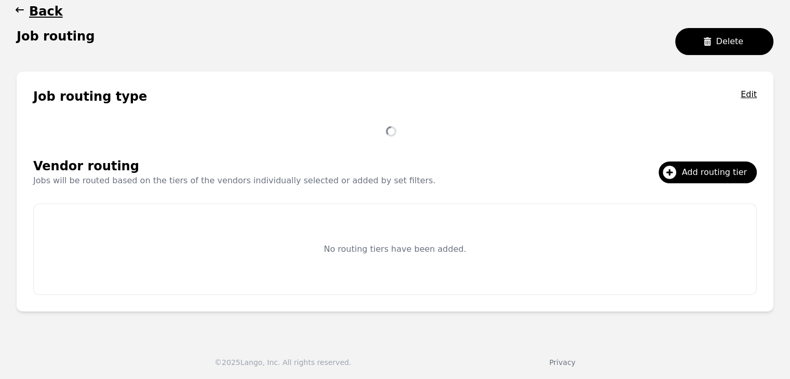
scroll to position [200, 0]
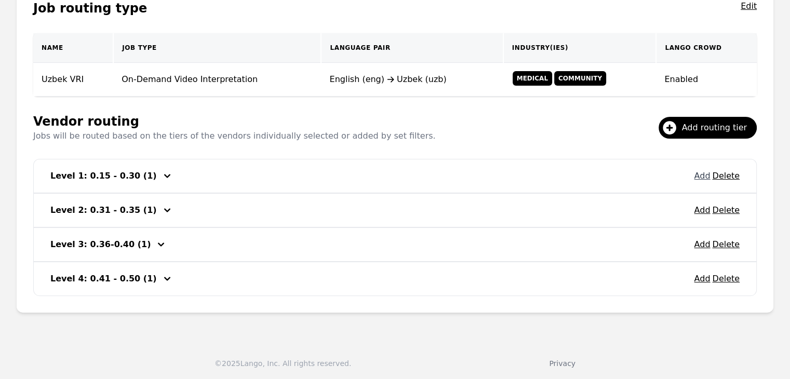
click at [697, 179] on button "Add" at bounding box center [702, 176] width 16 height 12
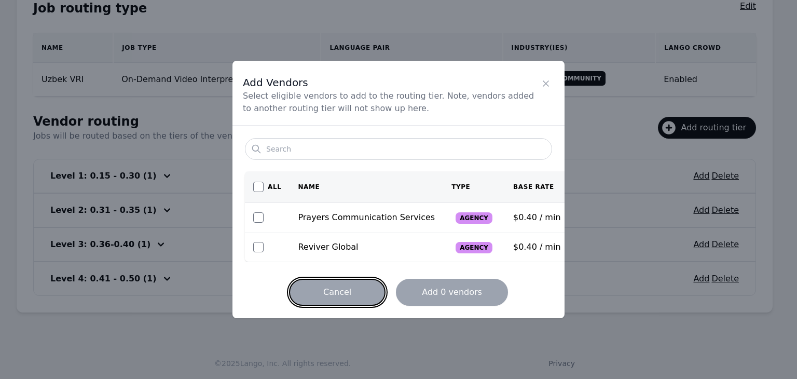
click at [376, 289] on button "Cancel" at bounding box center [337, 292] width 97 height 27
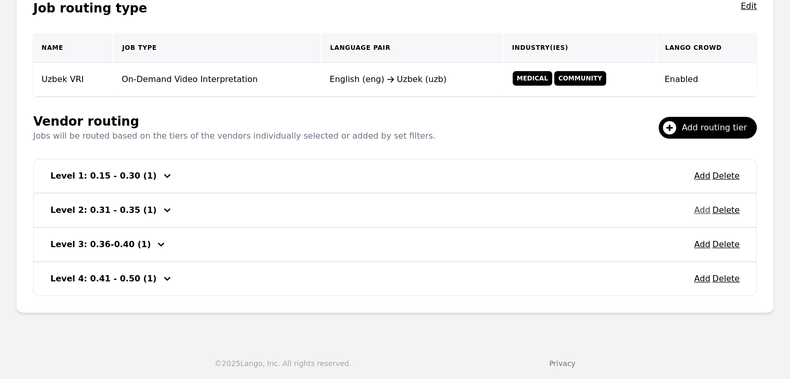
click at [705, 212] on button "Add" at bounding box center [702, 210] width 16 height 12
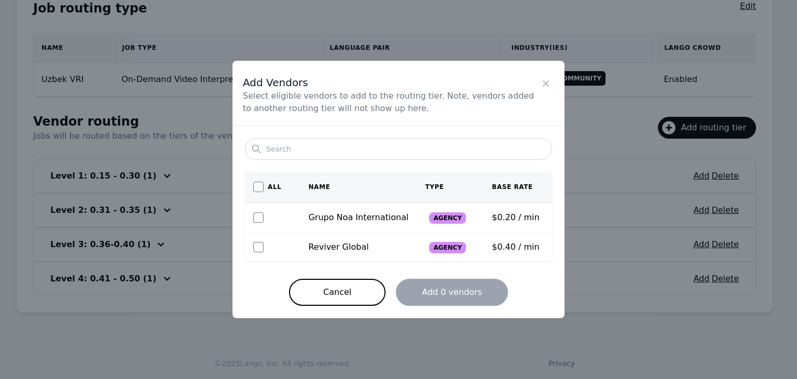
click at [257, 225] on td at bounding box center [272, 218] width 55 height 30
click at [260, 220] on input "checkbox" at bounding box center [258, 217] width 10 height 10
checkbox input "true"
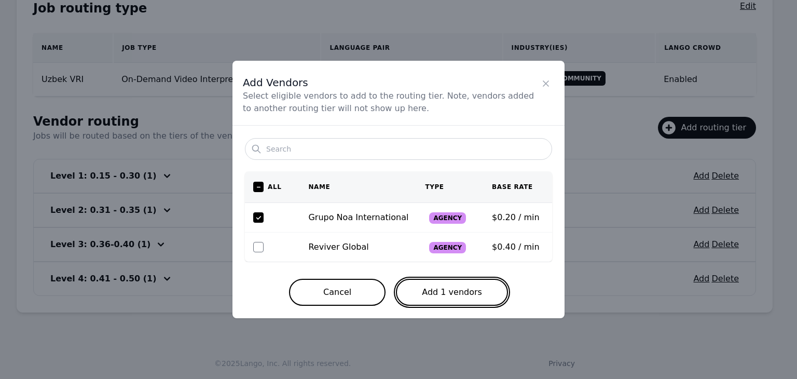
click at [490, 302] on button "Add 1 vendors" at bounding box center [452, 292] width 112 height 27
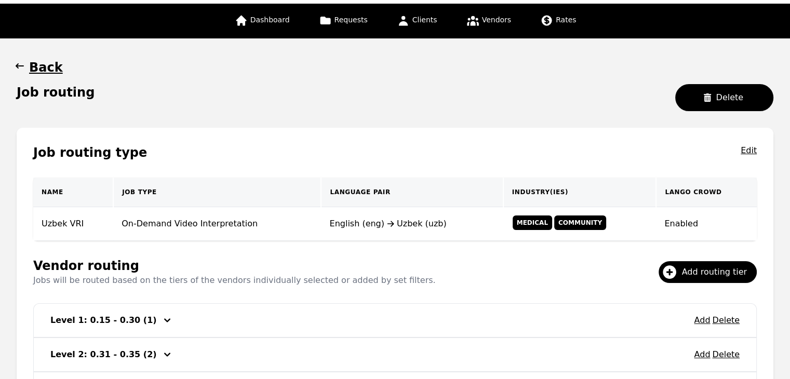
scroll to position [44, 0]
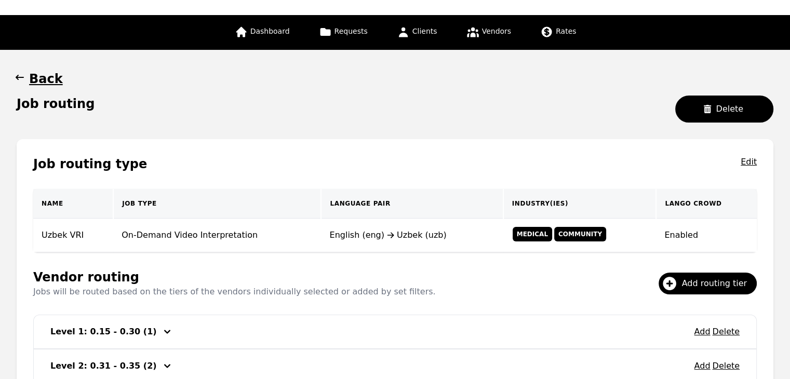
click at [20, 82] on icon "button" at bounding box center [20, 77] width 10 height 10
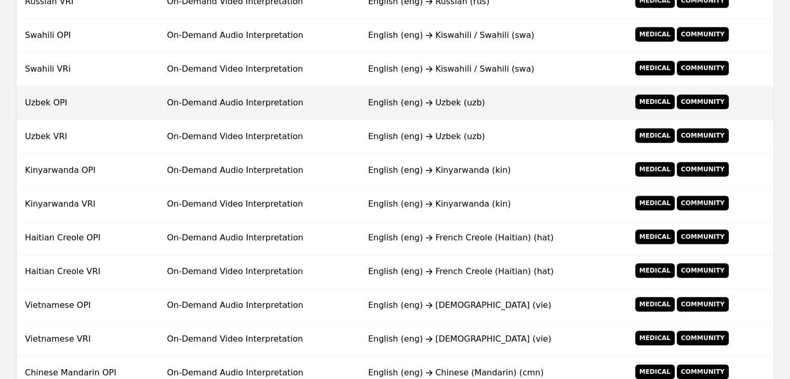
click at [241, 164] on td "On-Demand Audio Interpretation" at bounding box center [258, 171] width 201 height 34
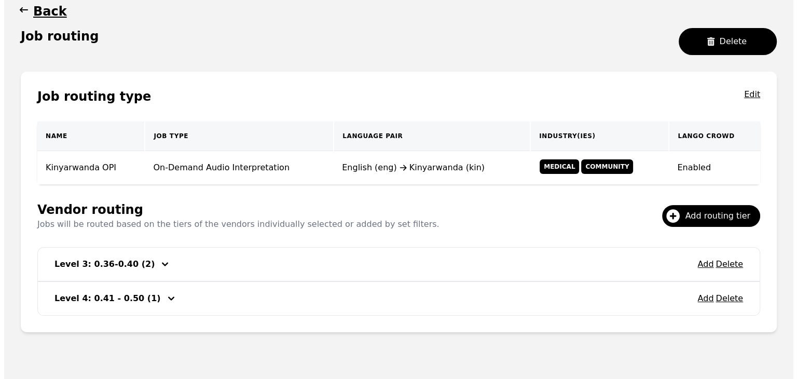
scroll to position [132, 0]
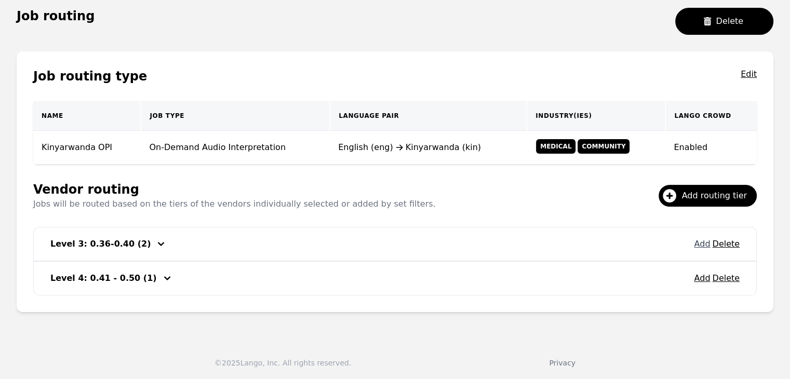
click at [701, 242] on button "Add" at bounding box center [702, 244] width 16 height 12
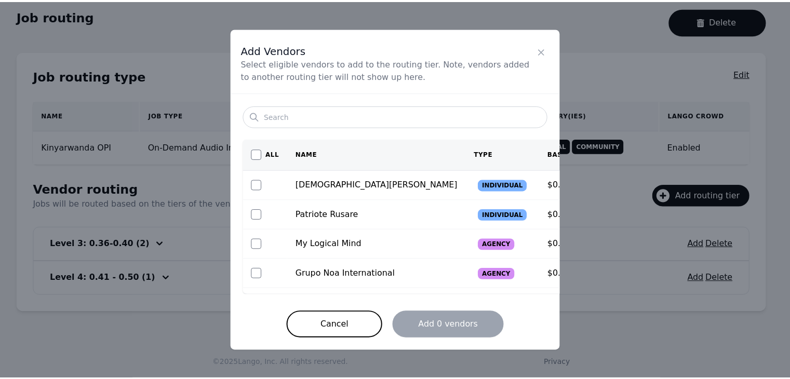
scroll to position [23, 0]
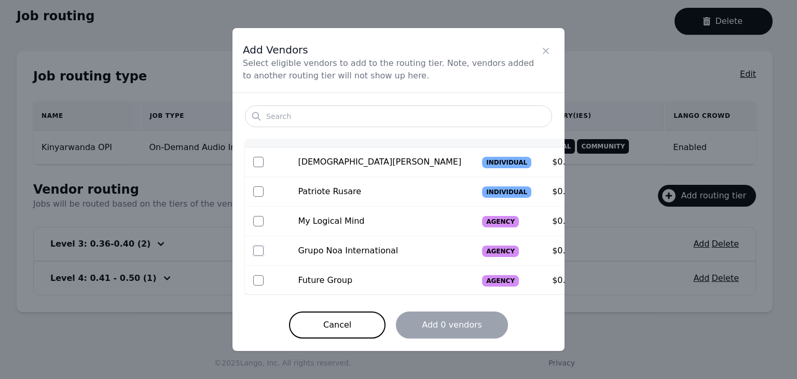
click at [257, 251] on input "checkbox" at bounding box center [258, 251] width 10 height 10
checkbox input "true"
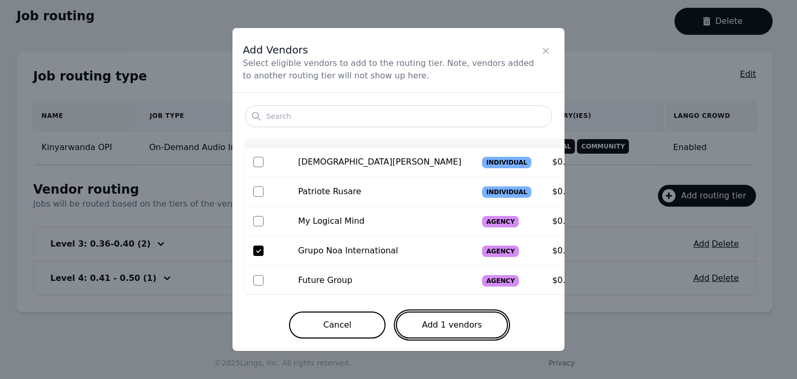
click at [453, 327] on button "Add 1 vendors" at bounding box center [452, 324] width 112 height 27
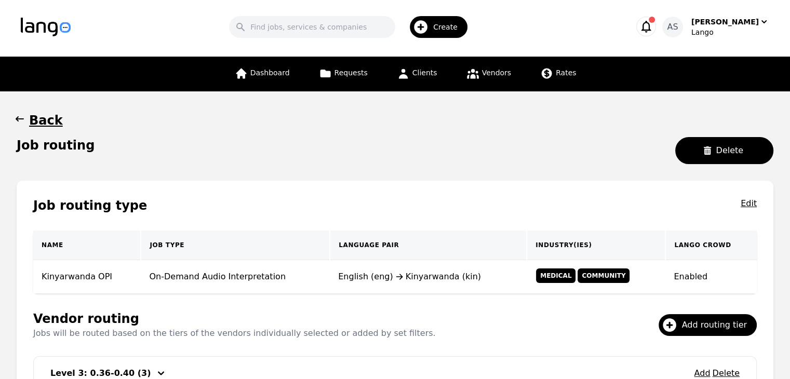
scroll to position [0, 0]
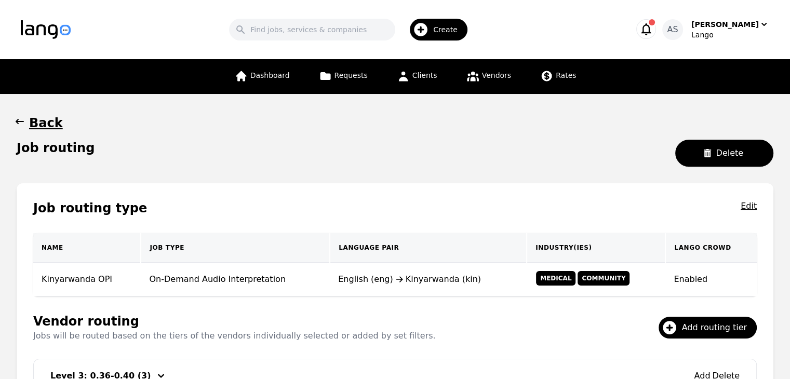
click at [21, 123] on icon "button" at bounding box center [20, 121] width 10 height 10
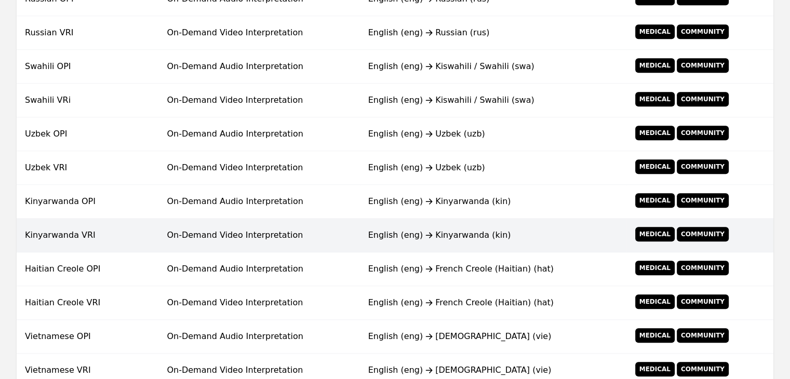
click at [341, 244] on td "On-Demand Video Interpretation" at bounding box center [258, 236] width 201 height 34
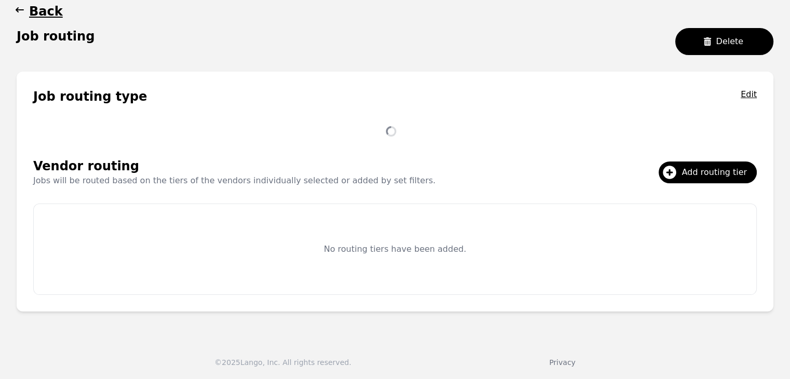
scroll to position [132, 0]
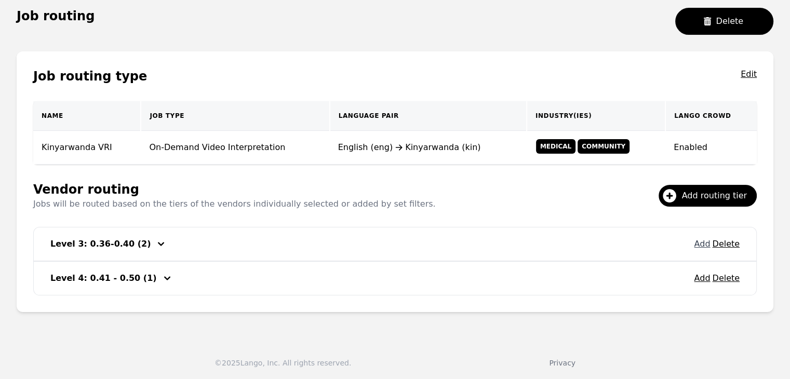
click at [705, 238] on button "Add" at bounding box center [702, 244] width 16 height 12
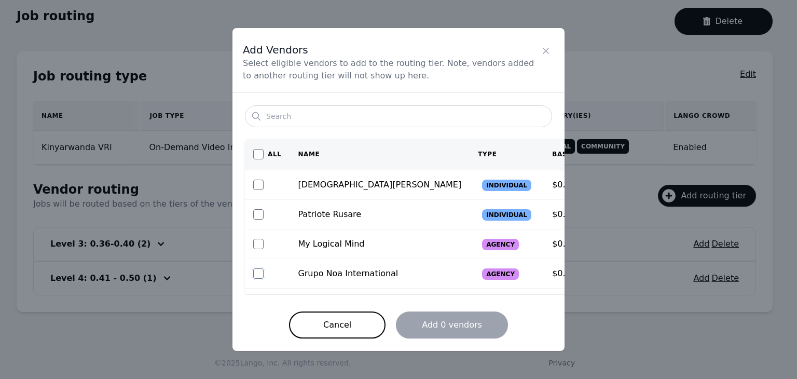
click at [254, 274] on input "checkbox" at bounding box center [258, 273] width 10 height 10
checkbox input "true"
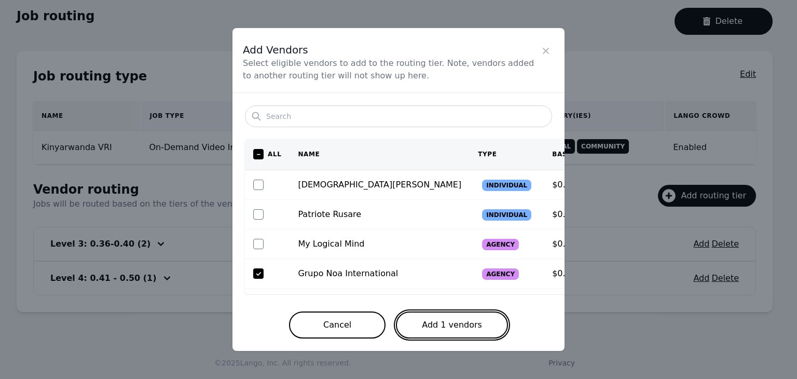
click at [426, 329] on button "Add 1 vendors" at bounding box center [452, 324] width 112 height 27
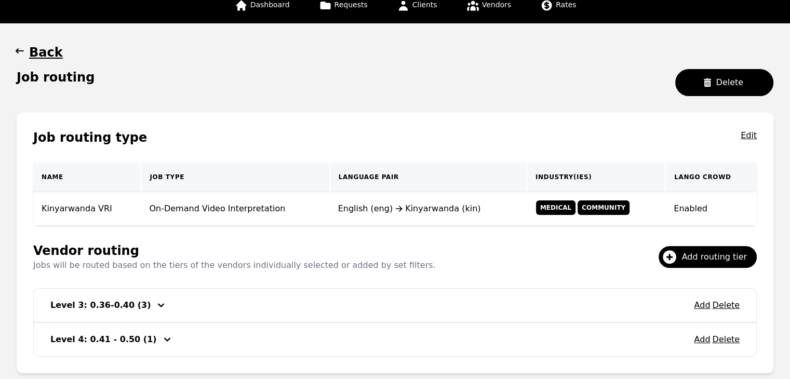
scroll to position [0, 0]
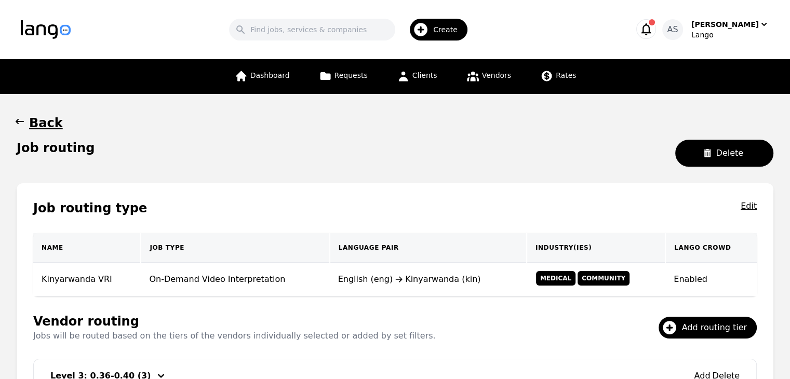
click at [19, 119] on icon "button" at bounding box center [20, 121] width 10 height 10
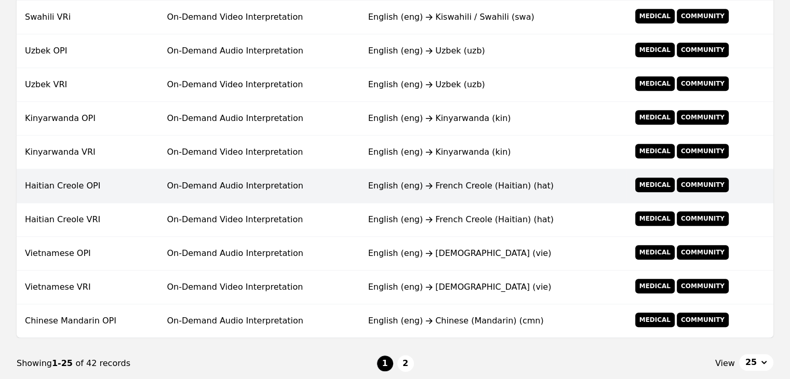
click at [511, 181] on div "English (eng) French Creole (Haitian) (hat)" at bounding box center [492, 186] width 249 height 12
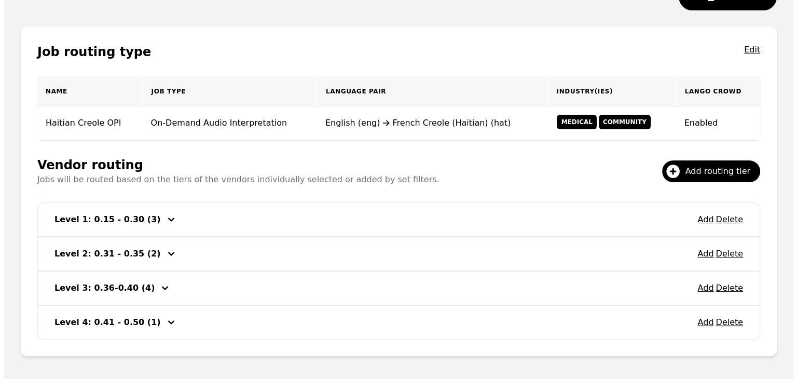
scroll to position [200, 0]
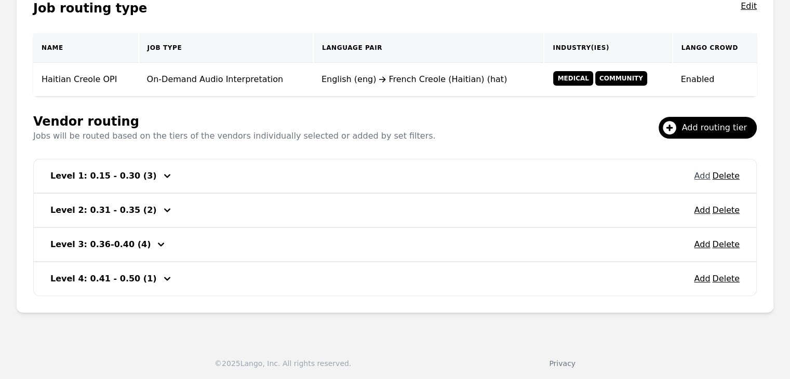
click at [702, 175] on button "Add" at bounding box center [702, 176] width 16 height 12
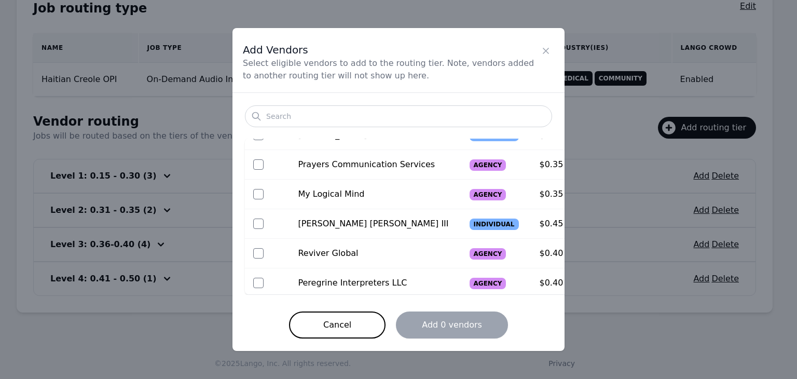
scroll to position [0, 0]
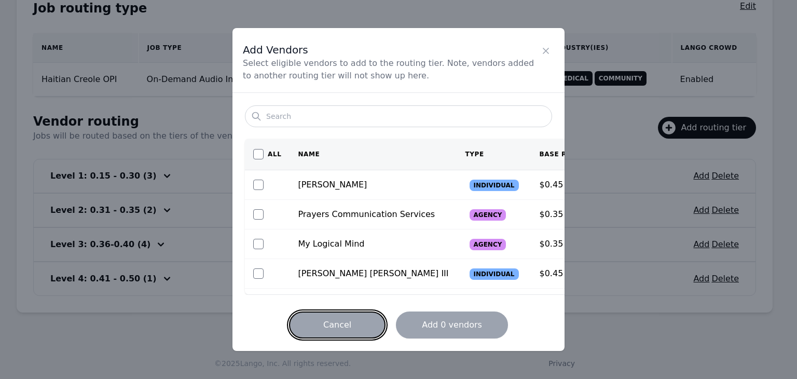
click at [360, 333] on button "Cancel" at bounding box center [337, 324] width 97 height 27
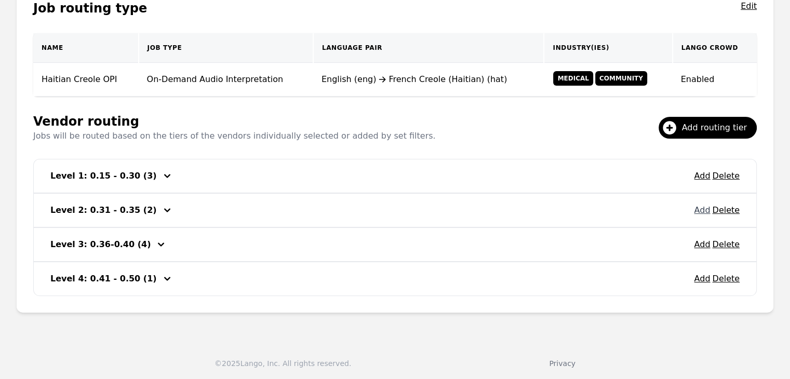
click at [700, 214] on div "Add Delete" at bounding box center [717, 210] width 46 height 17
click at [702, 208] on button "Add" at bounding box center [702, 210] width 16 height 12
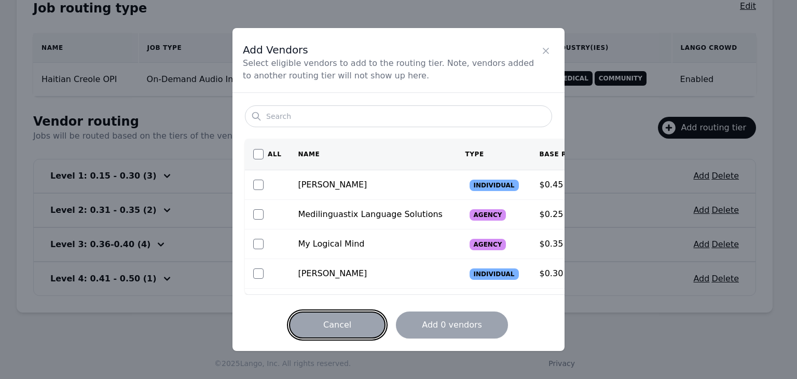
click at [347, 313] on button "Cancel" at bounding box center [337, 324] width 97 height 27
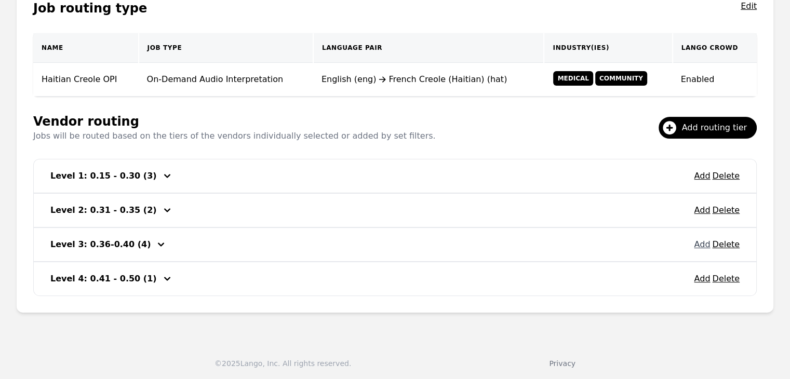
click at [707, 248] on button "Add" at bounding box center [702, 244] width 16 height 12
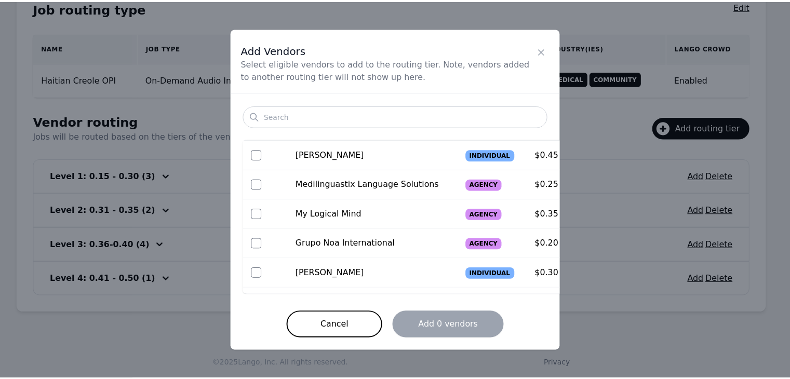
scroll to position [81, 0]
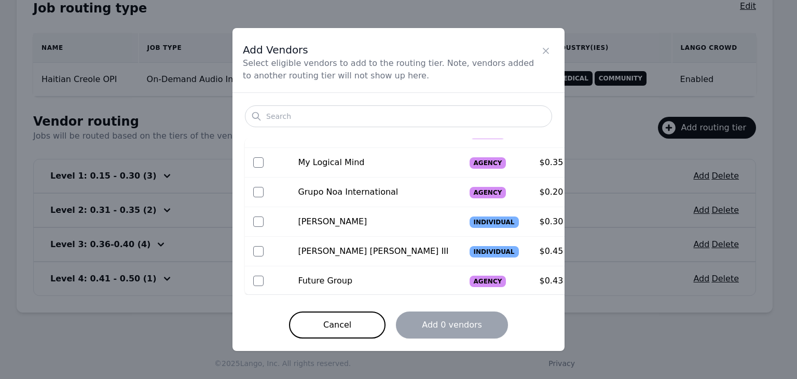
click at [253, 185] on td at bounding box center [267, 193] width 45 height 30
click at [250, 189] on td at bounding box center [267, 193] width 45 height 30
click at [257, 193] on input "checkbox" at bounding box center [258, 192] width 10 height 10
checkbox input "true"
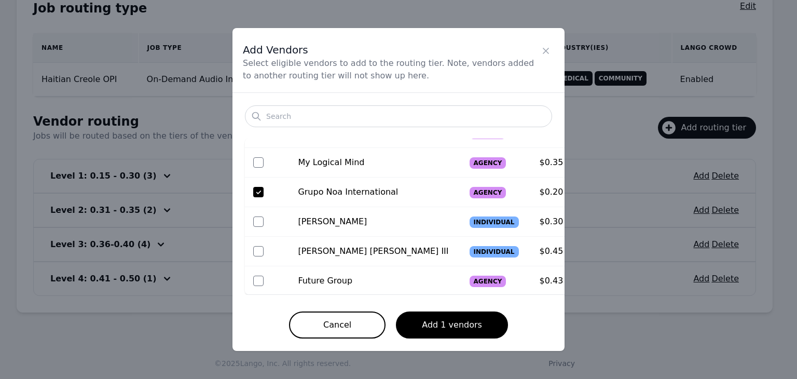
click at [413, 310] on div "Search All Name Type Base Rate [PERSON_NAME] Individual $0.45 / min Medilinguas…" at bounding box center [399, 222] width 332 height 258
click at [420, 320] on button "Add 1 vendors" at bounding box center [452, 324] width 112 height 27
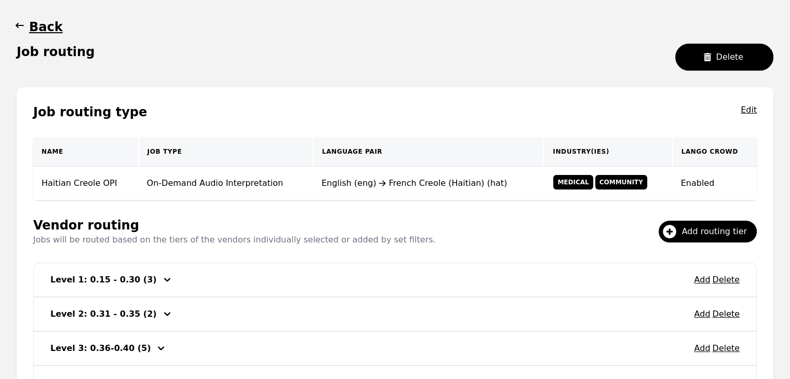
click at [23, 23] on icon "button" at bounding box center [20, 25] width 10 height 10
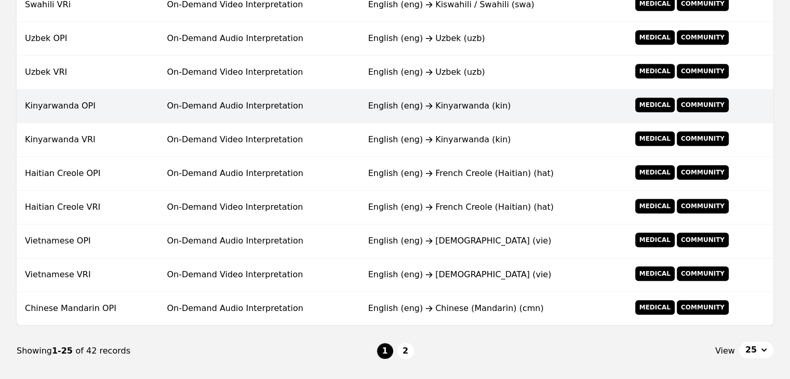
scroll to position [771, 0]
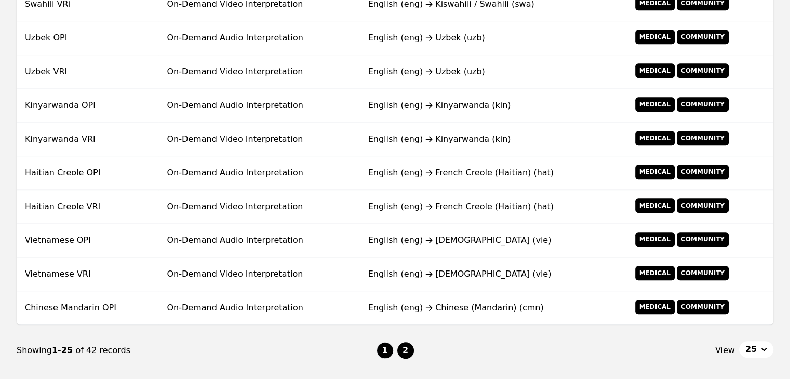
click at [407, 348] on button "2" at bounding box center [405, 350] width 17 height 17
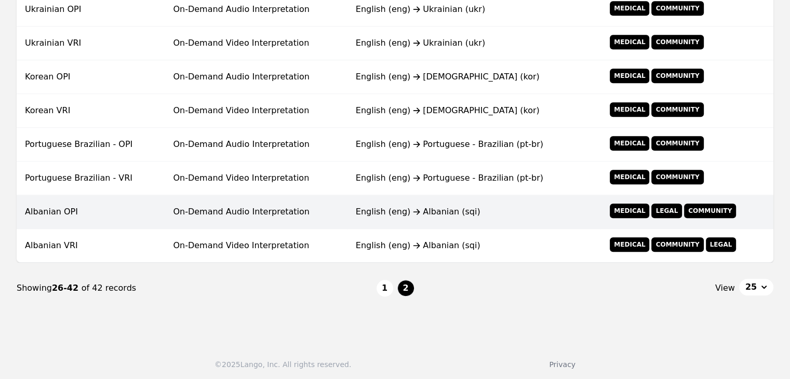
scroll to position [511, 0]
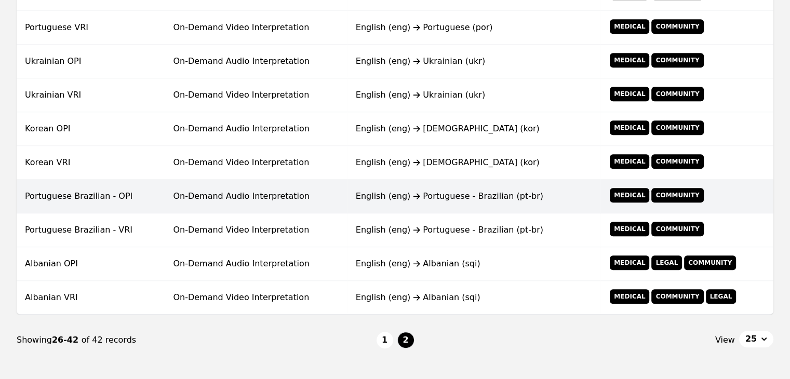
click at [357, 201] on td "English (eng) Portuguese - Brazilian (pt-br)" at bounding box center [473, 197] width 253 height 34
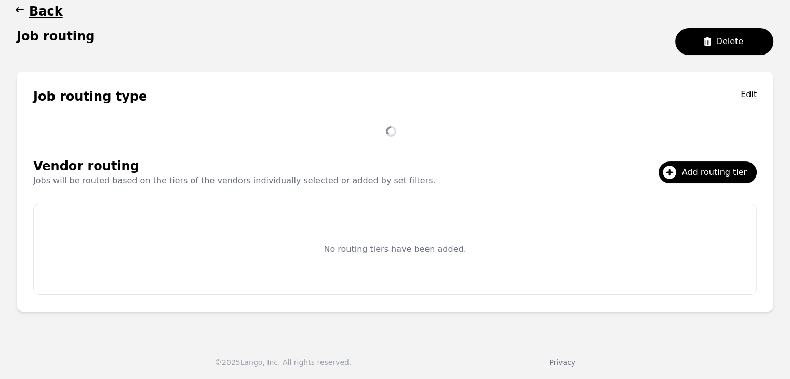
scroll to position [98, 0]
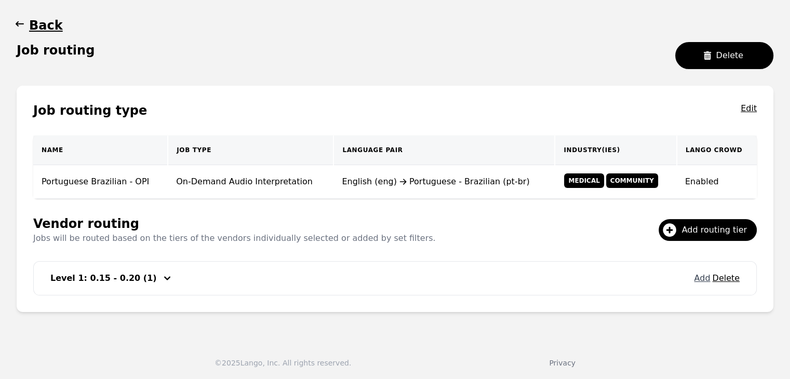
click at [701, 276] on button "Add" at bounding box center [702, 278] width 16 height 12
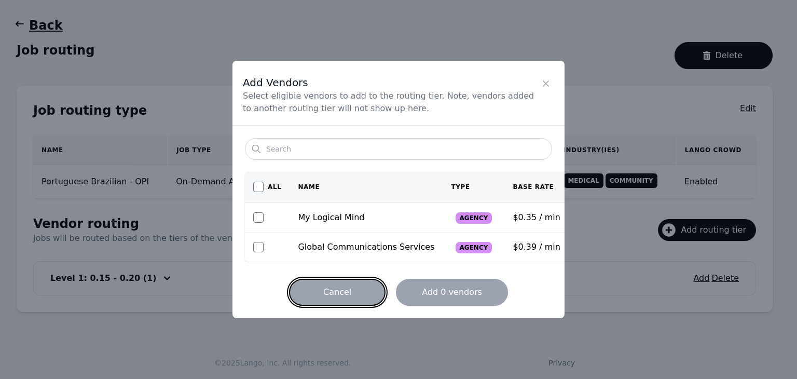
click at [338, 296] on button "Cancel" at bounding box center [337, 292] width 97 height 27
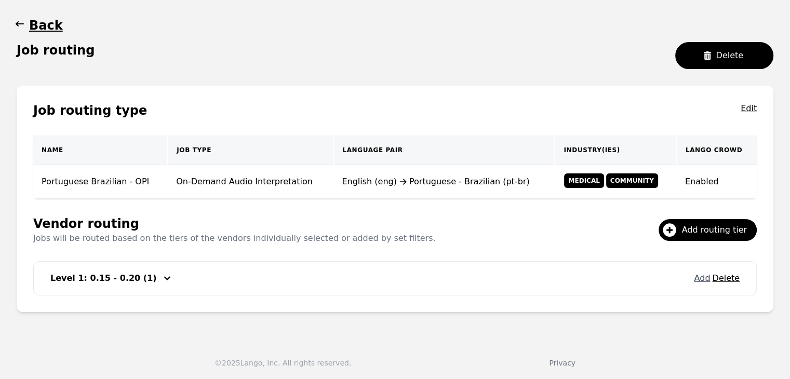
click at [702, 278] on button "Add" at bounding box center [702, 278] width 16 height 12
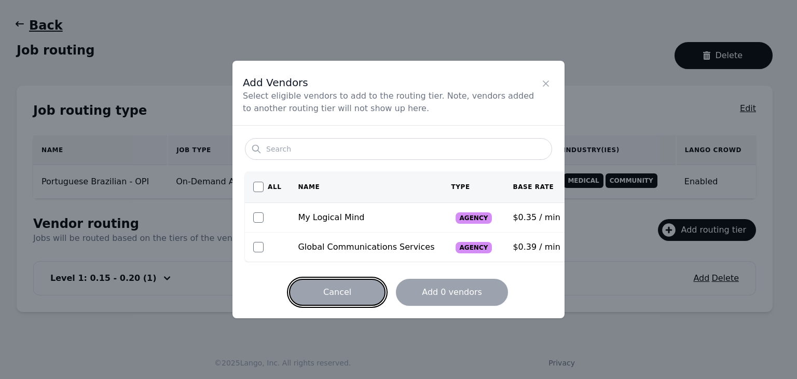
click at [359, 297] on button "Cancel" at bounding box center [337, 292] width 97 height 27
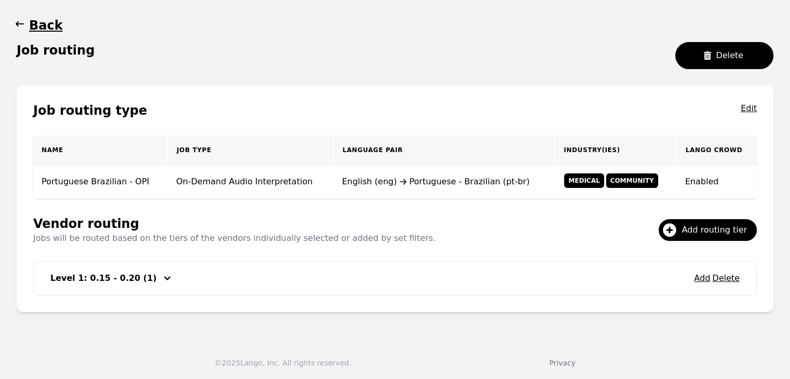
click at [18, 24] on icon "button" at bounding box center [20, 23] width 8 height 5
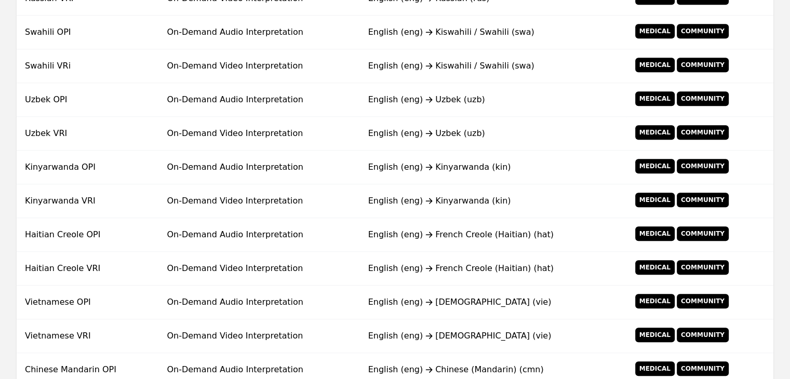
scroll to position [833, 0]
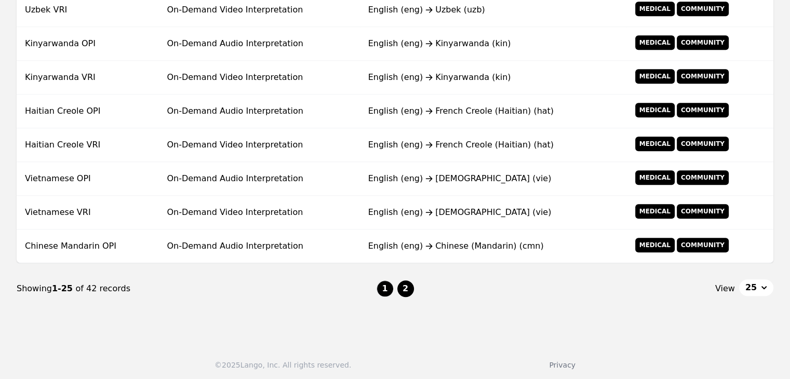
click at [400, 281] on button "2" at bounding box center [405, 288] width 17 height 17
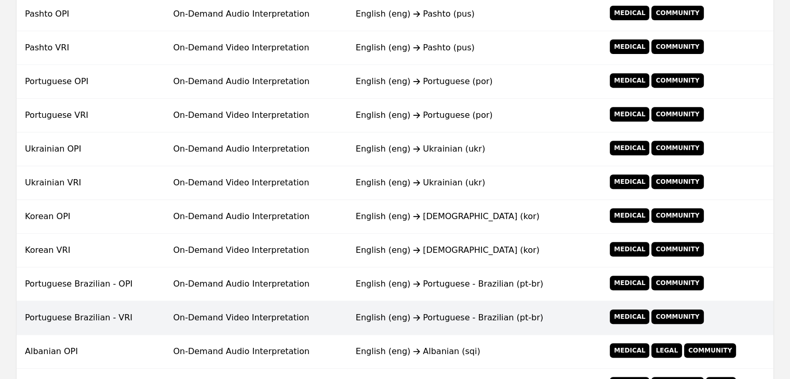
scroll to position [407, 0]
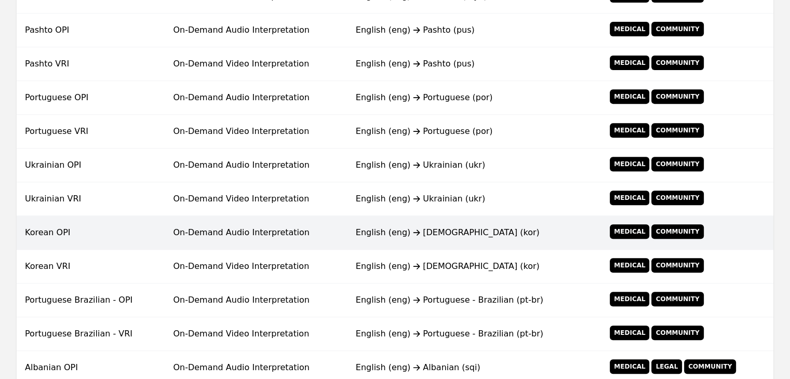
click at [202, 235] on td "On-Demand Audio Interpretation" at bounding box center [256, 233] width 182 height 34
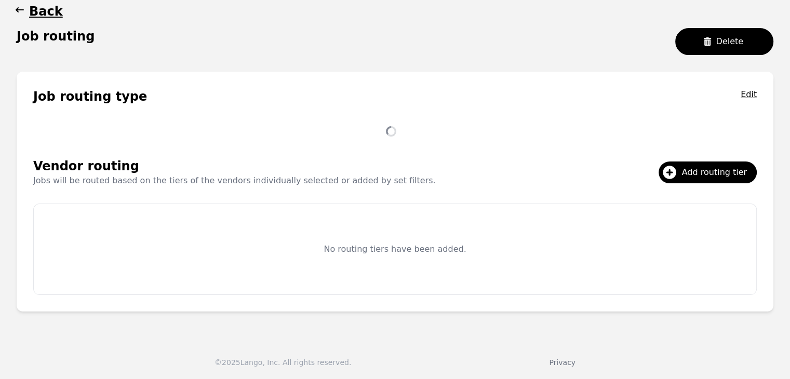
scroll to position [132, 0]
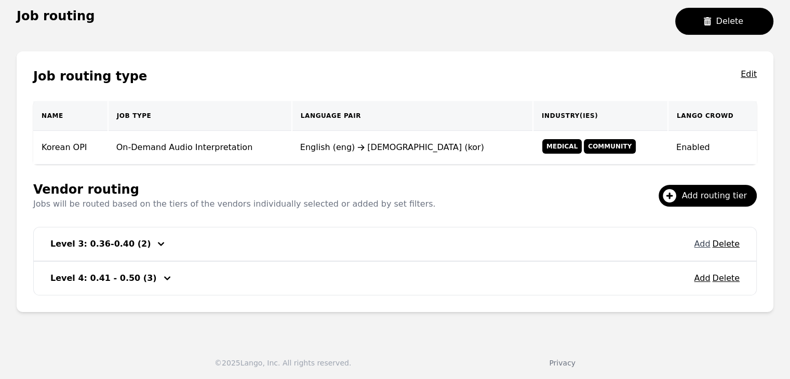
click at [703, 246] on button "Add" at bounding box center [702, 244] width 16 height 12
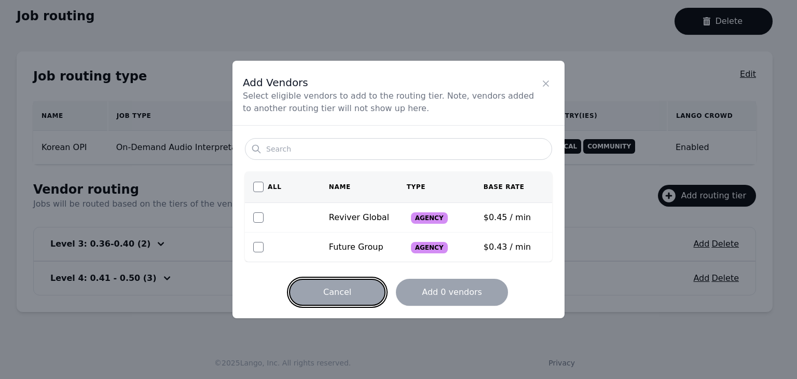
click at [336, 290] on button "Cancel" at bounding box center [337, 292] width 97 height 27
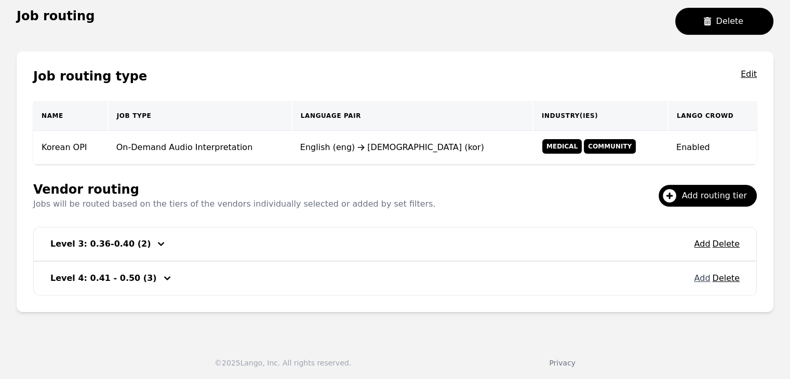
click at [699, 278] on button "Add" at bounding box center [702, 278] width 16 height 12
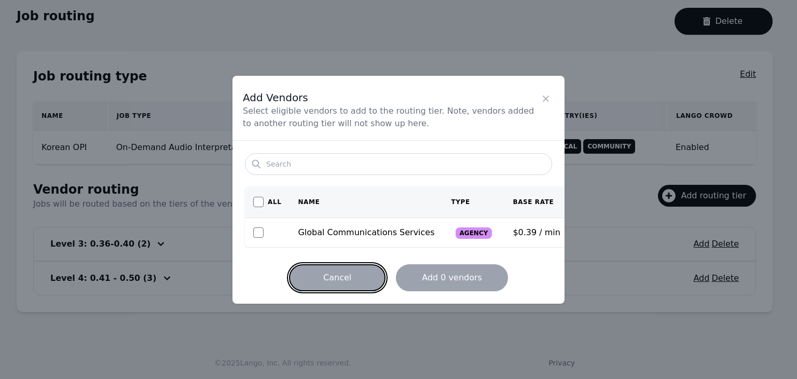
click at [348, 287] on button "Cancel" at bounding box center [337, 277] width 97 height 27
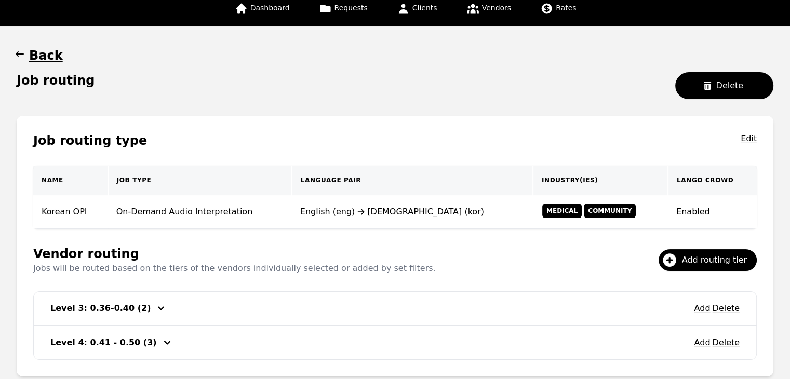
scroll to position [28, 0]
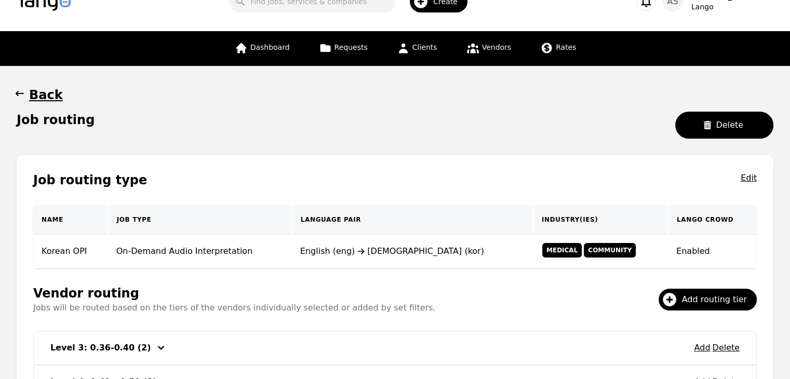
click at [18, 98] on icon "button" at bounding box center [20, 93] width 10 height 10
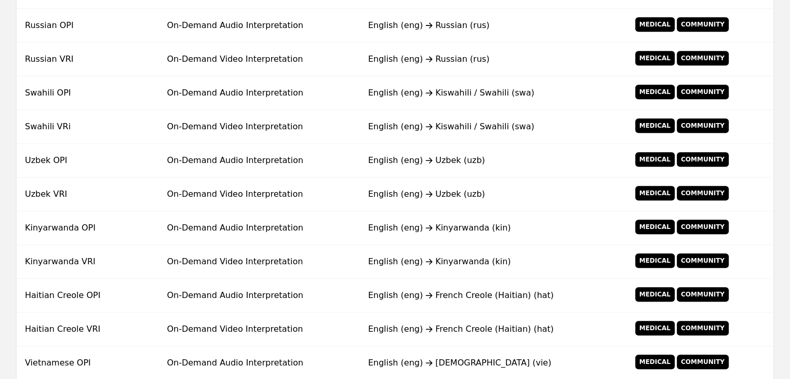
scroll to position [833, 0]
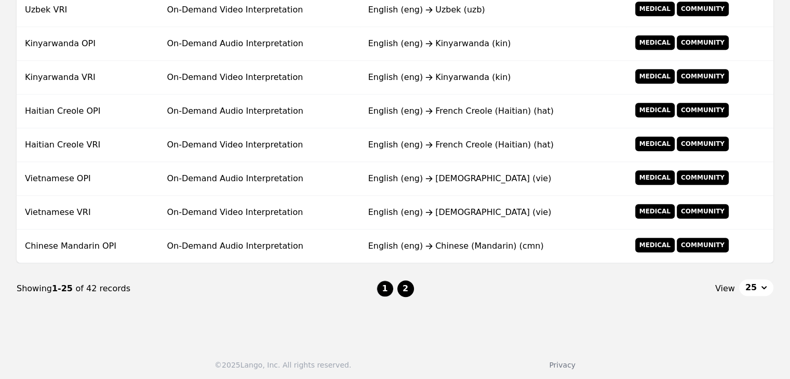
click at [399, 283] on button "2" at bounding box center [405, 288] width 17 height 17
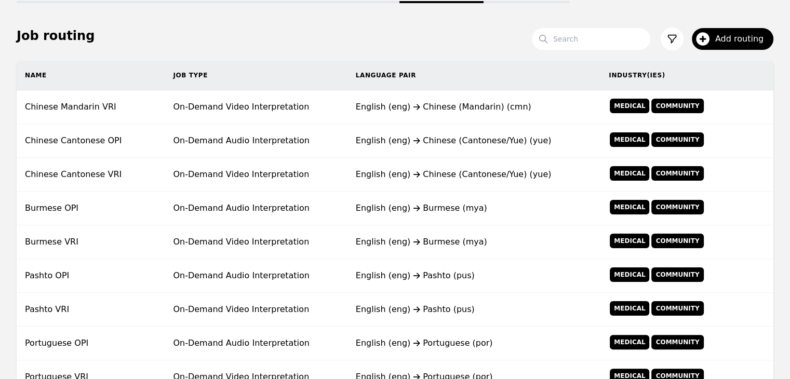
scroll to position [148, 0]
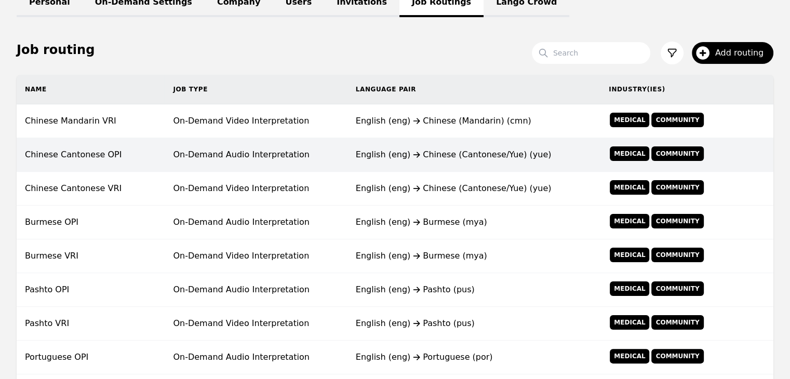
click at [334, 155] on td "On-Demand Audio Interpretation" at bounding box center [256, 155] width 182 height 34
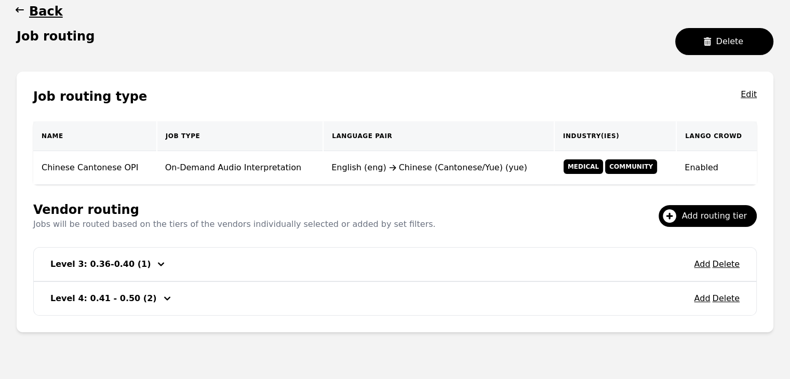
scroll to position [132, 0]
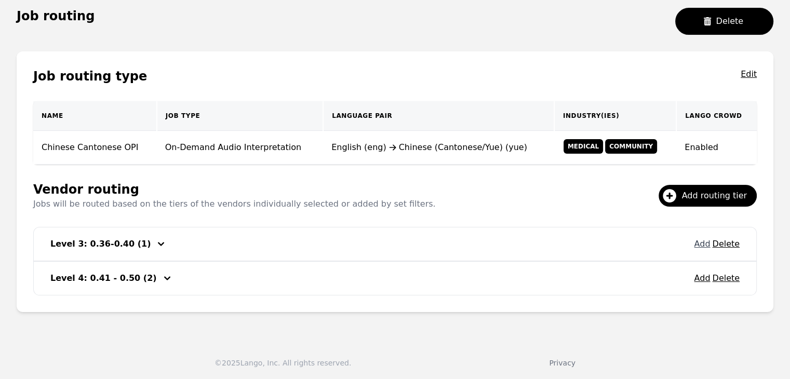
click at [701, 244] on button "Add" at bounding box center [702, 244] width 16 height 12
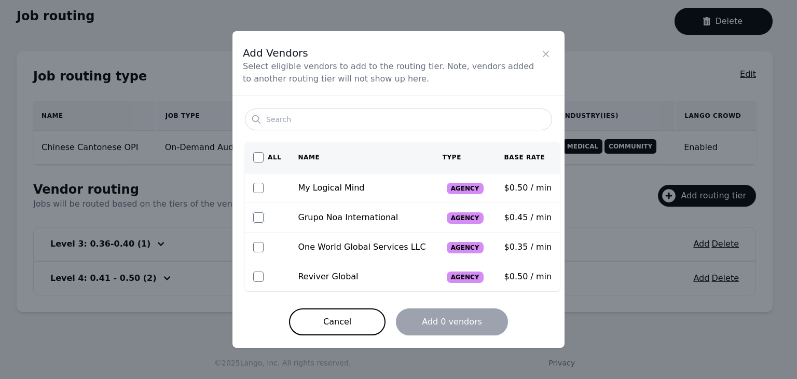
click at [262, 216] on input "checkbox" at bounding box center [258, 217] width 10 height 10
checkbox input "true"
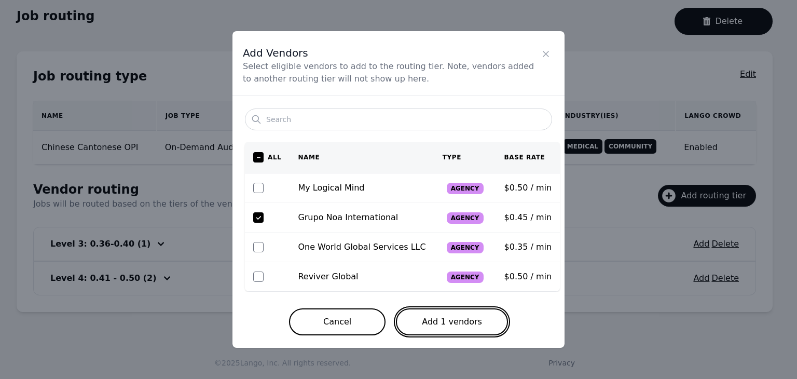
click at [426, 321] on button "Add 1 vendors" at bounding box center [452, 321] width 112 height 27
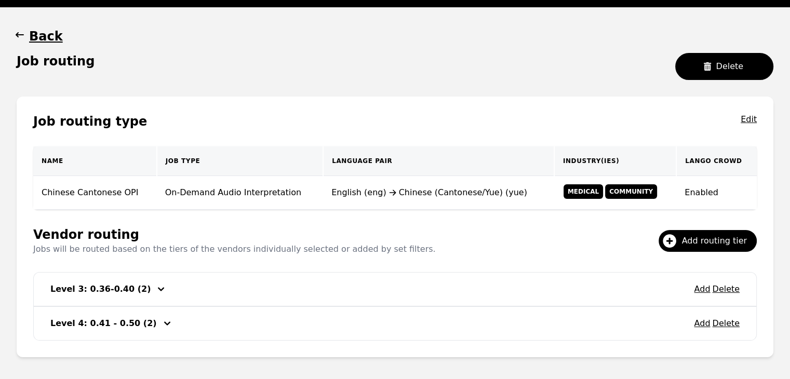
scroll to position [28, 0]
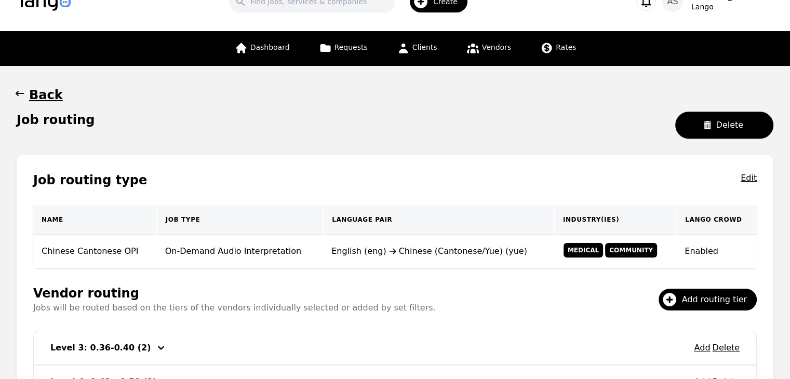
click at [21, 91] on icon "button" at bounding box center [20, 93] width 10 height 10
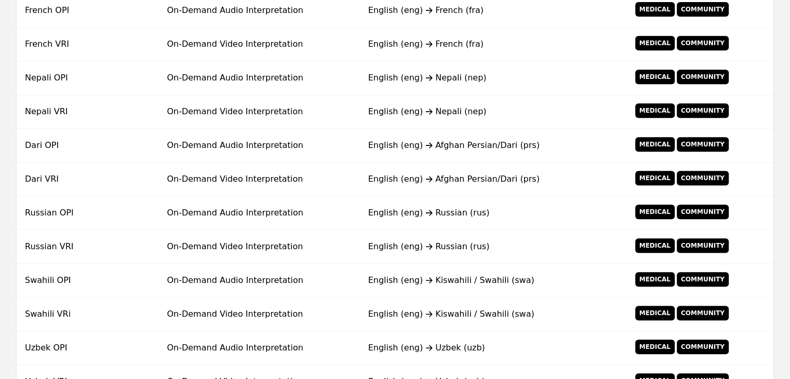
scroll to position [807, 0]
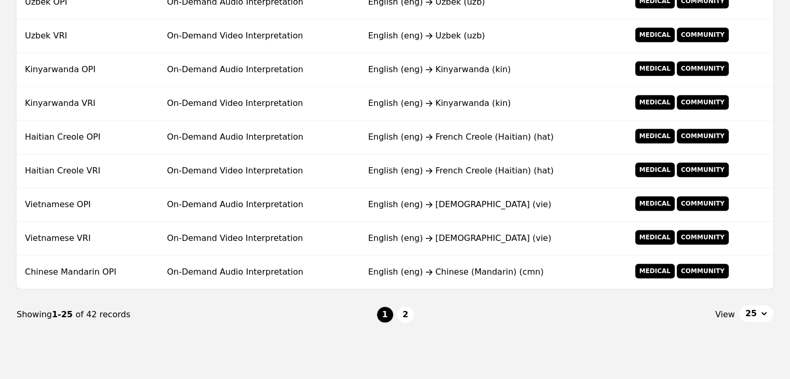
click at [409, 306] on button "2" at bounding box center [405, 314] width 17 height 17
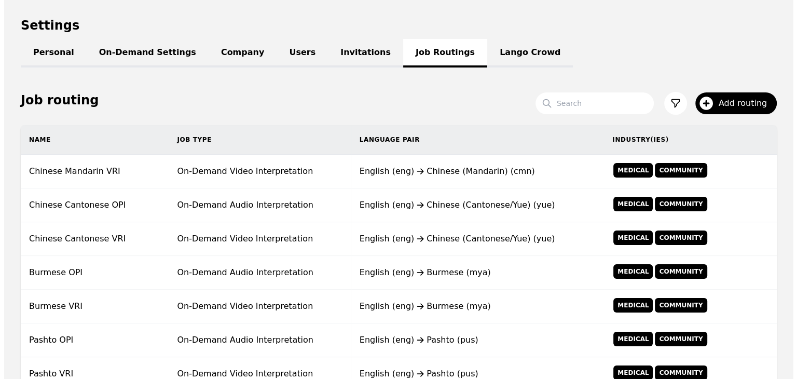
scroll to position [96, 0]
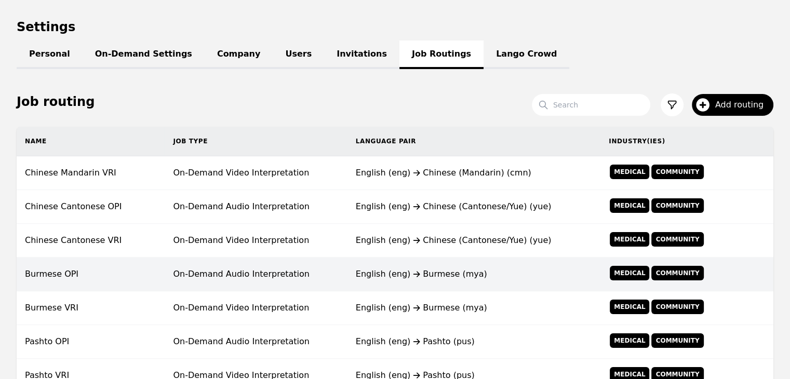
click at [347, 275] on td "On-Demand Audio Interpretation" at bounding box center [256, 274] width 182 height 34
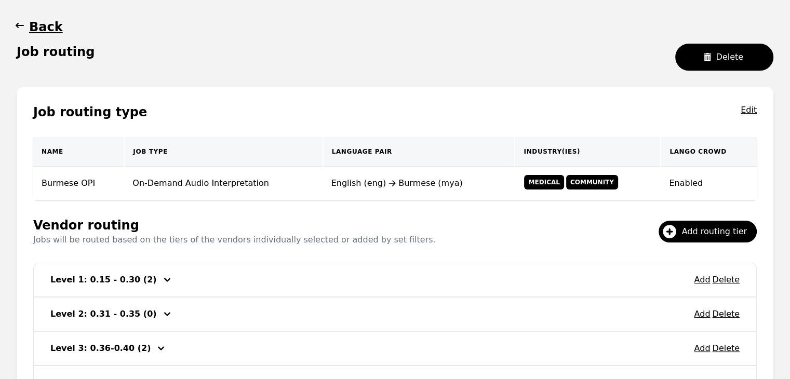
click at [696, 279] on div "Add Delete Level 1: 0.15 - 0.30 (2)" at bounding box center [395, 279] width 722 height 33
click at [699, 281] on button "Add" at bounding box center [702, 280] width 16 height 12
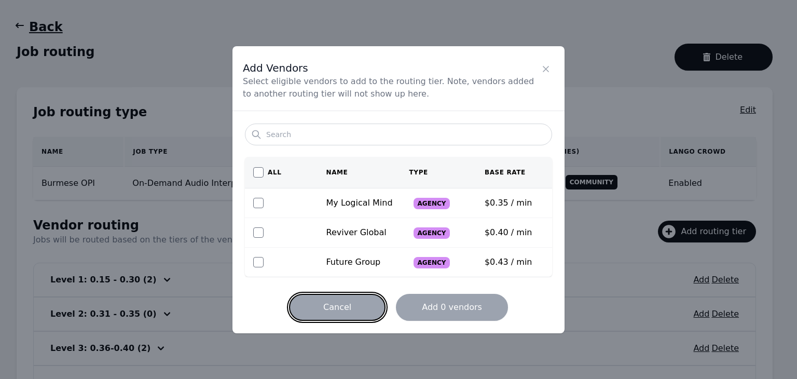
click at [367, 296] on button "Cancel" at bounding box center [337, 307] width 97 height 27
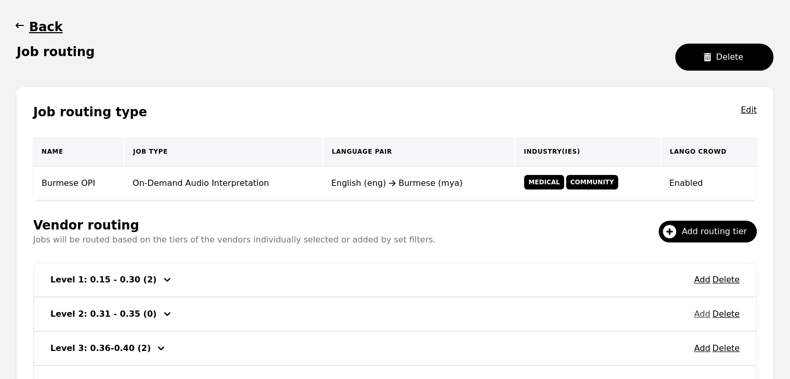
click at [704, 315] on button "Add" at bounding box center [702, 314] width 16 height 12
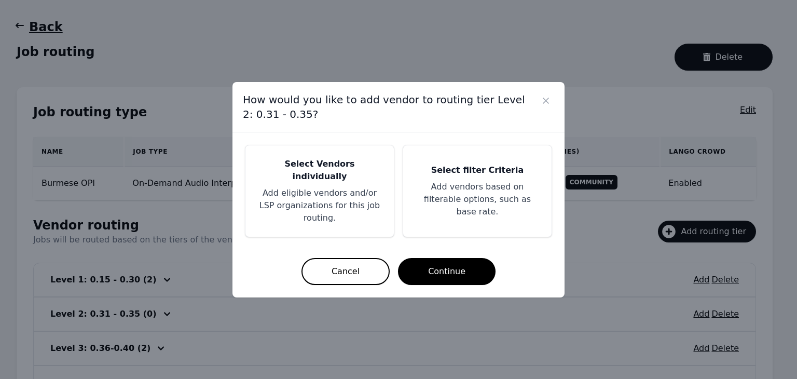
click at [345, 187] on p "Add eligible vendors and/or LSP organizations for this job routing." at bounding box center [320, 205] width 124 height 37
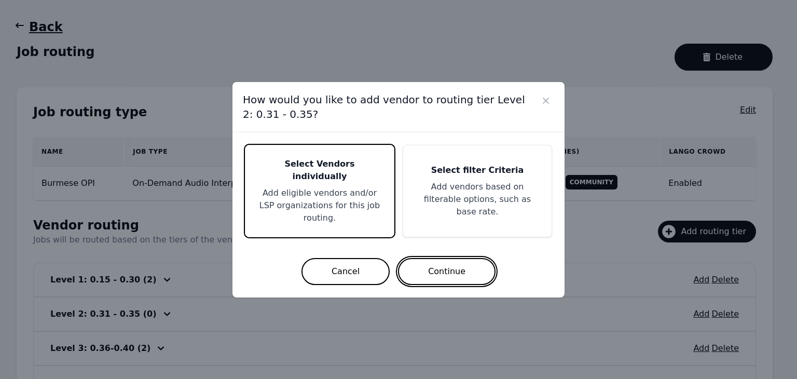
click at [440, 262] on button "Continue" at bounding box center [447, 271] width 98 height 27
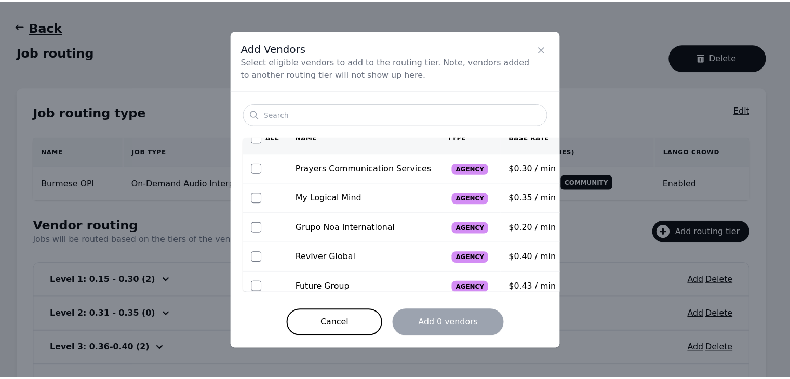
scroll to position [23, 0]
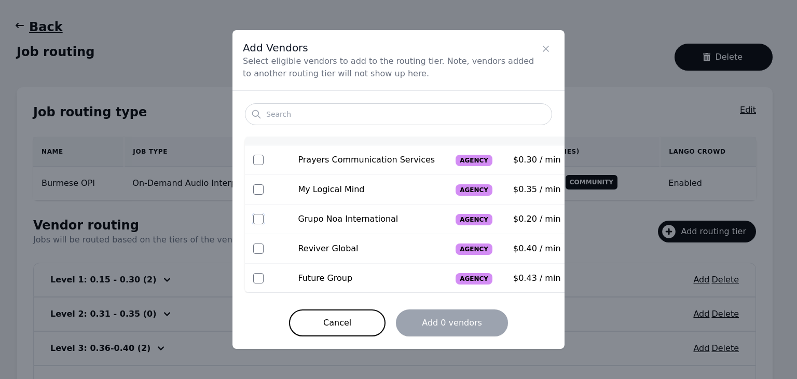
click at [261, 216] on input "checkbox" at bounding box center [258, 219] width 10 height 10
checkbox input "true"
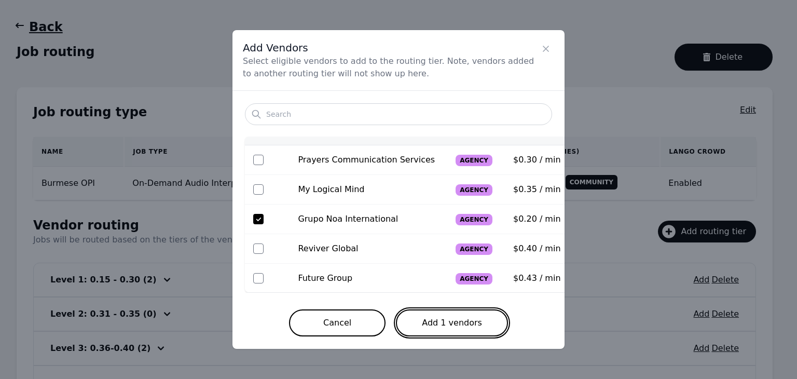
click at [431, 322] on button "Add 1 vendors" at bounding box center [452, 322] width 112 height 27
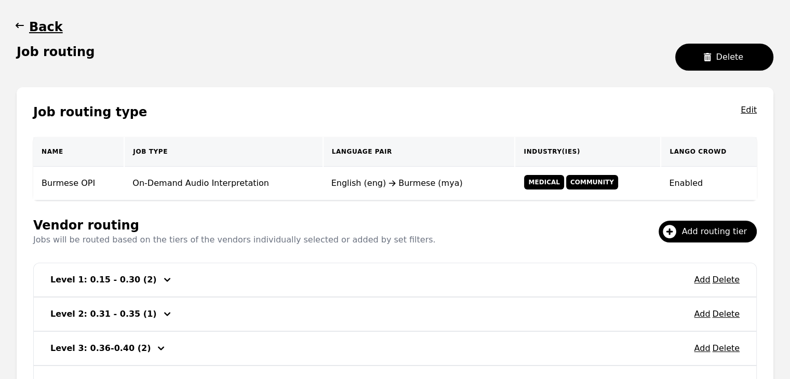
click at [15, 26] on icon "button" at bounding box center [20, 25] width 10 height 10
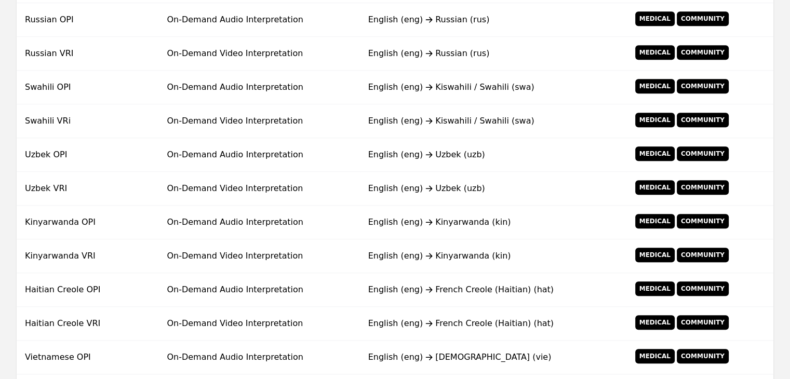
scroll to position [833, 0]
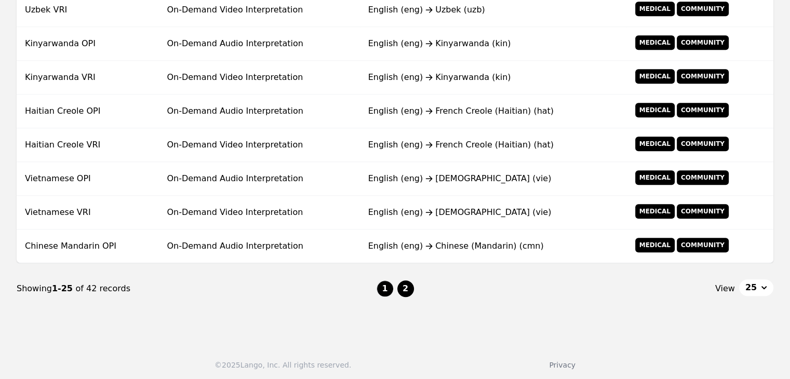
click at [409, 292] on button "2" at bounding box center [405, 288] width 17 height 17
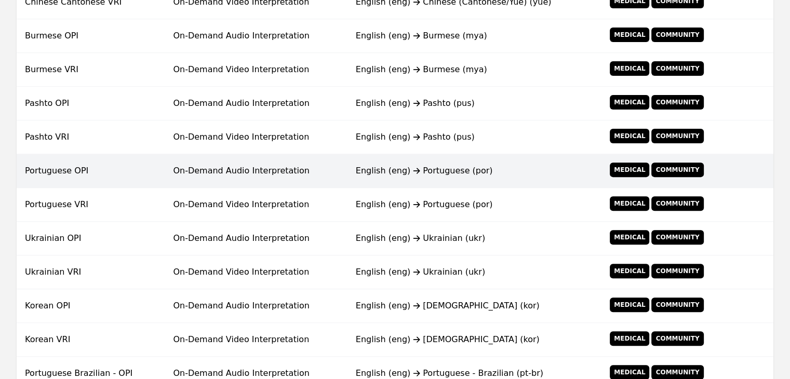
scroll to position [397, 0]
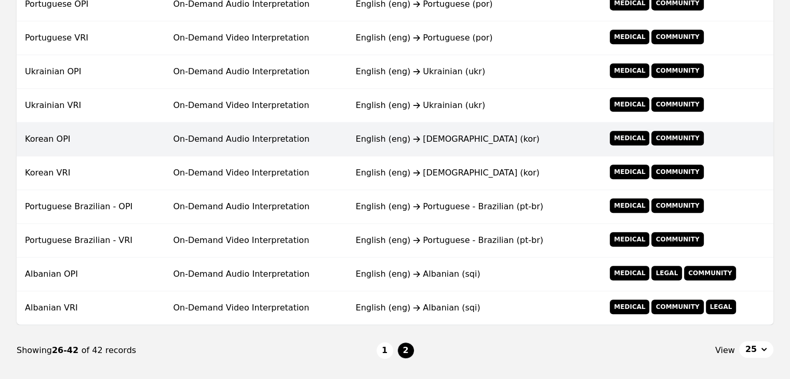
click at [247, 144] on td "On-Demand Audio Interpretation" at bounding box center [256, 140] width 182 height 34
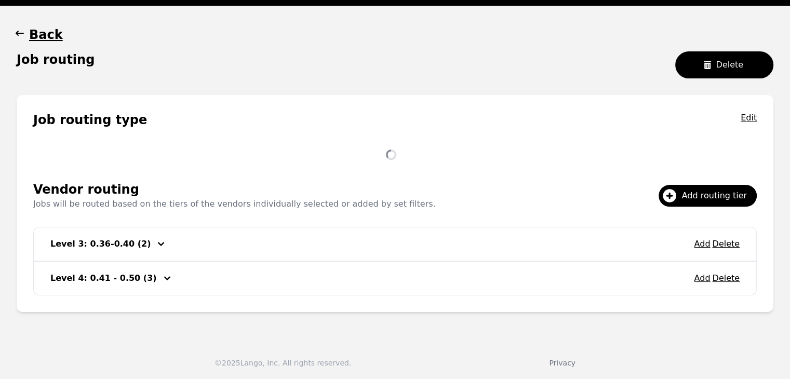
scroll to position [132, 0]
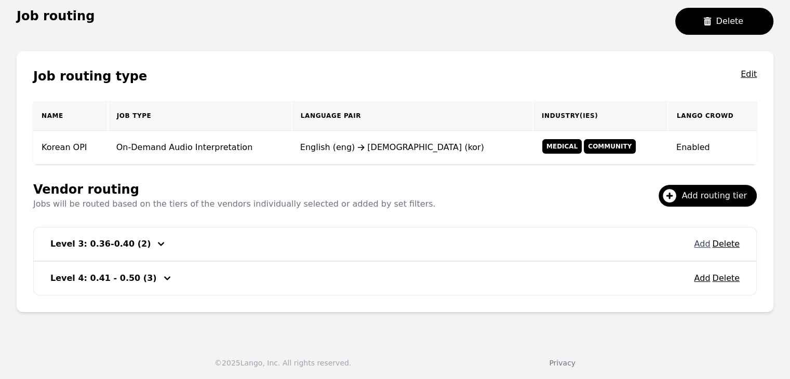
click at [702, 241] on button "Add" at bounding box center [702, 244] width 16 height 12
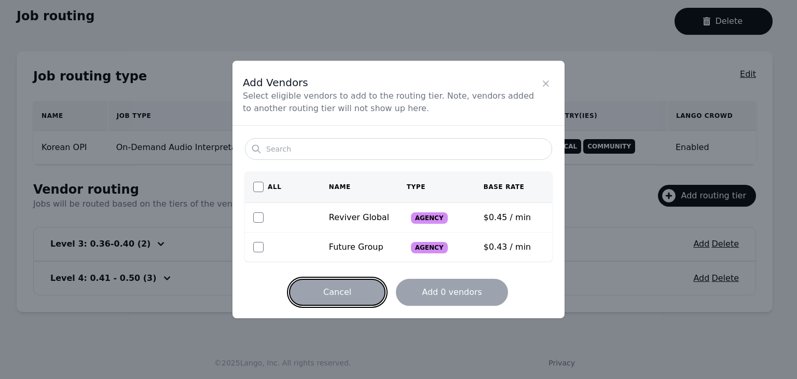
click at [333, 300] on button "Cancel" at bounding box center [337, 292] width 97 height 27
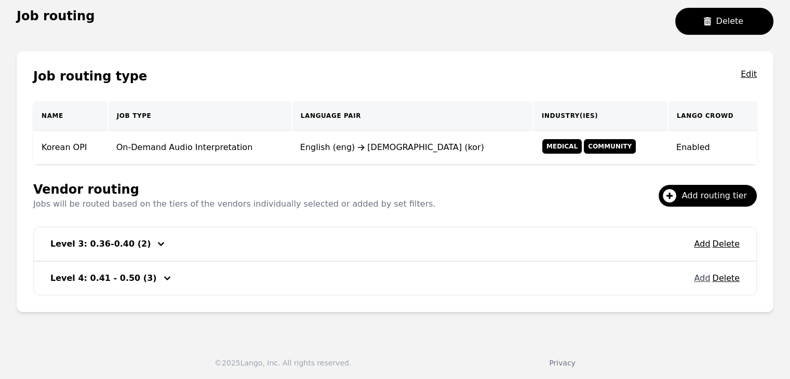
click at [700, 279] on button "Add" at bounding box center [702, 278] width 16 height 12
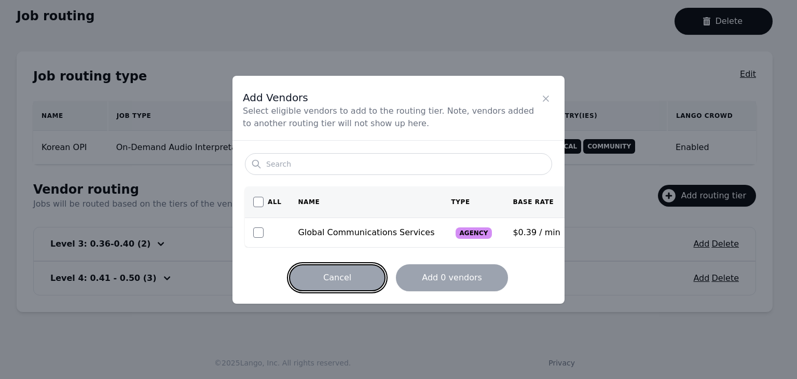
click at [359, 280] on button "Cancel" at bounding box center [337, 277] width 97 height 27
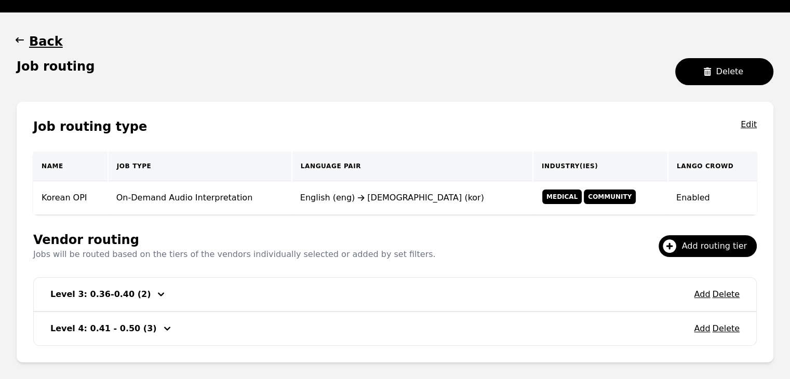
scroll to position [28, 0]
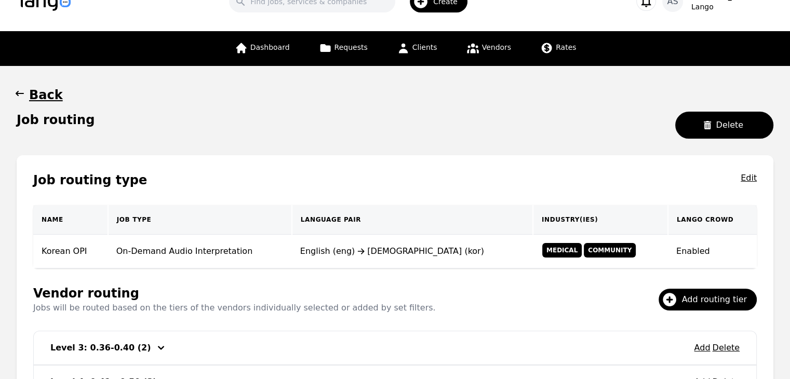
click at [21, 90] on icon "button" at bounding box center [20, 93] width 10 height 10
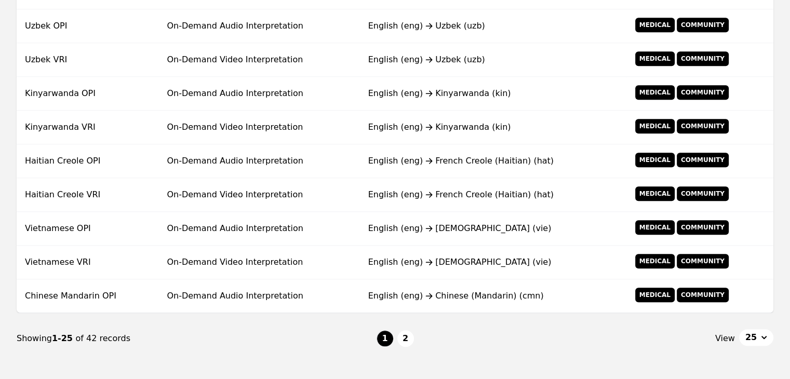
scroll to position [833, 0]
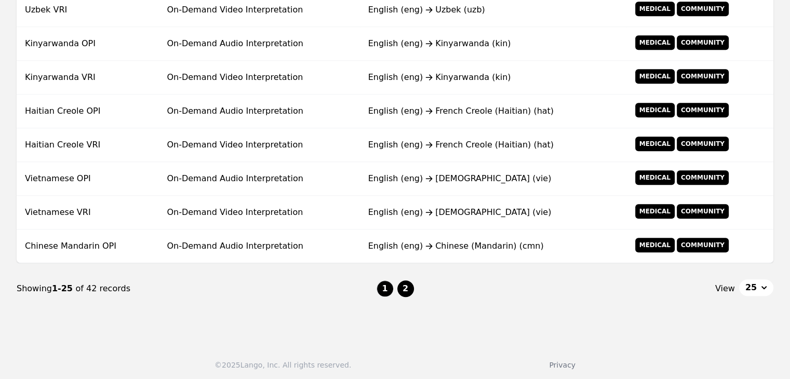
click at [411, 282] on button "2" at bounding box center [405, 288] width 17 height 17
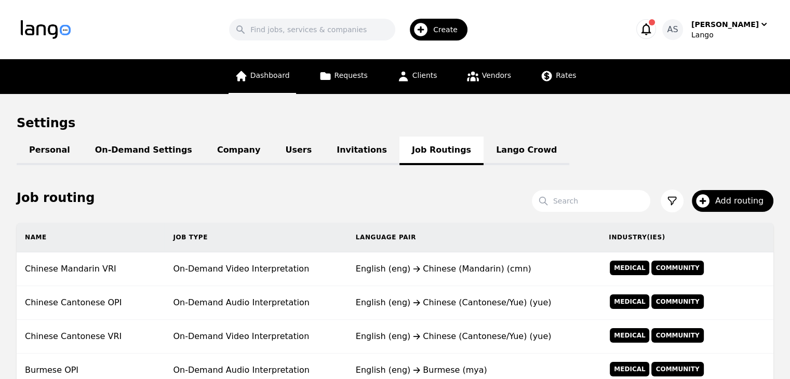
click at [276, 75] on span "Dashboard" at bounding box center [269, 75] width 39 height 8
